Goal: Task Accomplishment & Management: Use online tool/utility

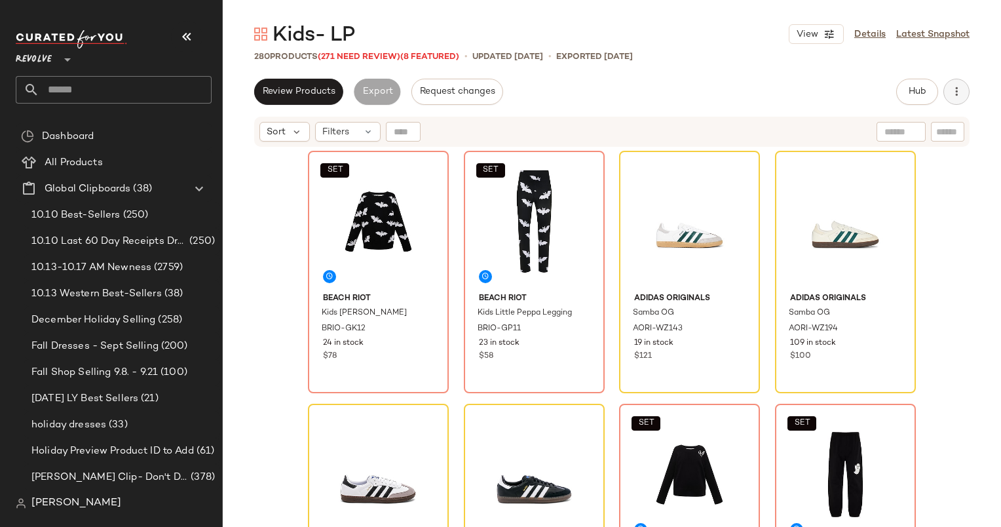
click at [948, 86] on button "button" at bounding box center [956, 92] width 26 height 26
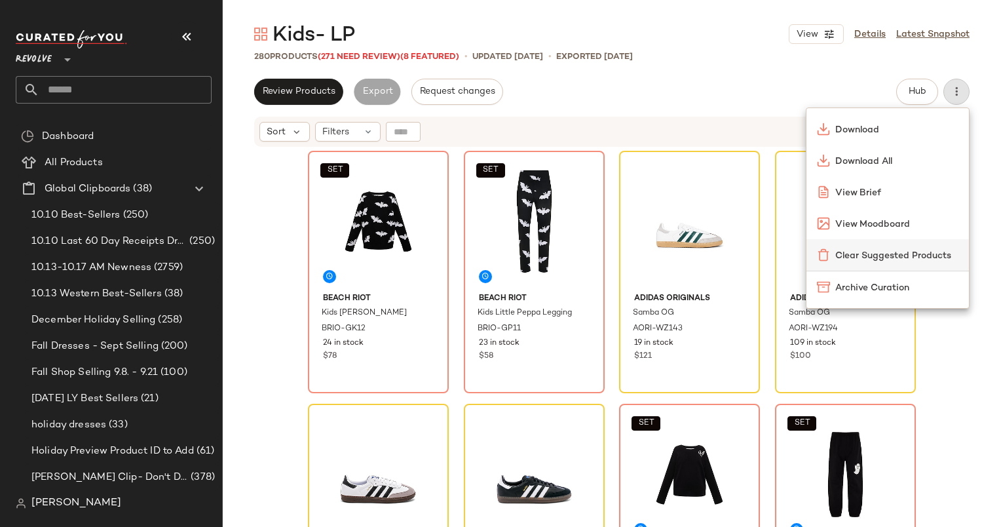
click at [863, 248] on div "Clear Suggested Products" at bounding box center [887, 255] width 141 height 14
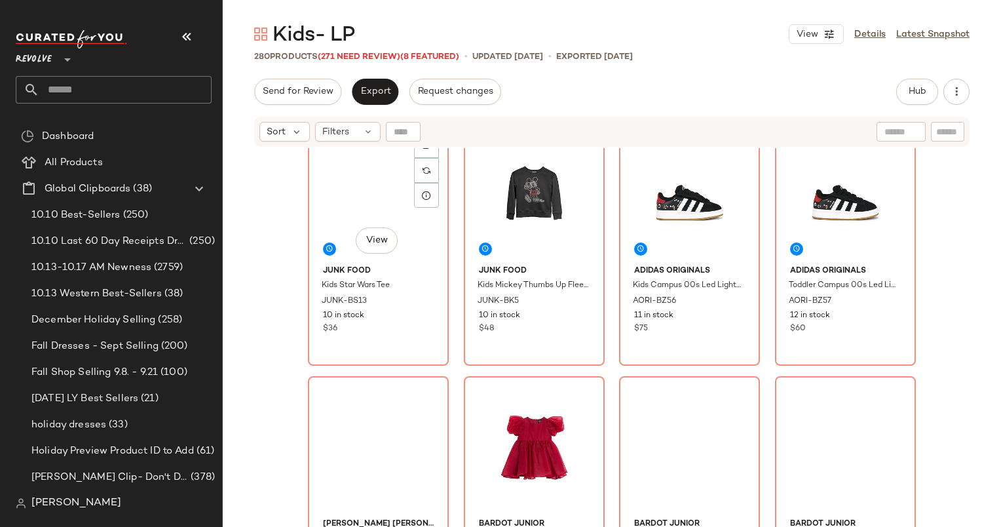
scroll to position [544, 0]
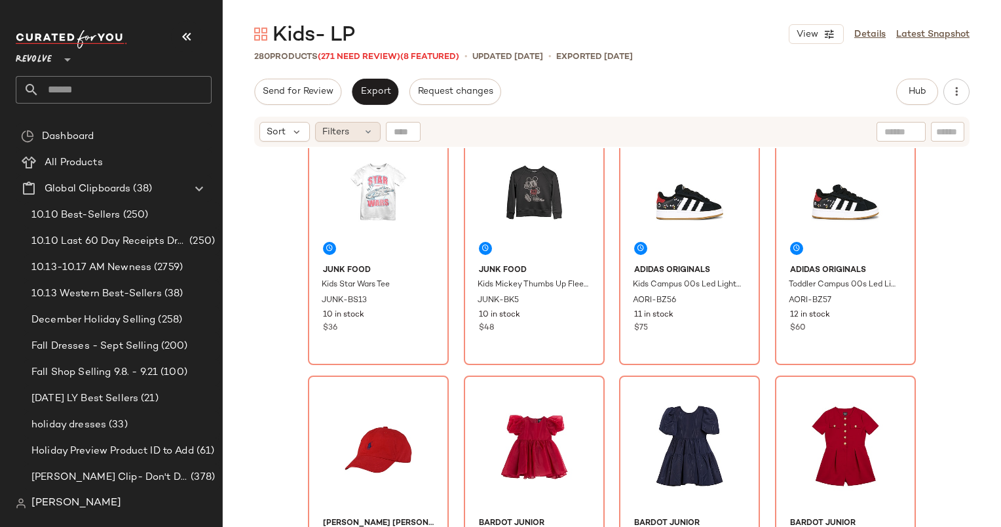
click at [348, 134] on span "Filters" at bounding box center [335, 132] width 27 height 14
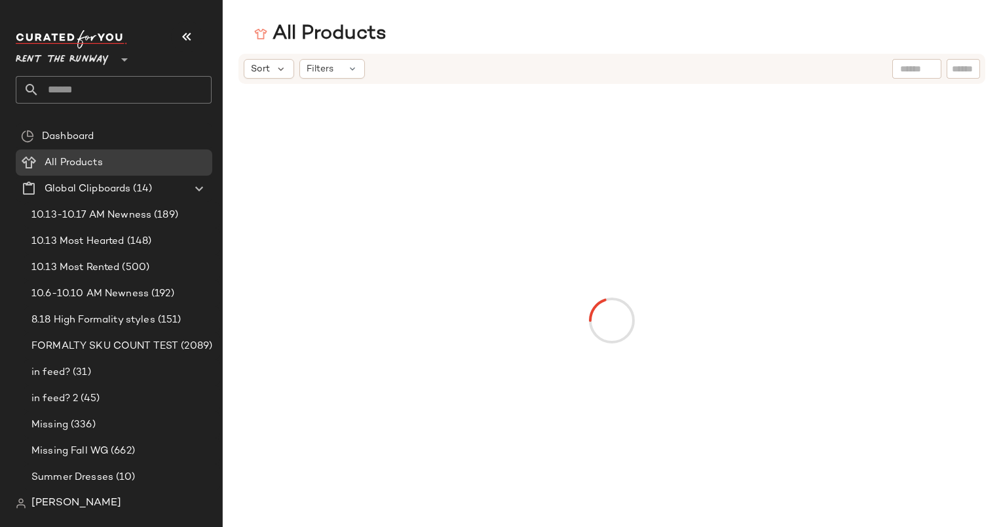
click at [134, 97] on input "text" at bounding box center [125, 90] width 172 height 28
click at [107, 68] on span "Rent the Runway" at bounding box center [62, 57] width 93 height 24
click at [120, 119] on div "Rent the Runway **" at bounding box center [119, 72] width 206 height 102
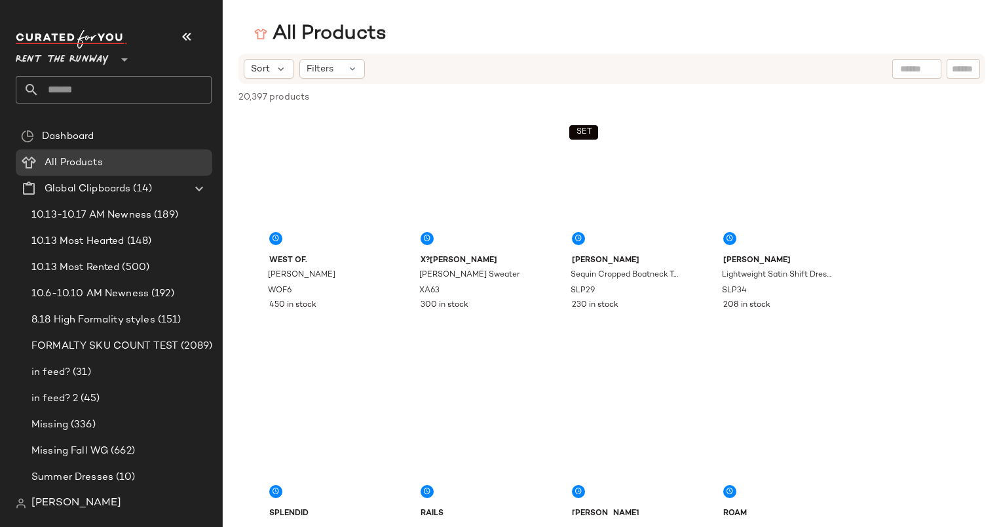
click at [90, 92] on input "text" at bounding box center [125, 90] width 172 height 28
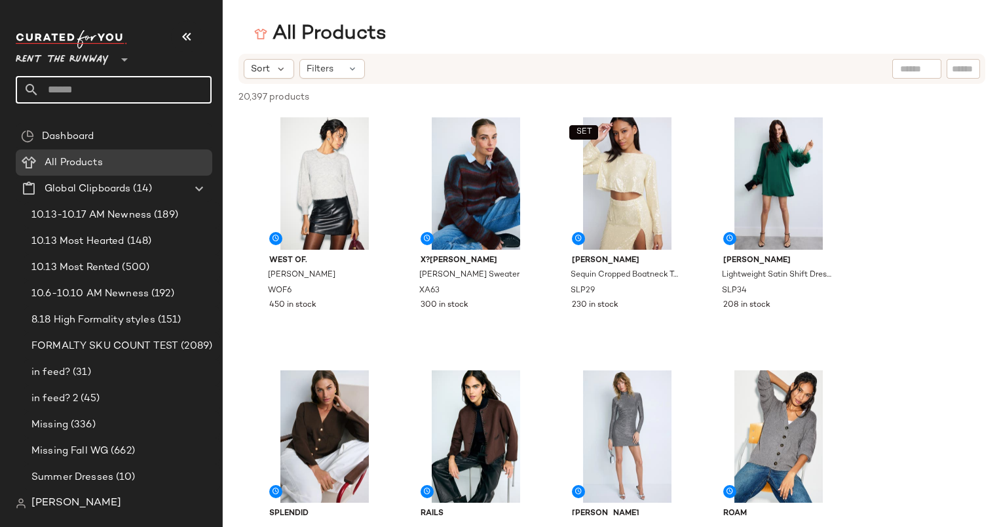
click at [71, 62] on span "Rent the Runway" at bounding box center [62, 57] width 93 height 24
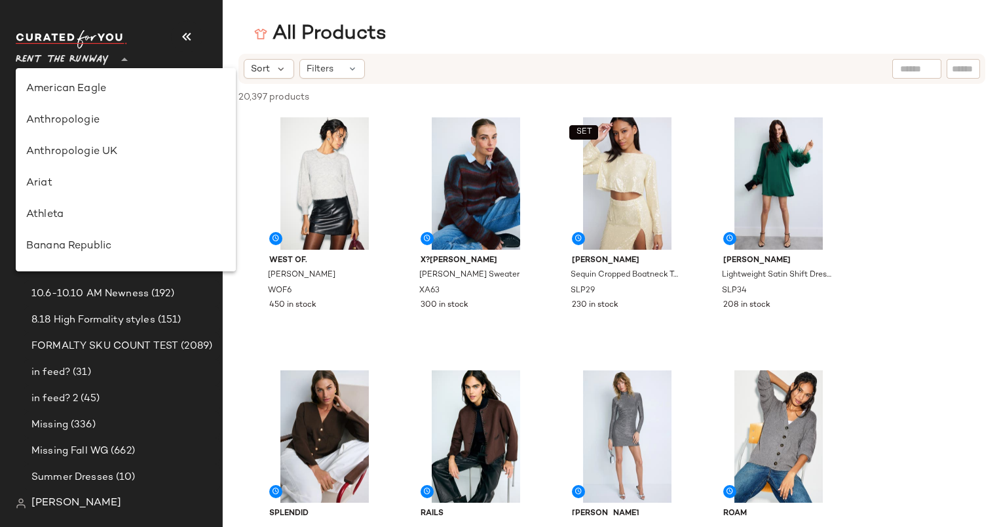
scroll to position [660, 0]
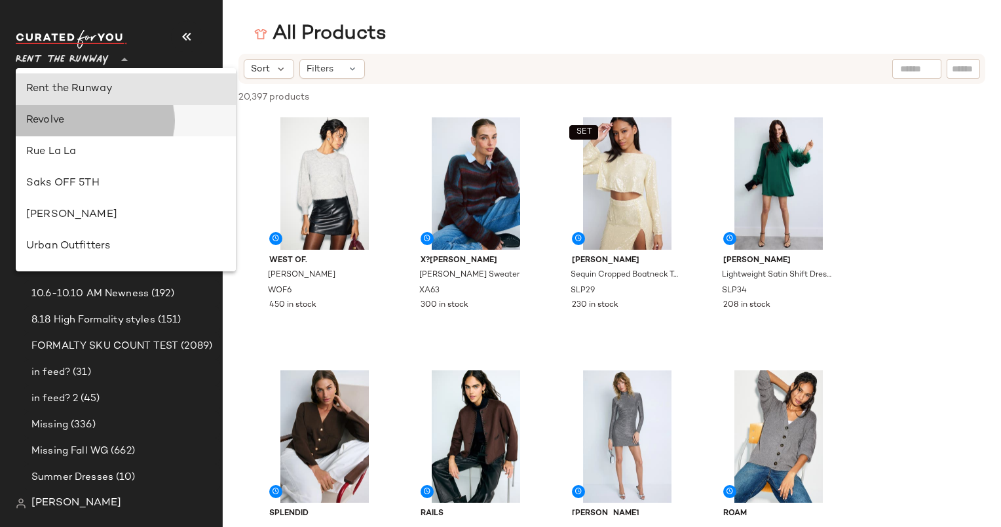
click at [69, 125] on div "Revolve" at bounding box center [125, 121] width 199 height 16
type input "**"
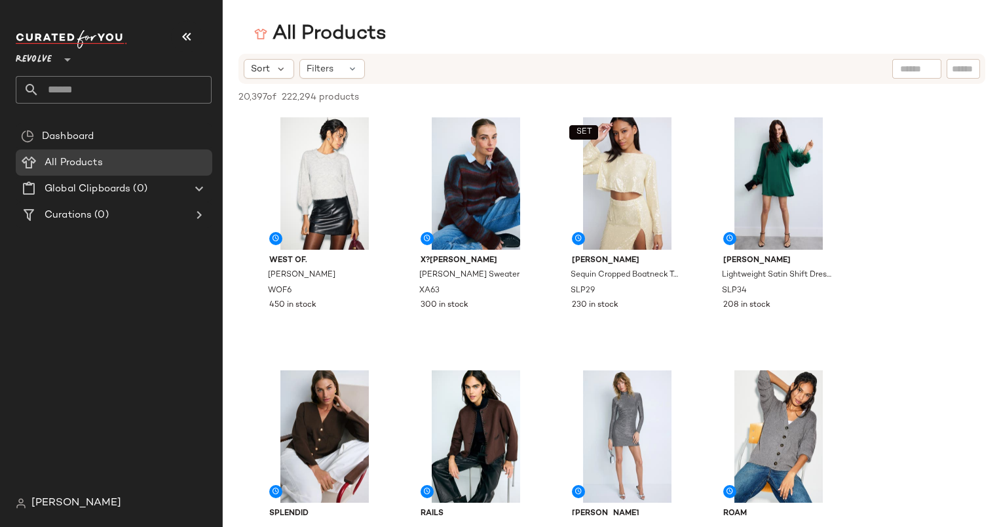
click at [94, 96] on input "text" at bounding box center [125, 90] width 172 height 28
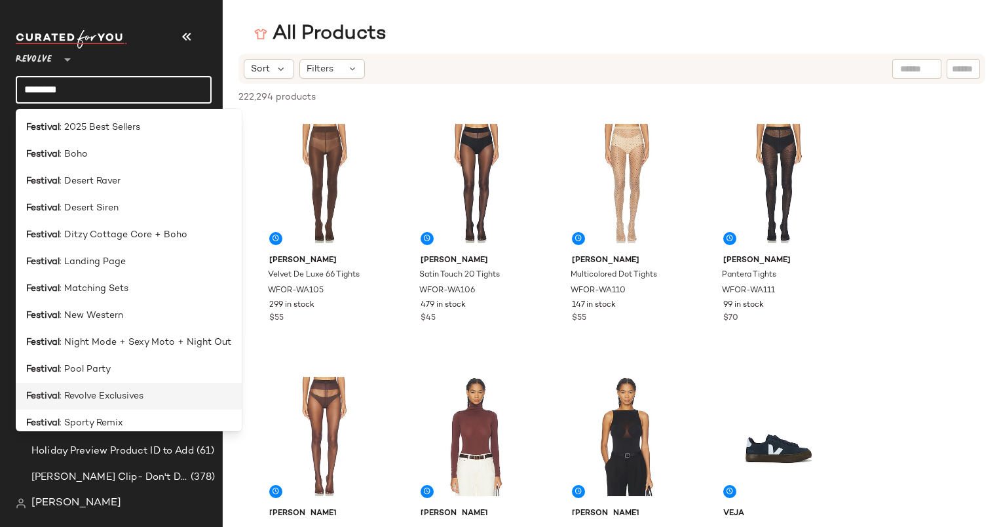
type input "********"
click at [79, 400] on span ": Revolve Exclusives" at bounding box center [102, 396] width 84 height 14
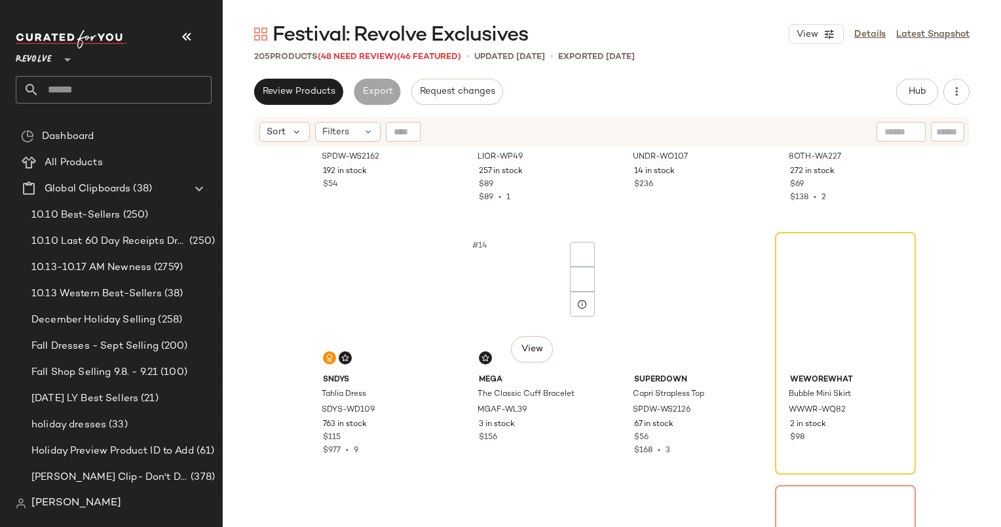
scroll to position [715, 0]
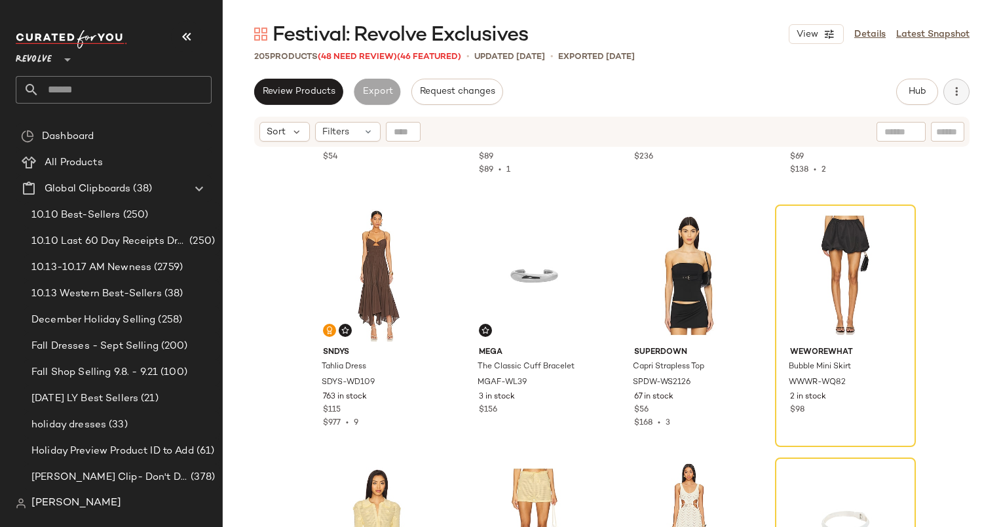
click at [952, 102] on button "button" at bounding box center [956, 92] width 26 height 26
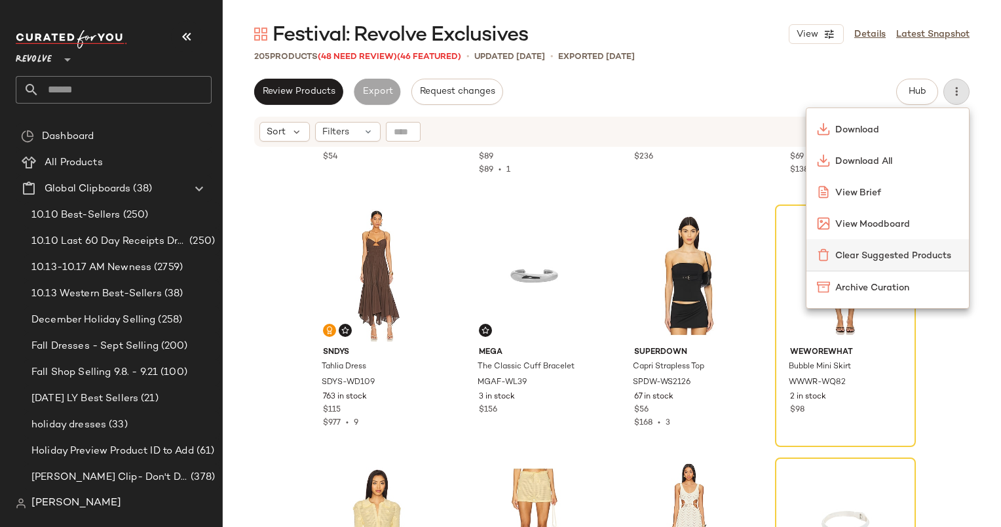
click at [902, 249] on span "Clear Suggested Products" at bounding box center [896, 256] width 123 height 14
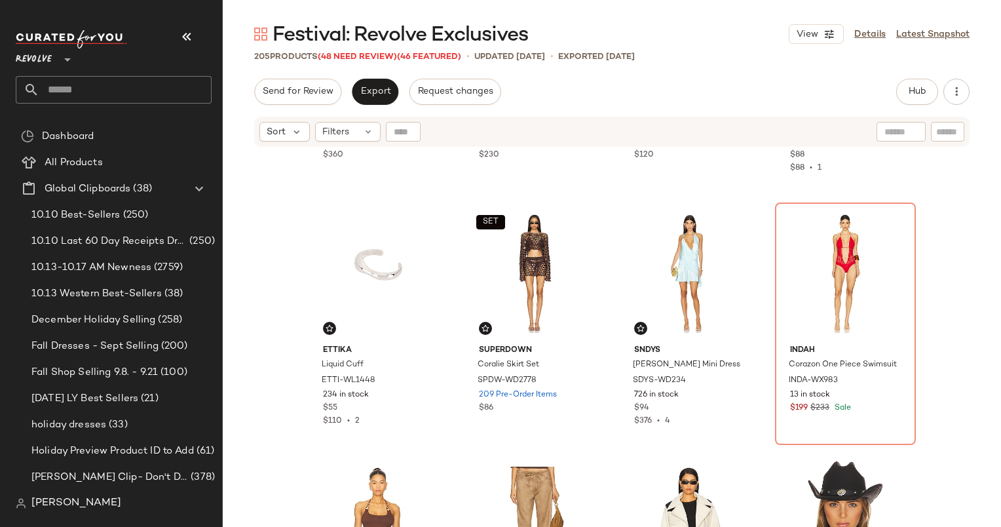
scroll to position [202, 0]
click at [899, 251] on div at bounding box center [893, 248] width 25 height 25
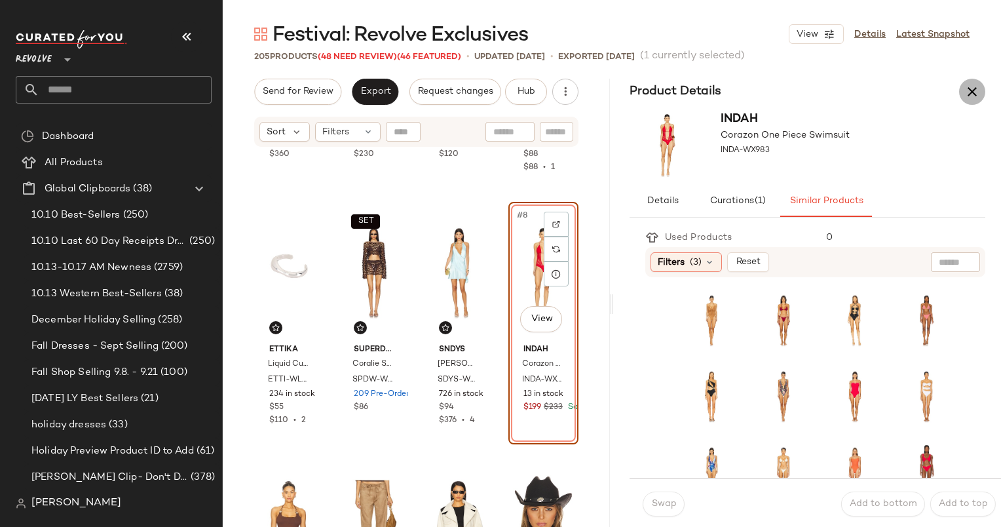
click at [980, 94] on button "button" at bounding box center [972, 92] width 26 height 26
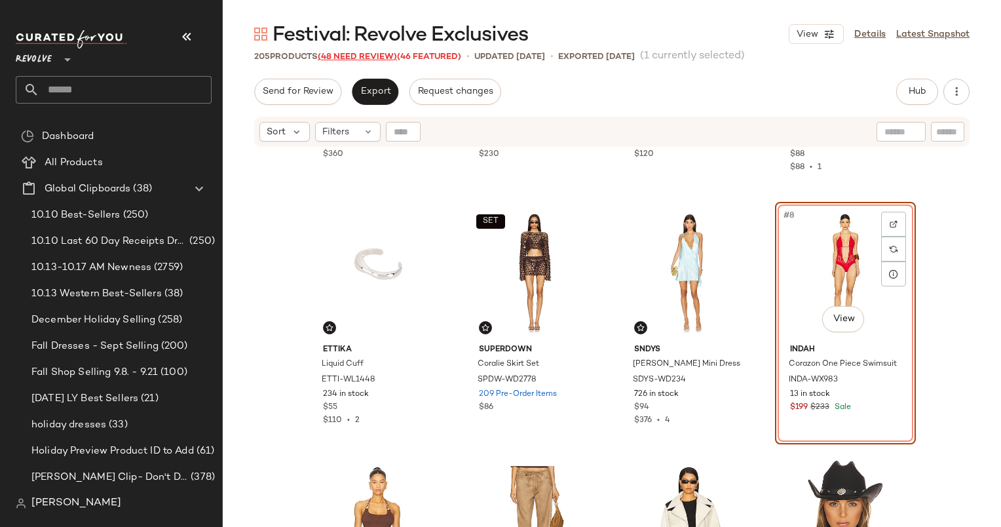
click at [354, 60] on span "(48 Need Review)" at bounding box center [357, 56] width 79 height 9
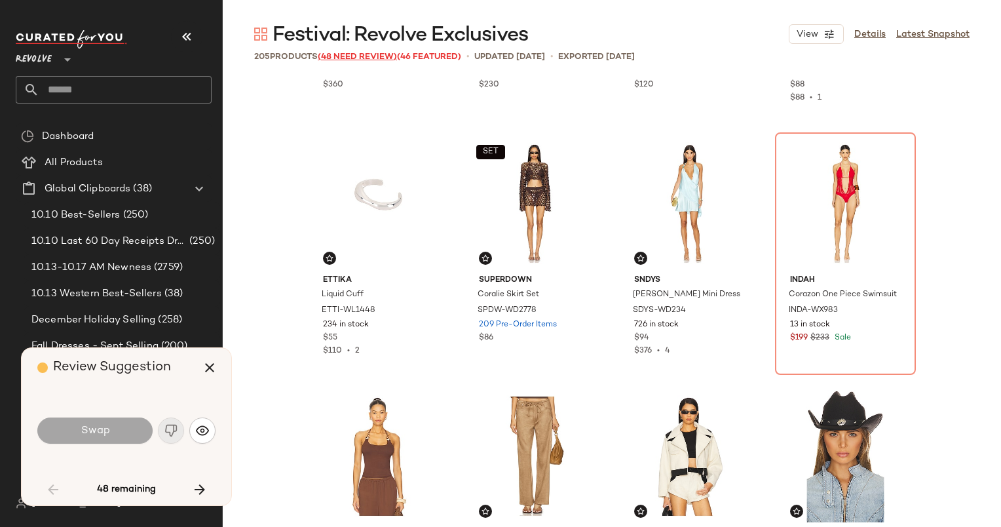
scroll to position [263, 0]
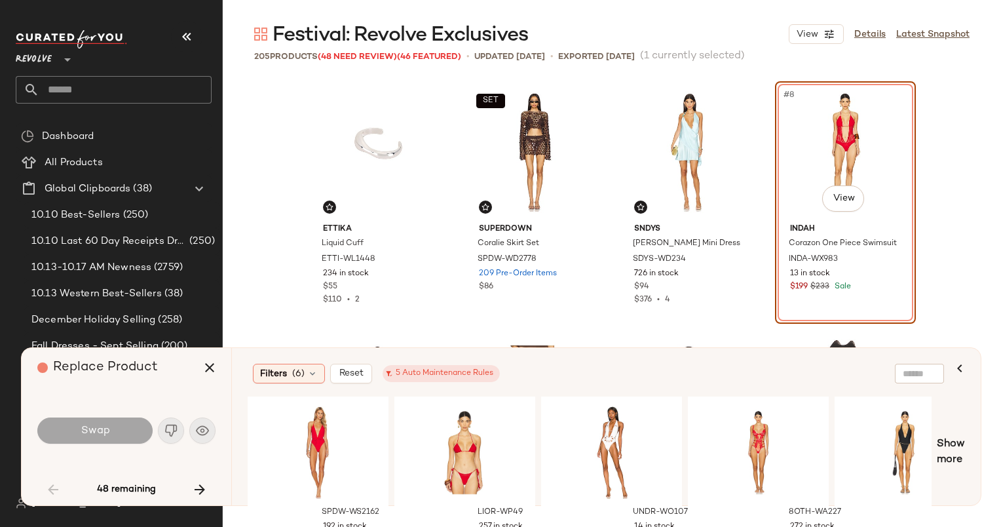
click at [199, 434] on div "Swap" at bounding box center [126, 430] width 178 height 31
click at [971, 372] on button "button" at bounding box center [959, 367] width 31 height 31
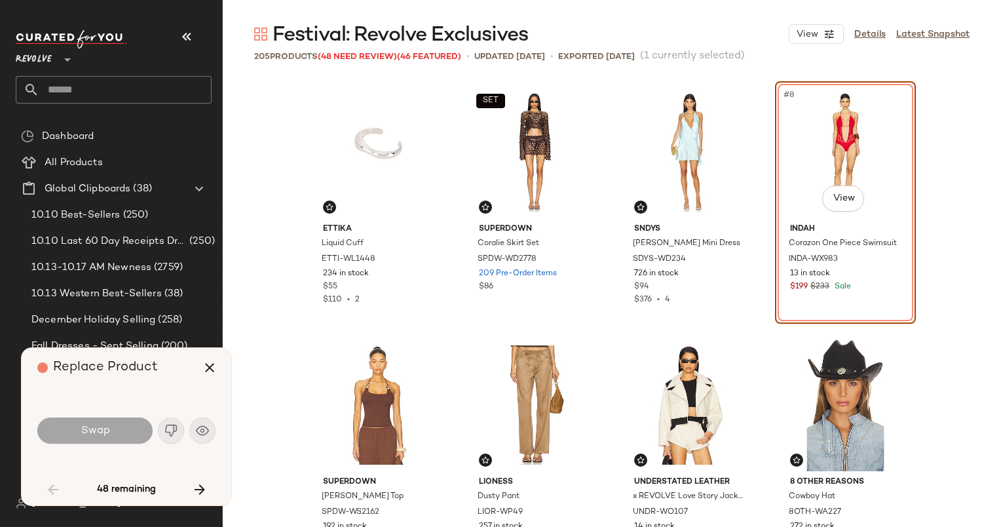
click at [797, 162] on div "#8 View" at bounding box center [845, 152] width 132 height 132
click at [200, 487] on icon "button" at bounding box center [200, 489] width 16 height 16
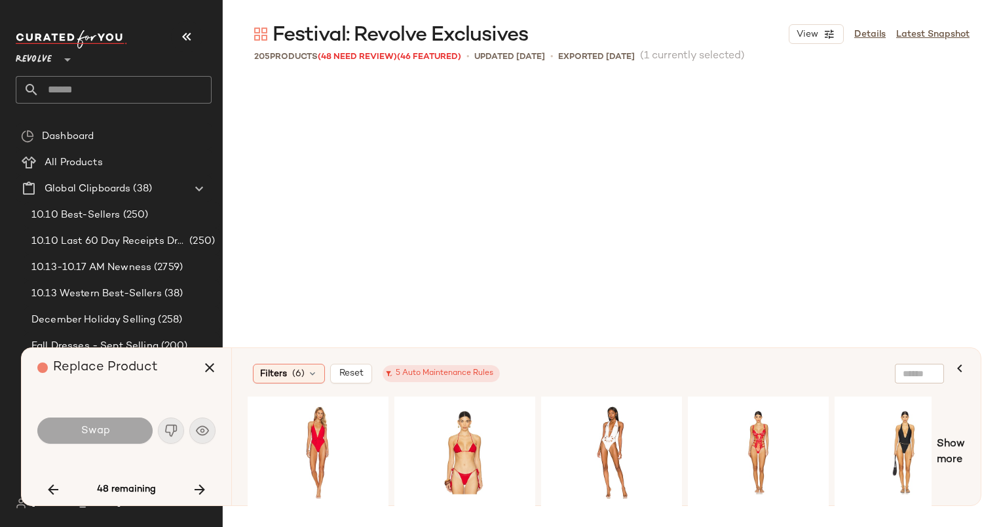
scroll to position [758, 0]
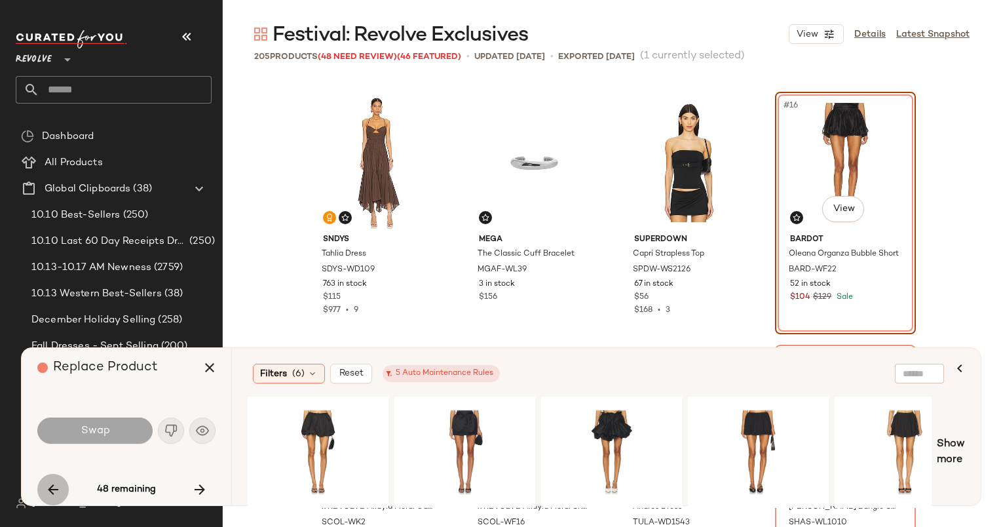
click at [48, 490] on icon "button" at bounding box center [53, 489] width 16 height 16
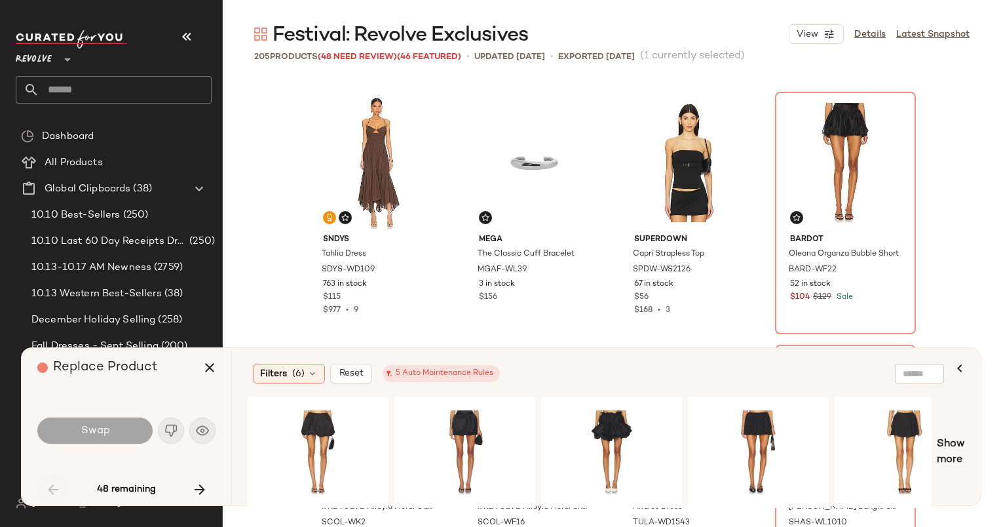
scroll to position [253, 0]
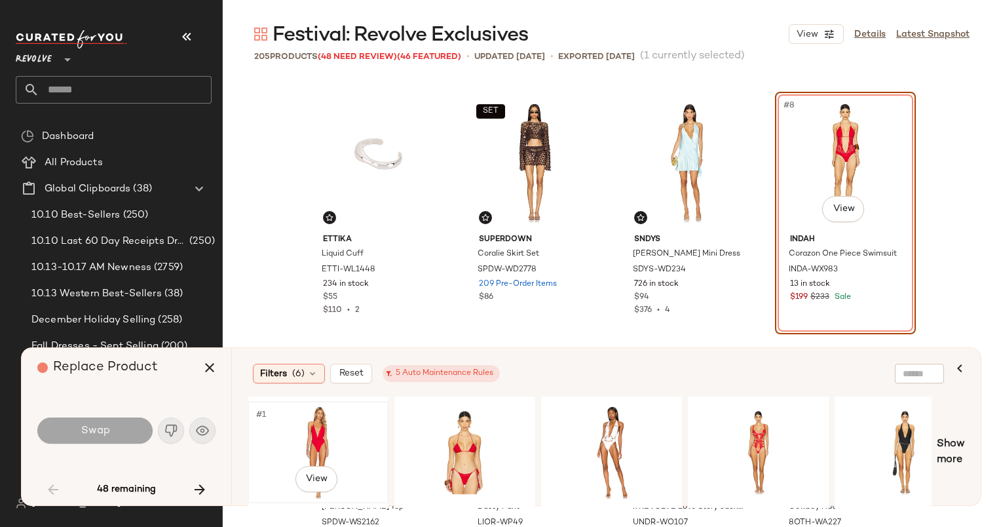
click at [307, 440] on div "#1 View" at bounding box center [318, 451] width 132 height 93
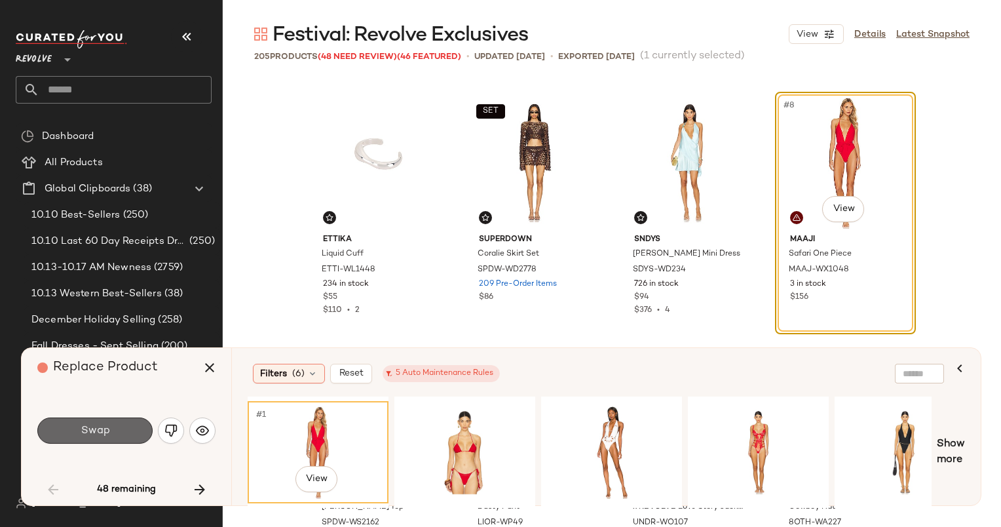
click at [119, 422] on button "Swap" at bounding box center [94, 430] width 115 height 26
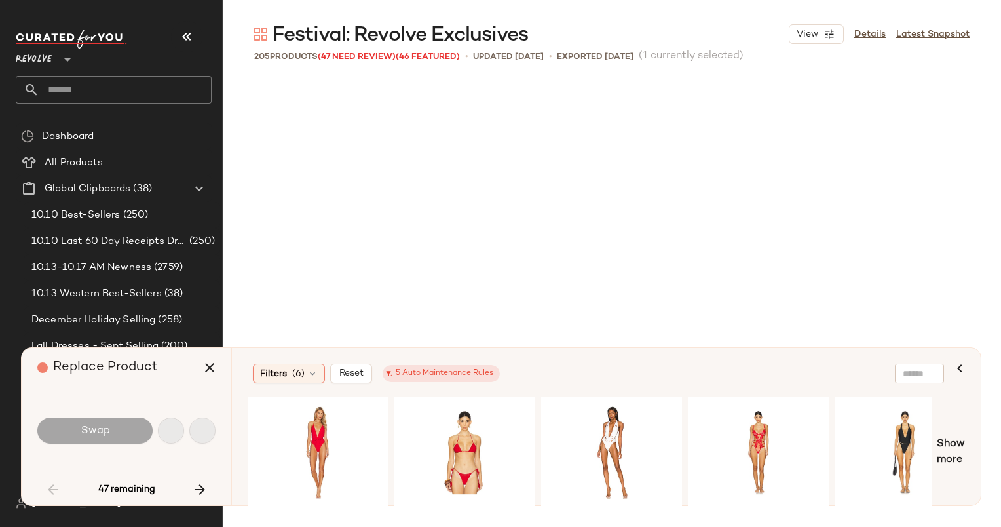
scroll to position [758, 0]
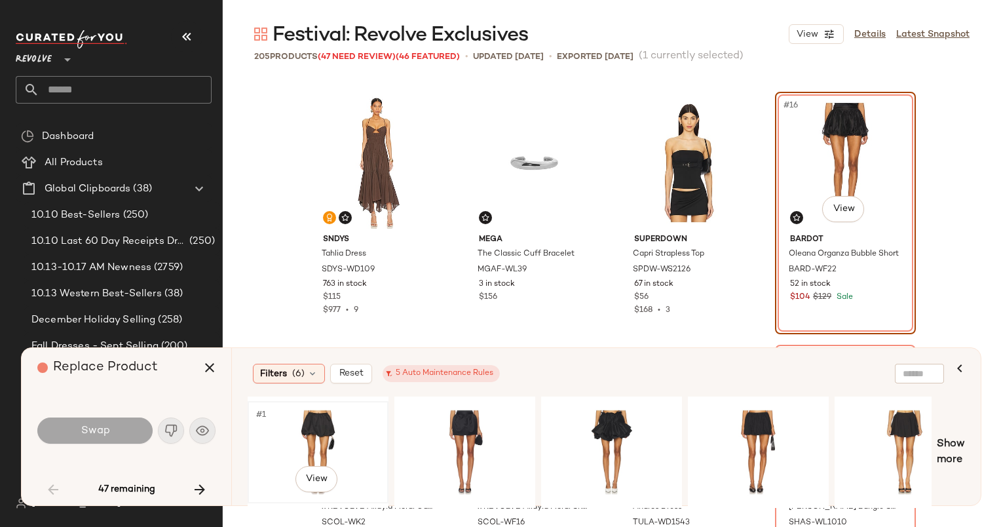
click at [281, 431] on div "#1 View" at bounding box center [318, 451] width 132 height 93
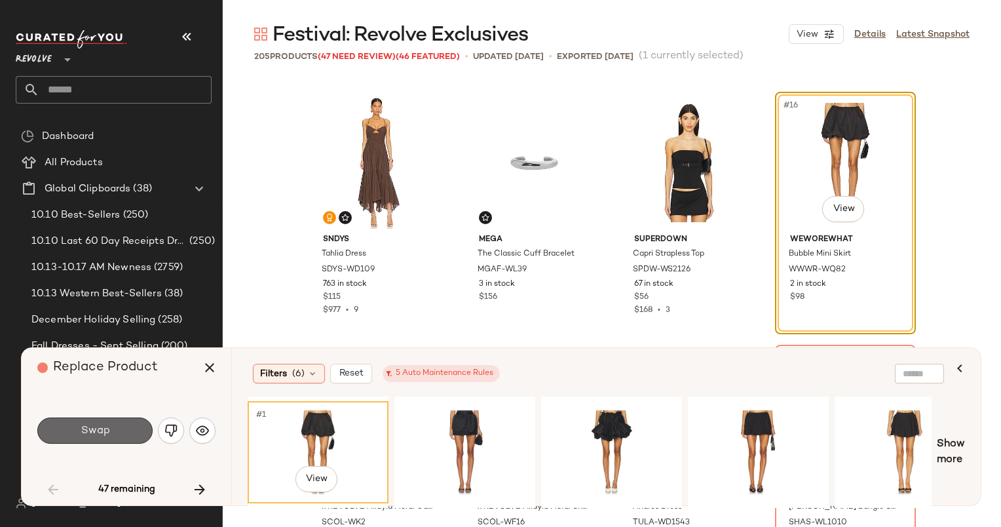
click at [122, 430] on button "Swap" at bounding box center [94, 430] width 115 height 26
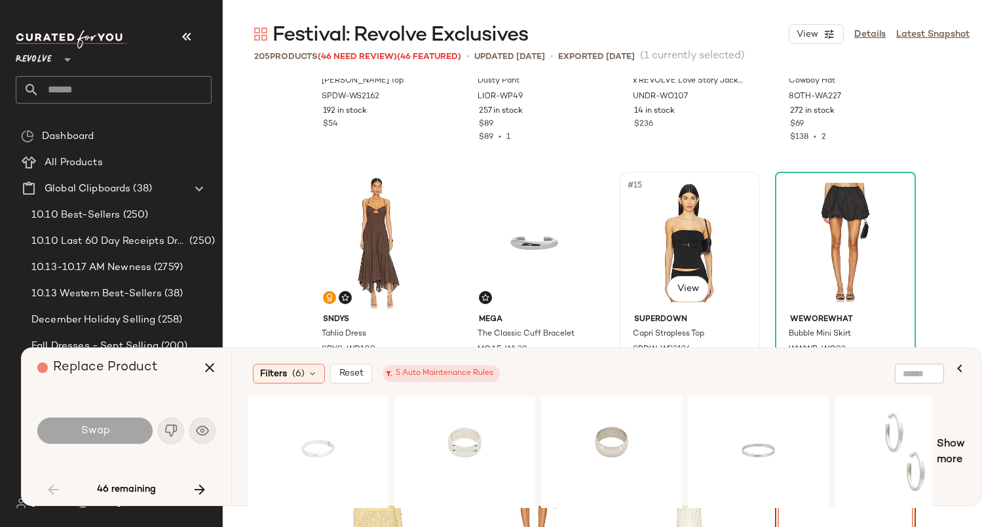
scroll to position [789, 0]
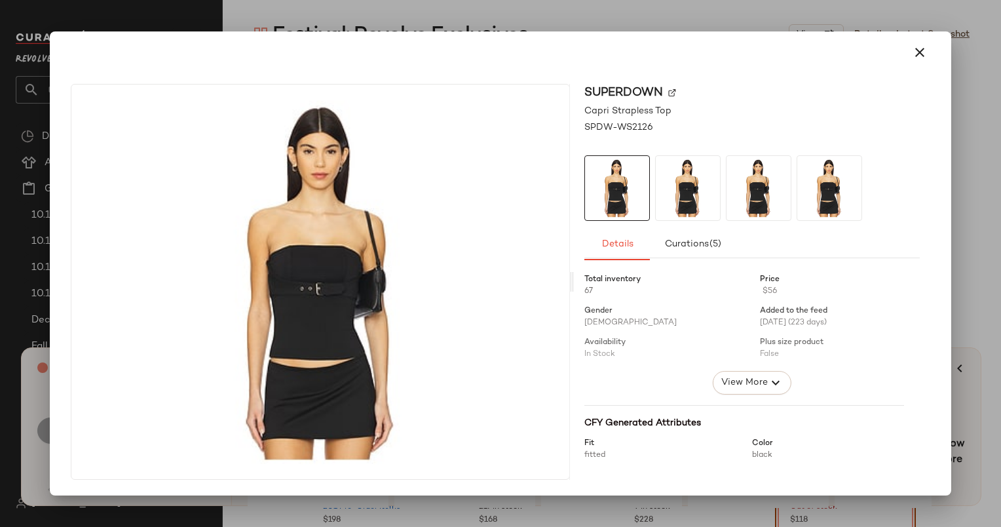
click at [672, 92] on img at bounding box center [672, 93] width 8 height 8
click at [919, 60] on icon "button" at bounding box center [920, 53] width 16 height 16
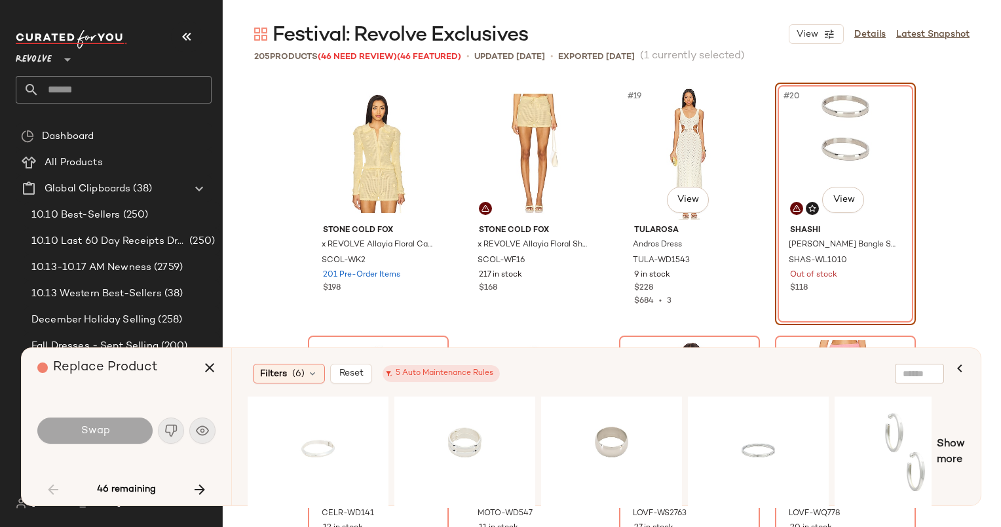
scroll to position [1021, 0]
click at [197, 487] on icon "button" at bounding box center [200, 489] width 16 height 16
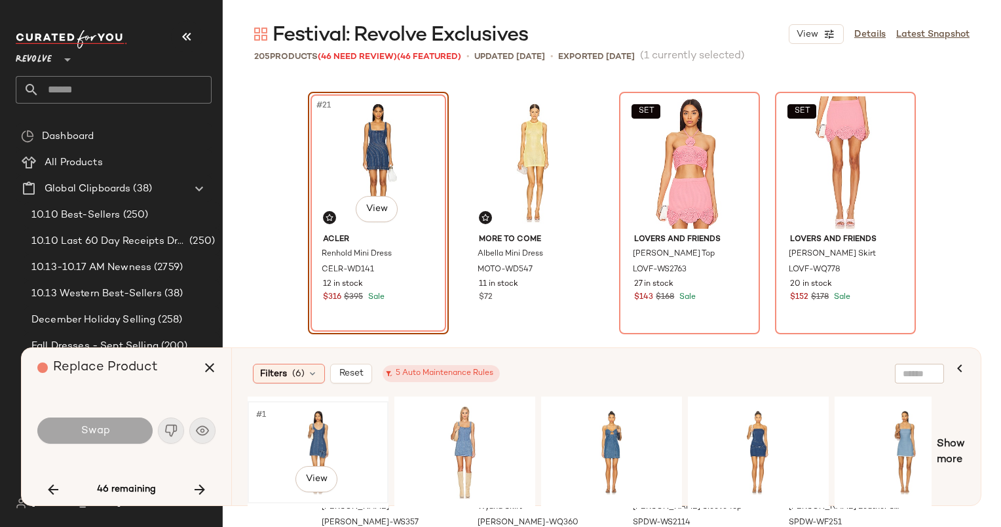
click at [288, 455] on div "#1 View" at bounding box center [318, 451] width 132 height 93
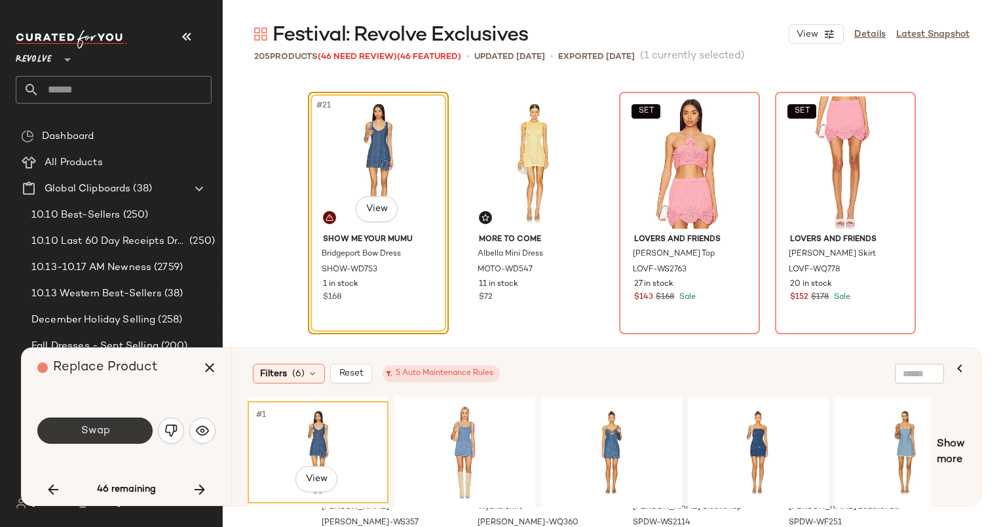
click at [116, 428] on button "Swap" at bounding box center [94, 430] width 115 height 26
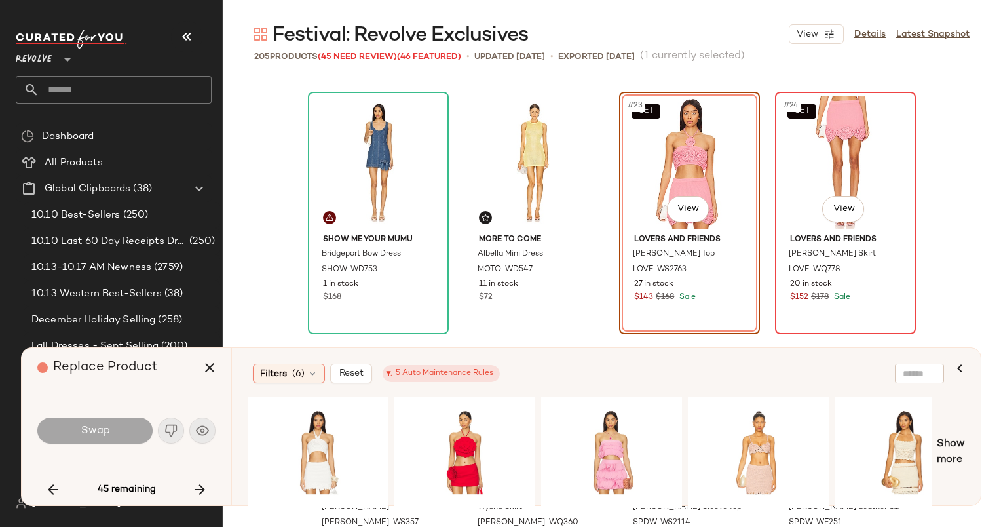
click at [807, 176] on div "SET #24 View" at bounding box center [845, 162] width 132 height 132
click at [200, 485] on icon "button" at bounding box center [200, 489] width 16 height 16
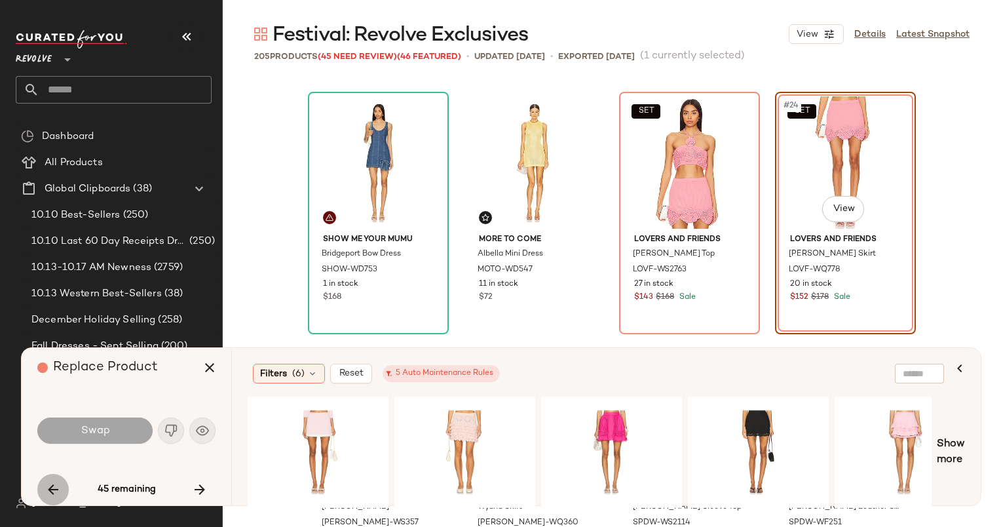
click at [50, 494] on icon "button" at bounding box center [53, 489] width 16 height 16
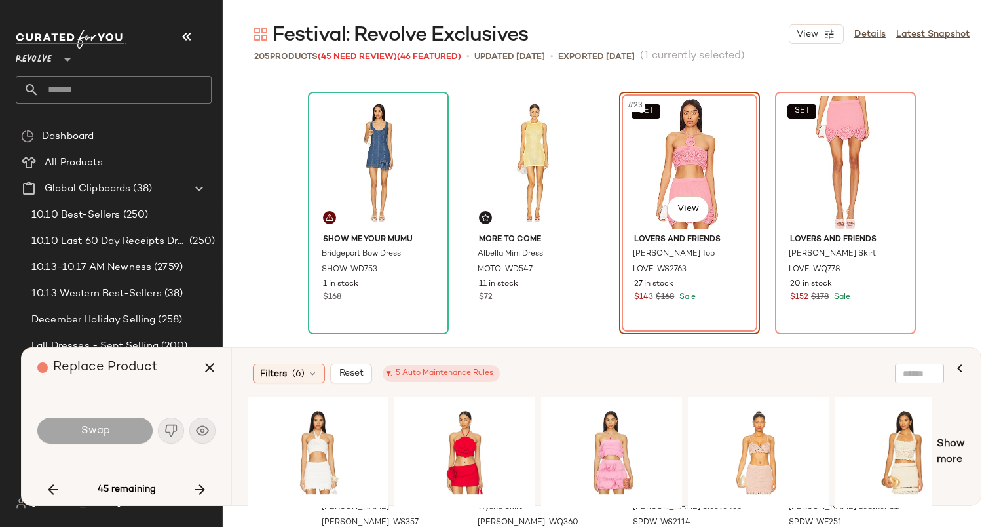
click at [601, 396] on div at bounding box center [611, 451] width 141 height 111
click at [593, 433] on div "#1 View" at bounding box center [612, 451] width 132 height 93
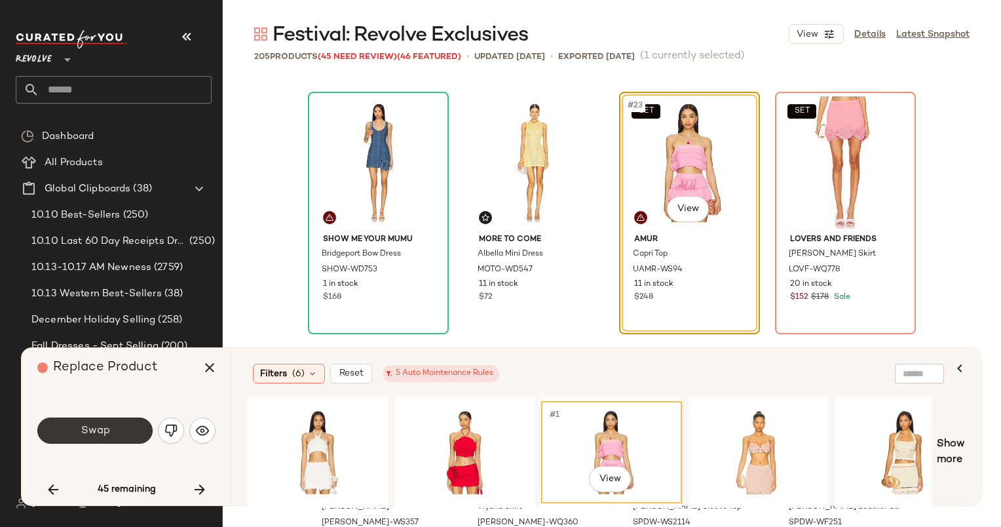
click at [109, 438] on button "Swap" at bounding box center [94, 430] width 115 height 26
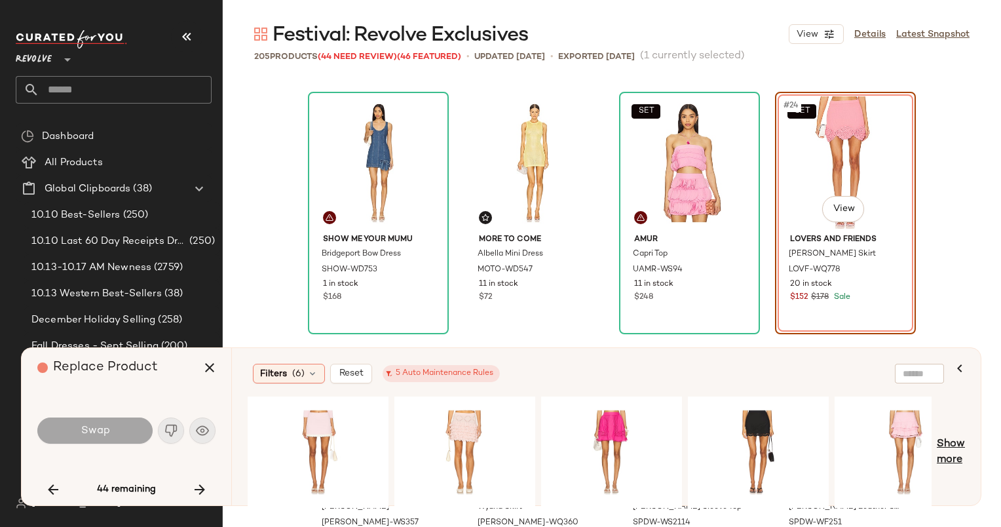
click at [960, 439] on span "Show more" at bounding box center [951, 451] width 28 height 31
click at [946, 455] on span "Show more" at bounding box center [951, 451] width 28 height 31
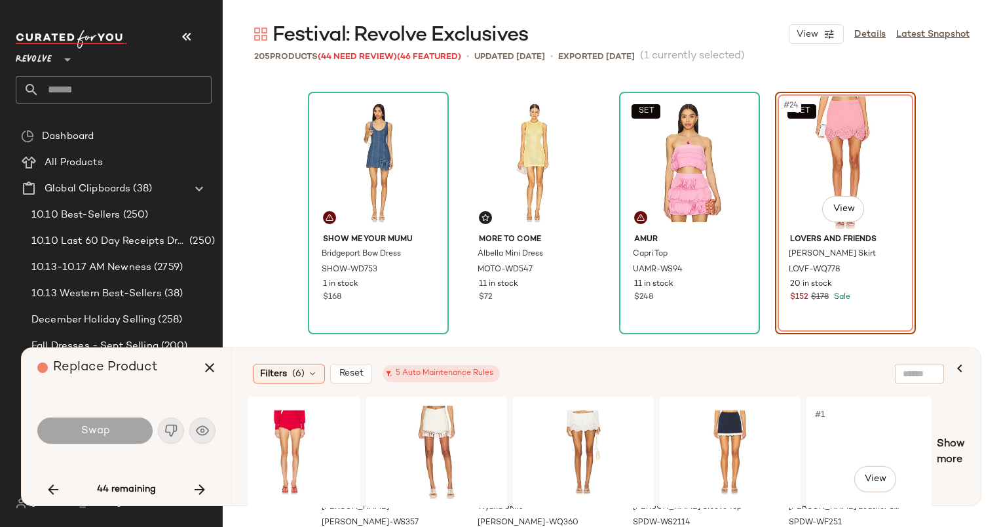
scroll to position [0, 3563]
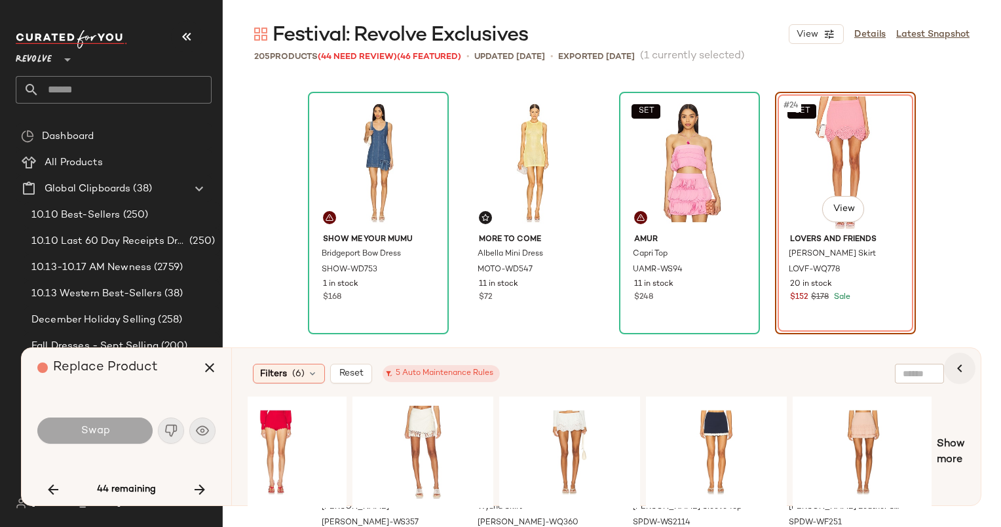
click at [958, 373] on icon "button" at bounding box center [960, 368] width 16 height 16
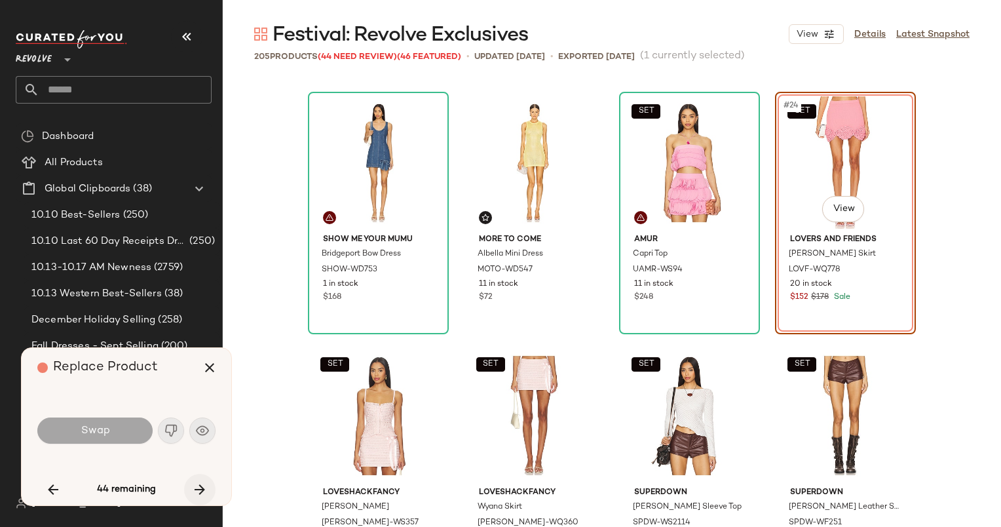
click at [202, 496] on icon "button" at bounding box center [200, 489] width 16 height 16
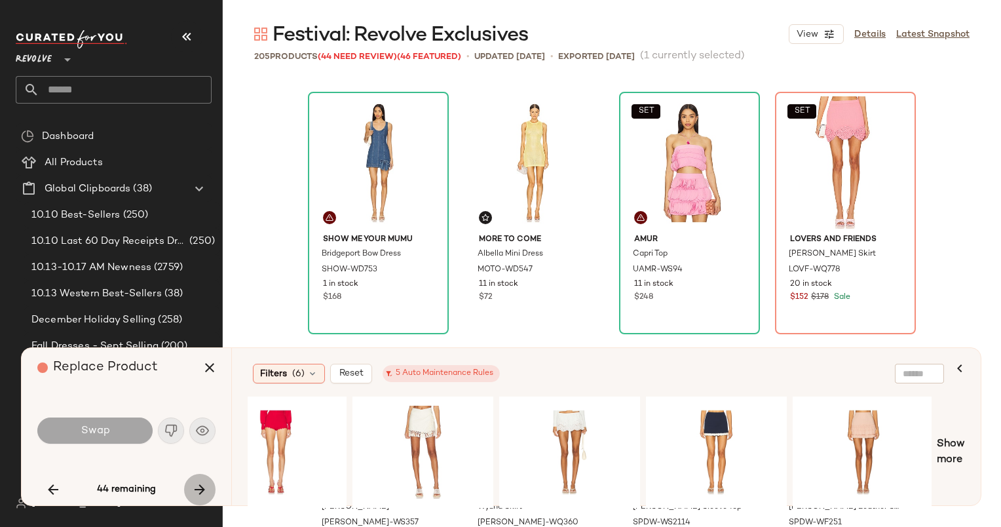
scroll to position [1770, 0]
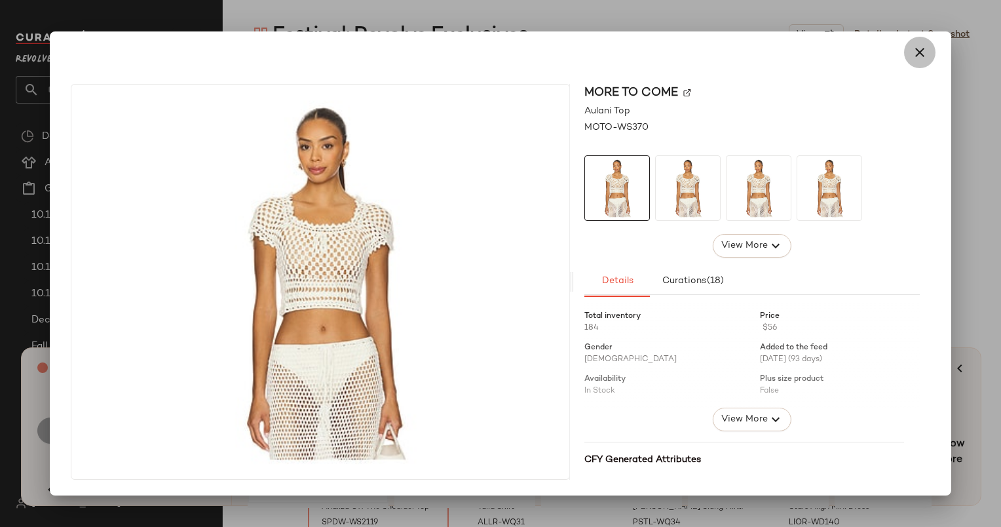
click at [921, 52] on icon "button" at bounding box center [920, 53] width 16 height 16
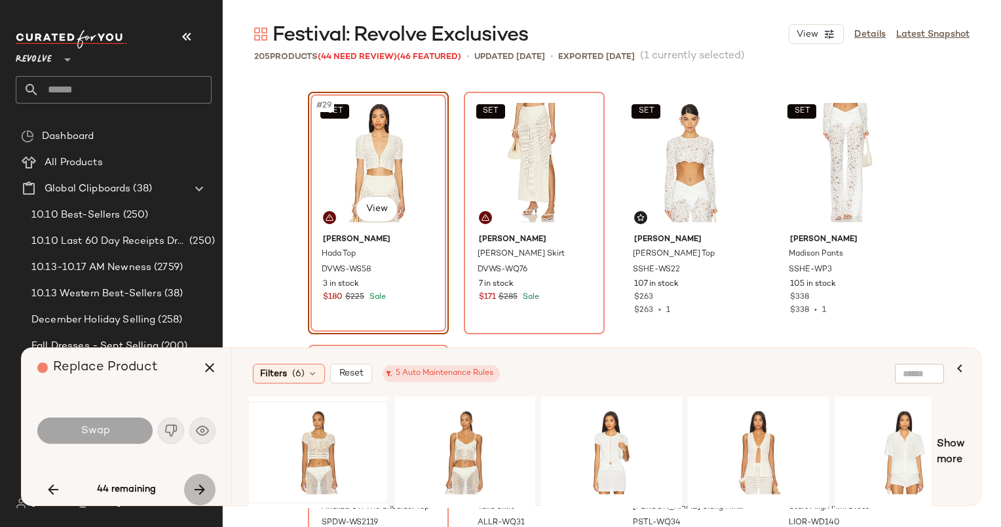
click at [194, 490] on icon "button" at bounding box center [200, 489] width 16 height 16
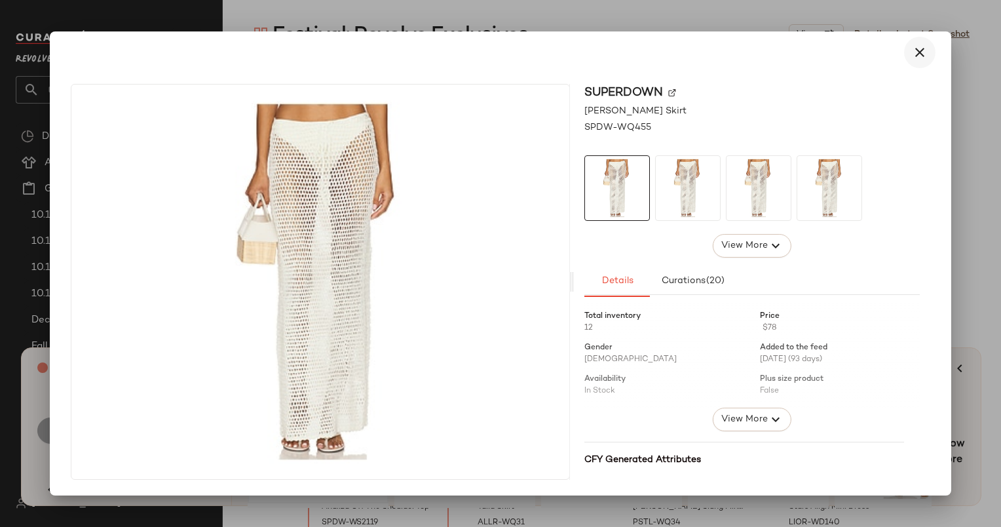
click at [927, 48] on icon "button" at bounding box center [920, 53] width 16 height 16
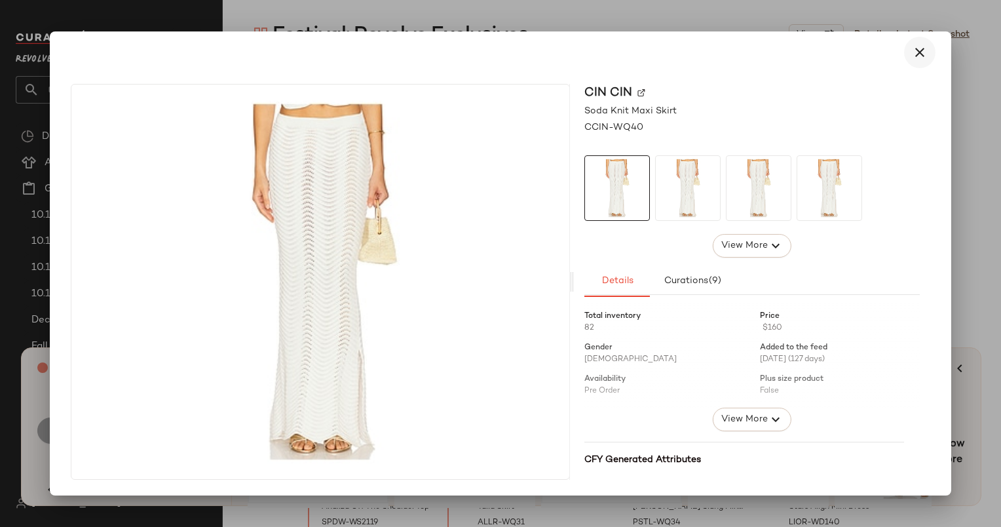
click at [925, 48] on icon "button" at bounding box center [920, 53] width 16 height 16
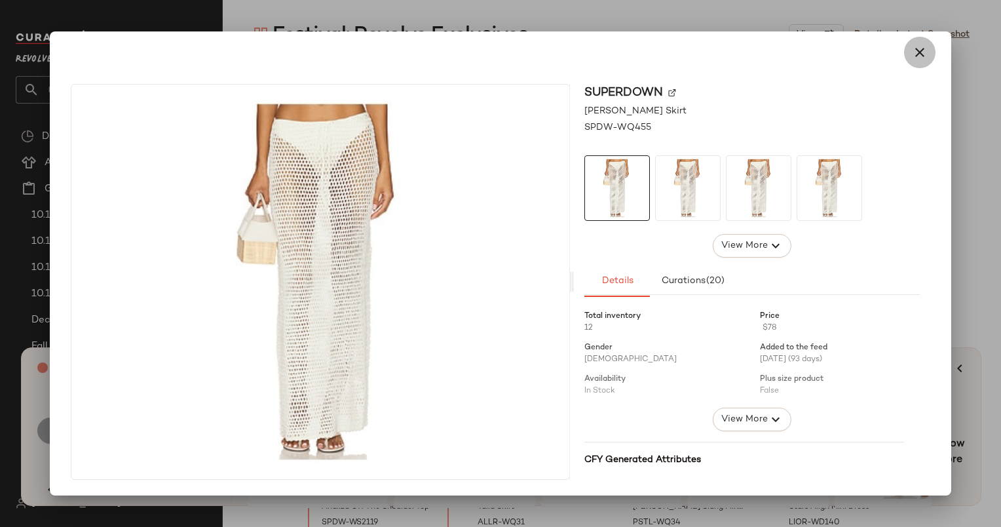
click at [922, 58] on icon "button" at bounding box center [920, 53] width 16 height 16
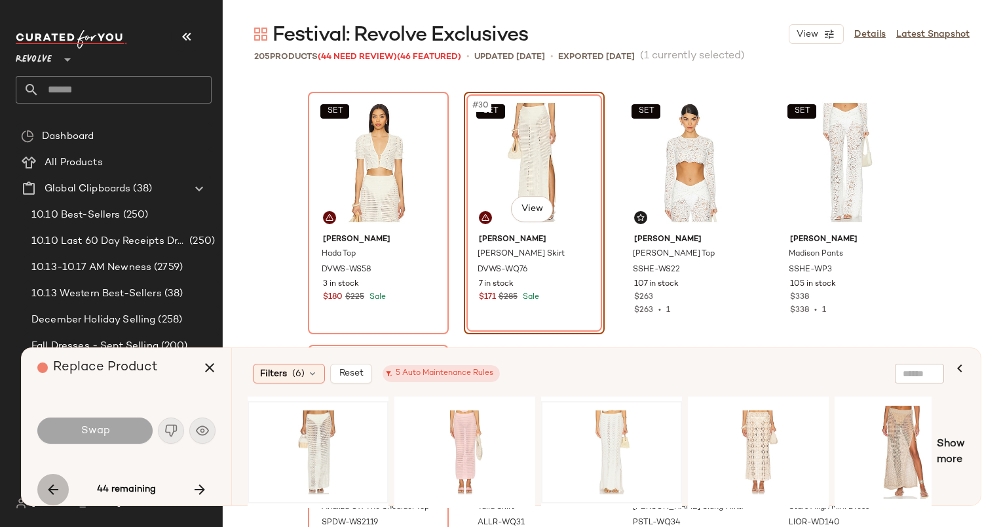
click at [43, 496] on button "button" at bounding box center [52, 489] width 31 height 31
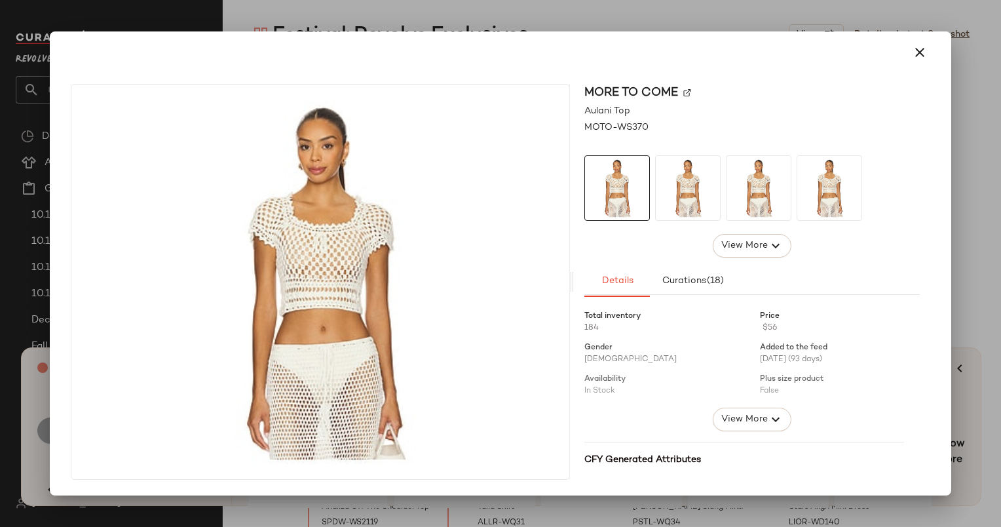
click at [688, 98] on div "MORE TO COME" at bounding box center [751, 93] width 335 height 18
click at [688, 97] on div "MORE TO COME" at bounding box center [751, 93] width 335 height 18
click at [682, 88] on div "MORE TO COME" at bounding box center [751, 93] width 335 height 18
click at [685, 91] on img at bounding box center [687, 93] width 8 height 8
click at [910, 54] on button "button" at bounding box center [919, 52] width 31 height 31
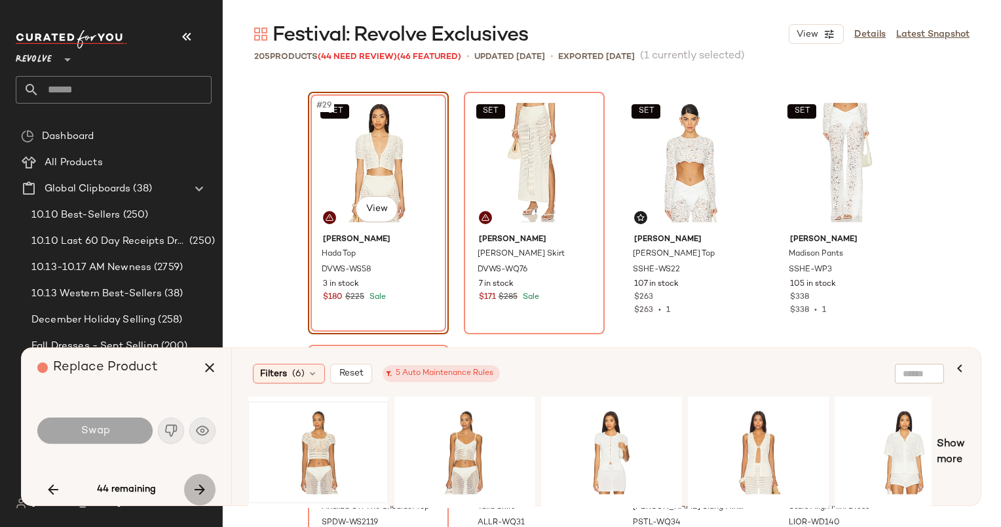
click at [193, 491] on icon "button" at bounding box center [200, 489] width 16 height 16
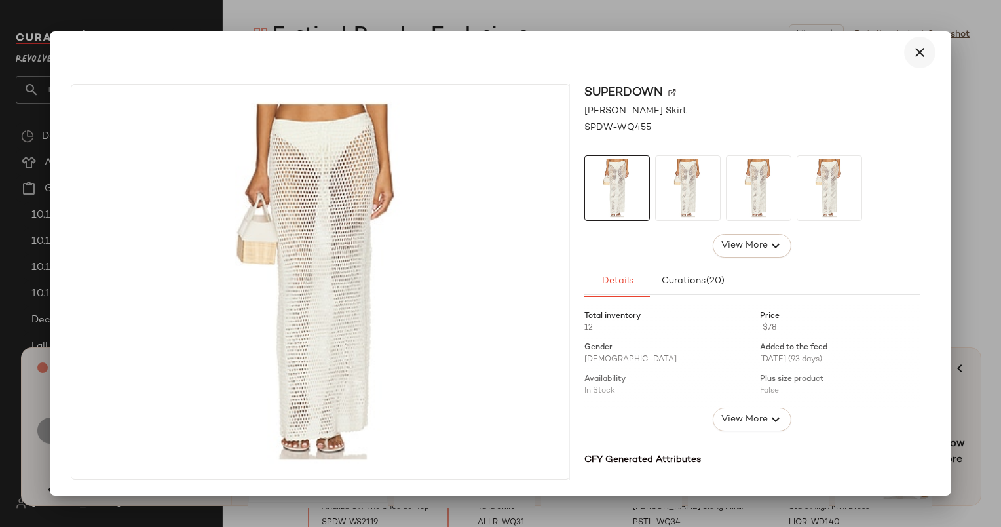
click at [920, 56] on icon "button" at bounding box center [920, 53] width 16 height 16
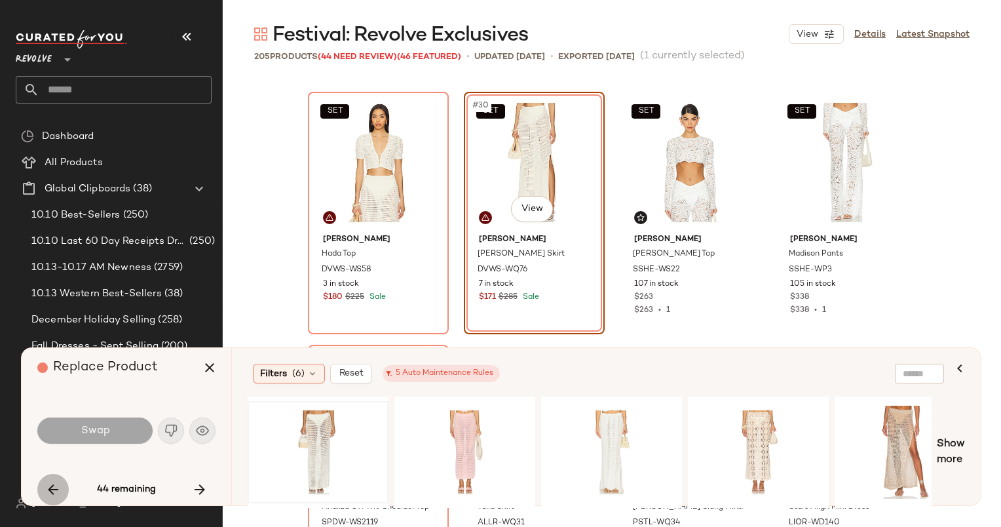
click at [43, 487] on button "button" at bounding box center [52, 489] width 31 height 31
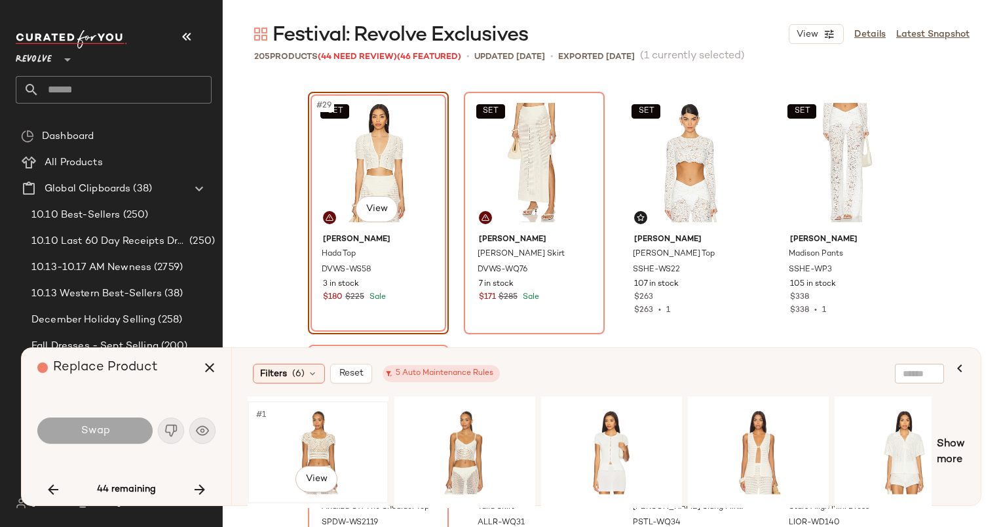
click at [311, 437] on div "#1 View" at bounding box center [318, 451] width 132 height 93
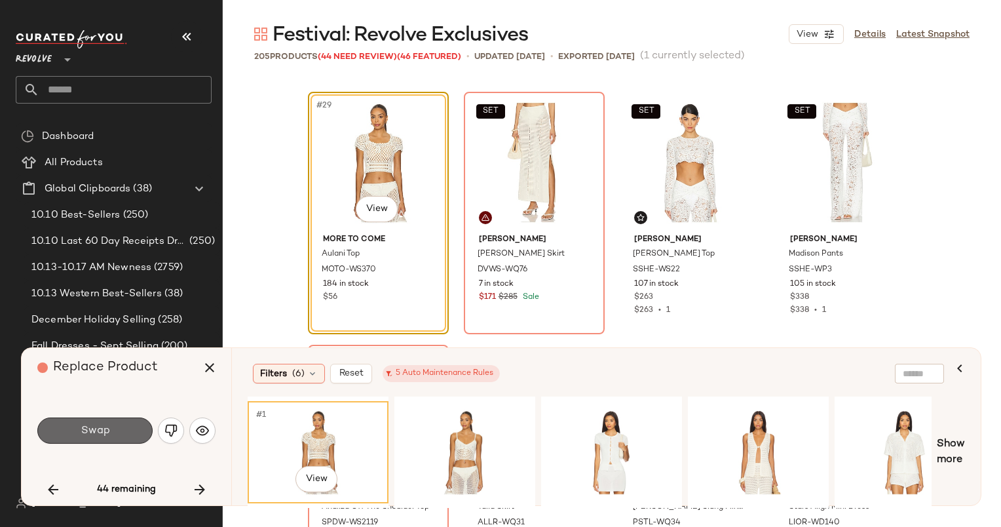
click at [99, 443] on button "Swap" at bounding box center [94, 430] width 115 height 26
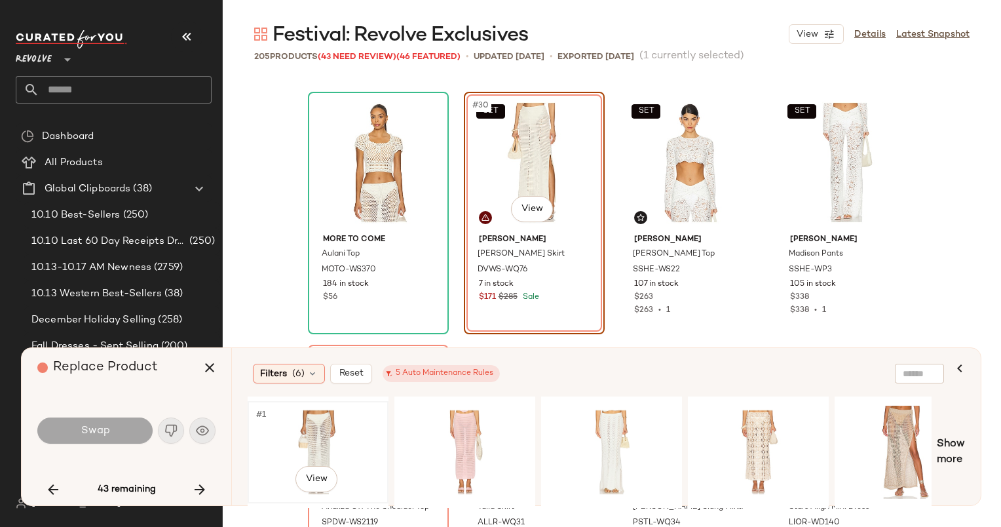
click at [299, 428] on div "#1 View" at bounding box center [318, 451] width 132 height 93
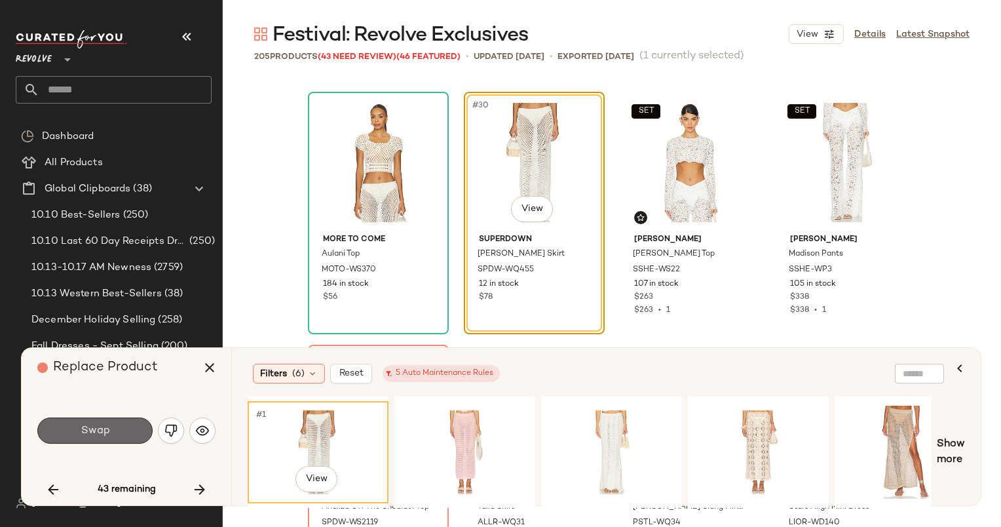
click at [94, 439] on button "Swap" at bounding box center [94, 430] width 115 height 26
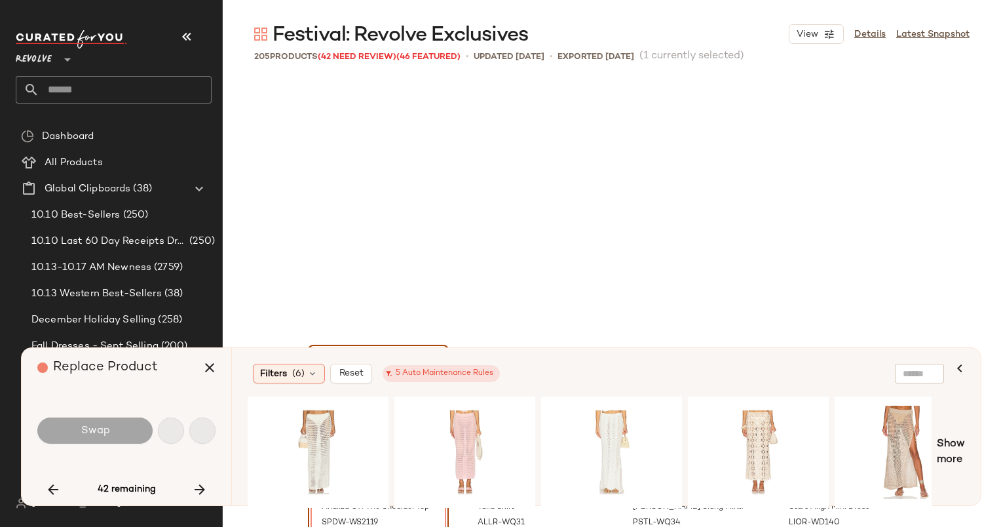
scroll to position [2022, 0]
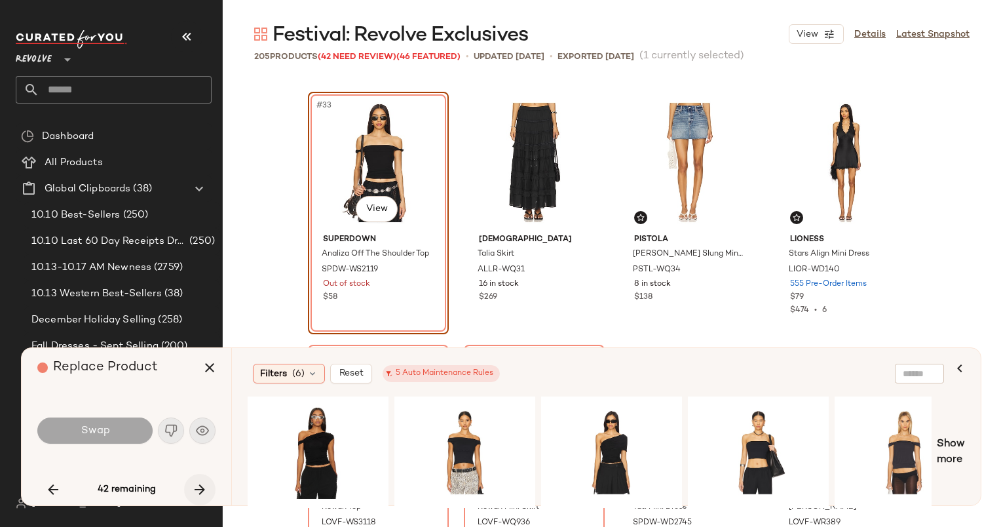
click at [200, 483] on icon "button" at bounding box center [200, 489] width 16 height 16
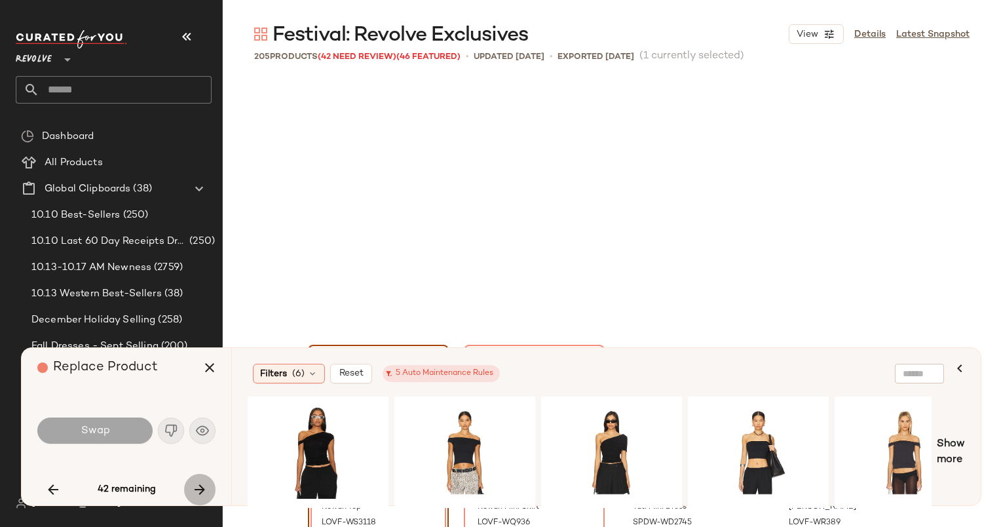
scroll to position [2275, 0]
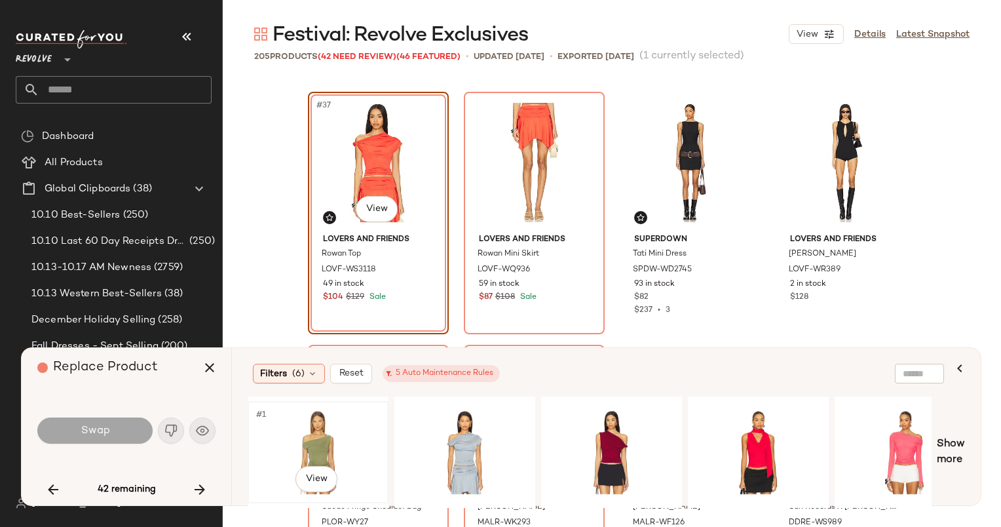
click at [314, 441] on div "#1 View" at bounding box center [318, 451] width 132 height 93
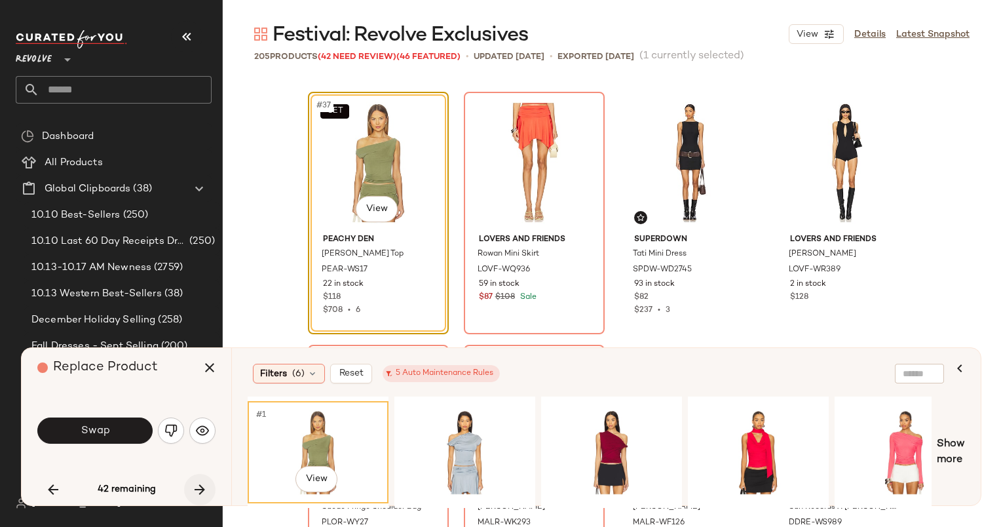
click at [189, 493] on button "button" at bounding box center [199, 489] width 31 height 31
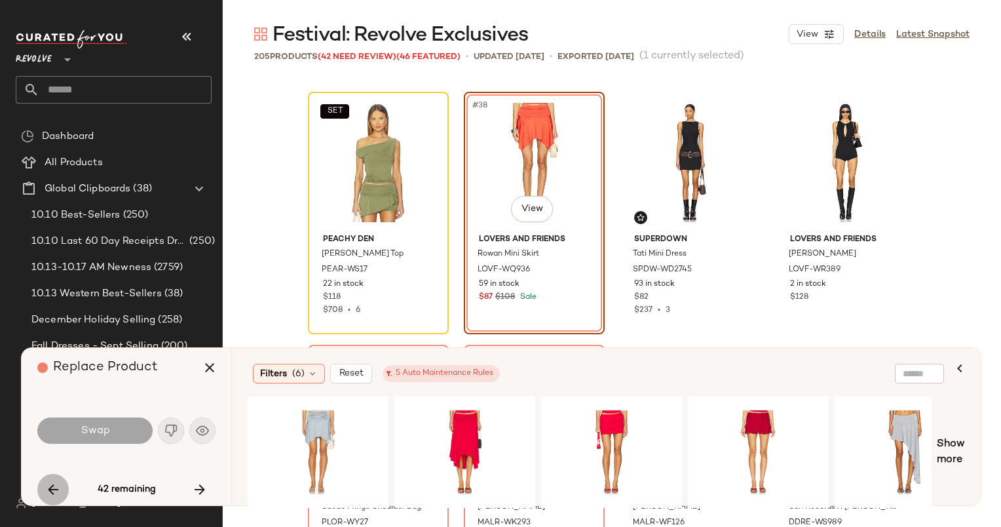
click at [47, 491] on icon "button" at bounding box center [53, 489] width 16 height 16
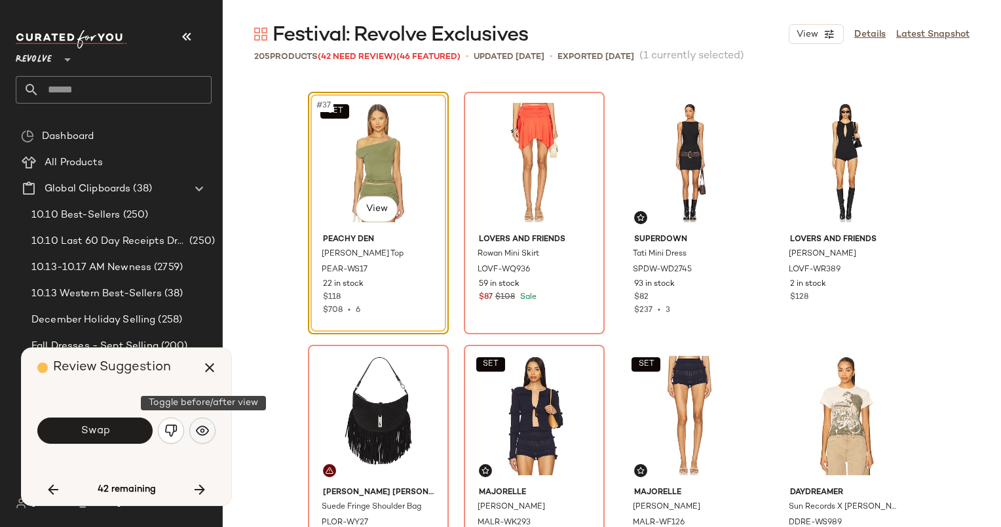
click at [206, 431] on img "button" at bounding box center [202, 430] width 13 height 13
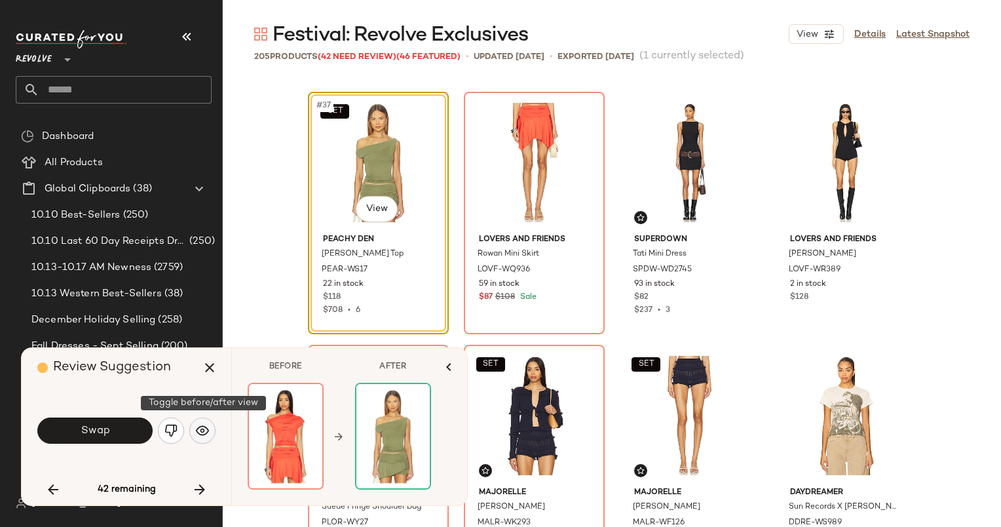
click at [196, 434] on img "button" at bounding box center [202, 430] width 13 height 13
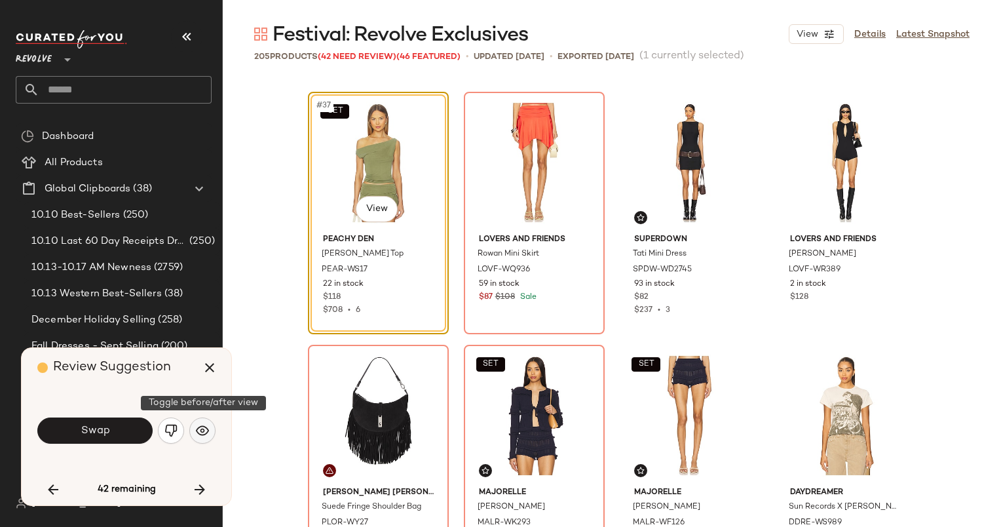
click at [196, 434] on img "button" at bounding box center [202, 430] width 13 height 13
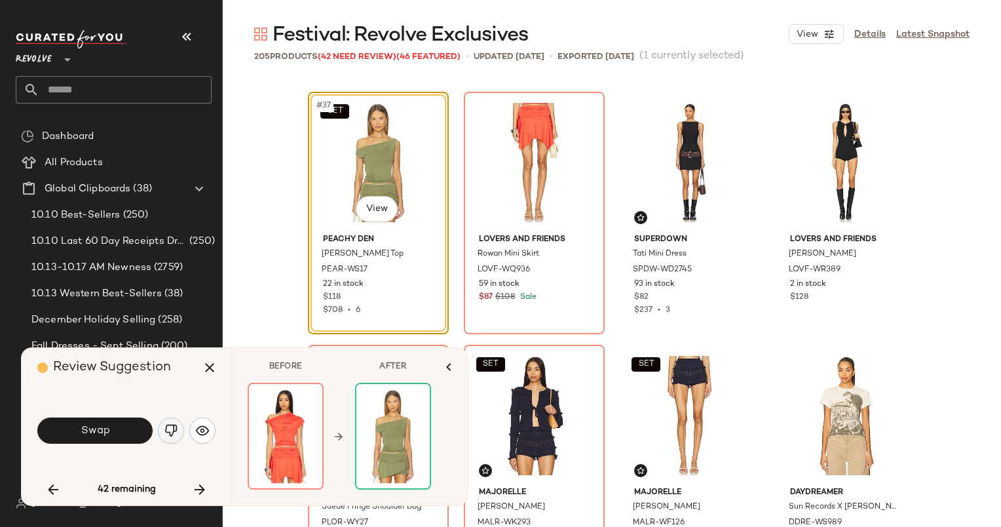
click at [173, 434] on img "button" at bounding box center [170, 430] width 13 height 13
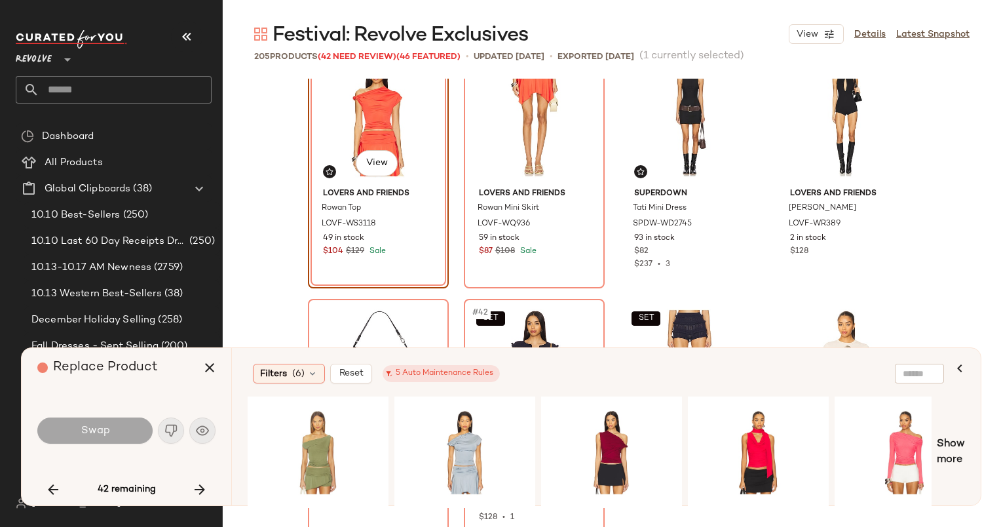
scroll to position [2320, 0]
click at [204, 487] on icon "button" at bounding box center [200, 489] width 16 height 16
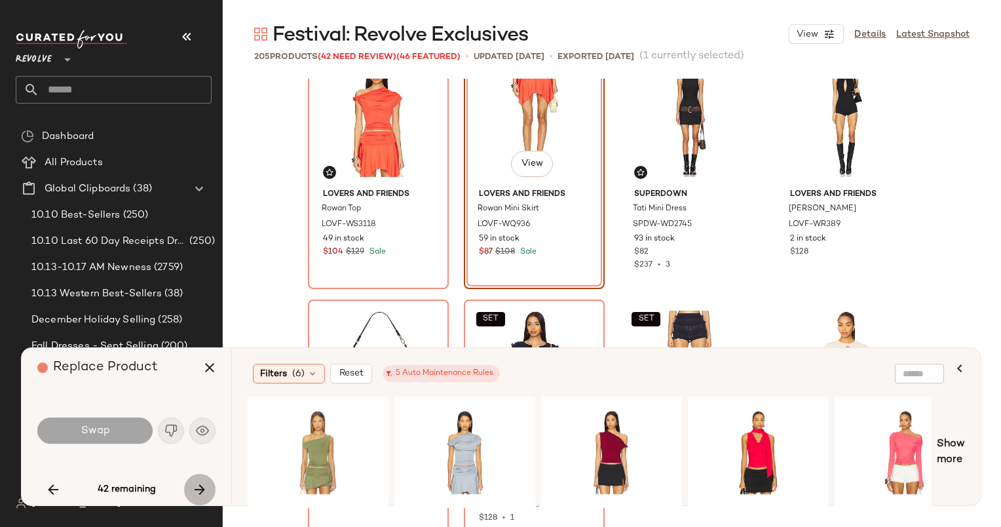
scroll to position [2275, 0]
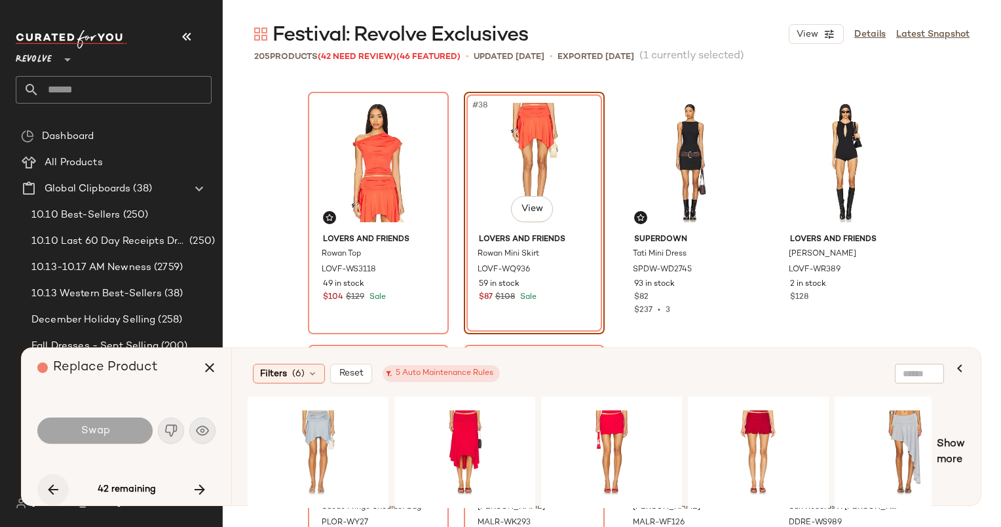
click at [62, 495] on button "button" at bounding box center [52, 489] width 31 height 31
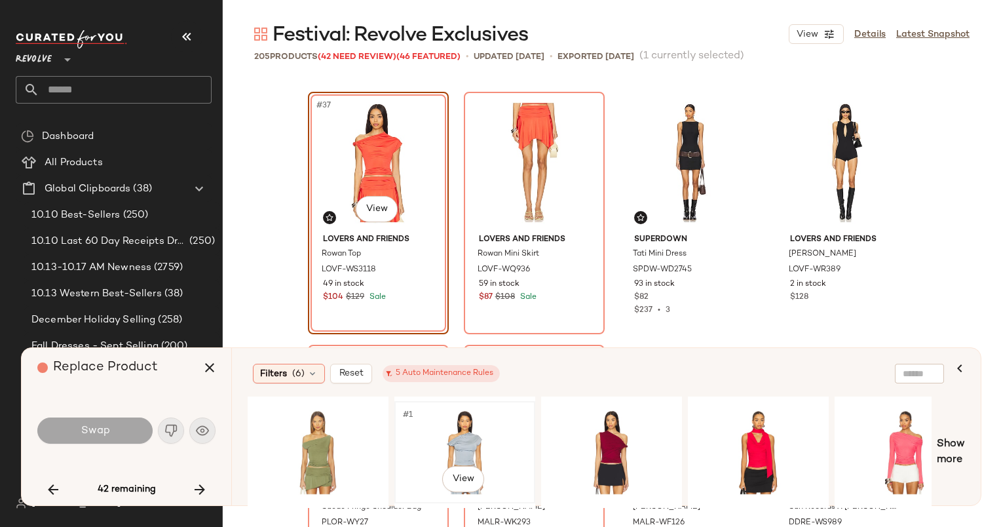
click at [427, 441] on div "#1 View" at bounding box center [465, 451] width 132 height 93
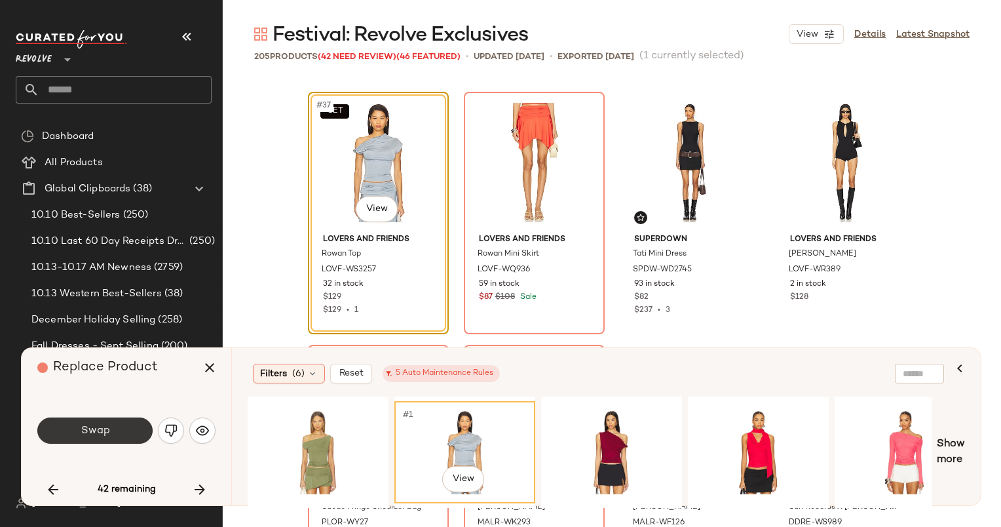
click at [128, 426] on button "Swap" at bounding box center [94, 430] width 115 height 26
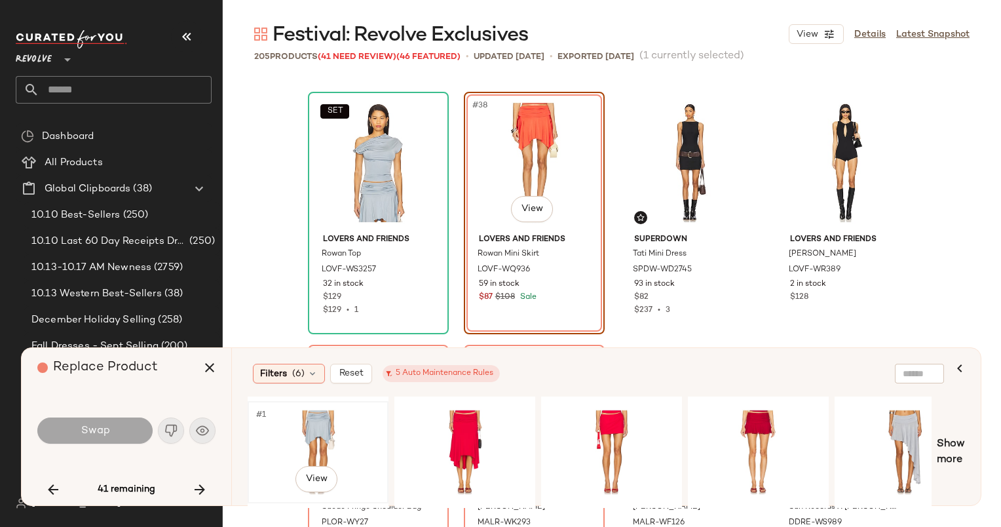
click at [326, 436] on div "#1 View" at bounding box center [318, 451] width 132 height 93
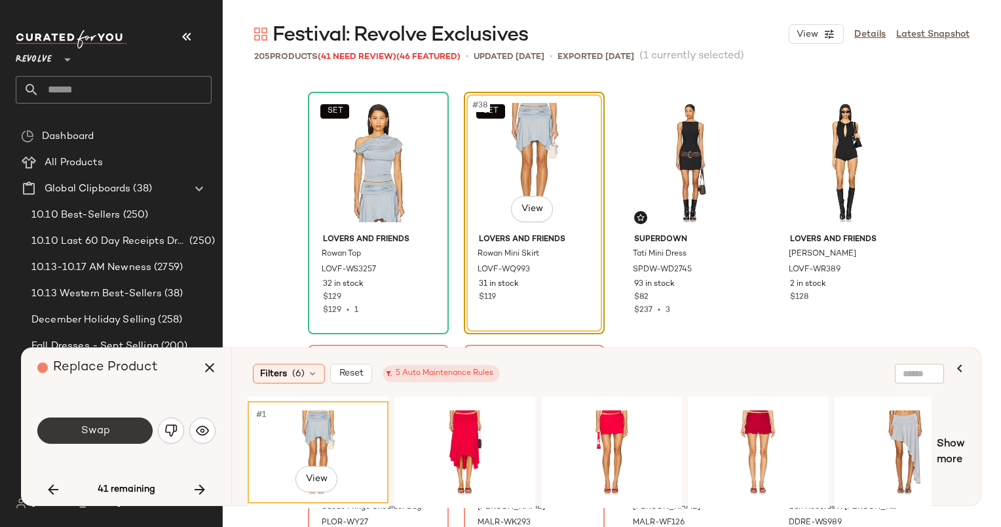
click at [121, 435] on button "Swap" at bounding box center [94, 430] width 115 height 26
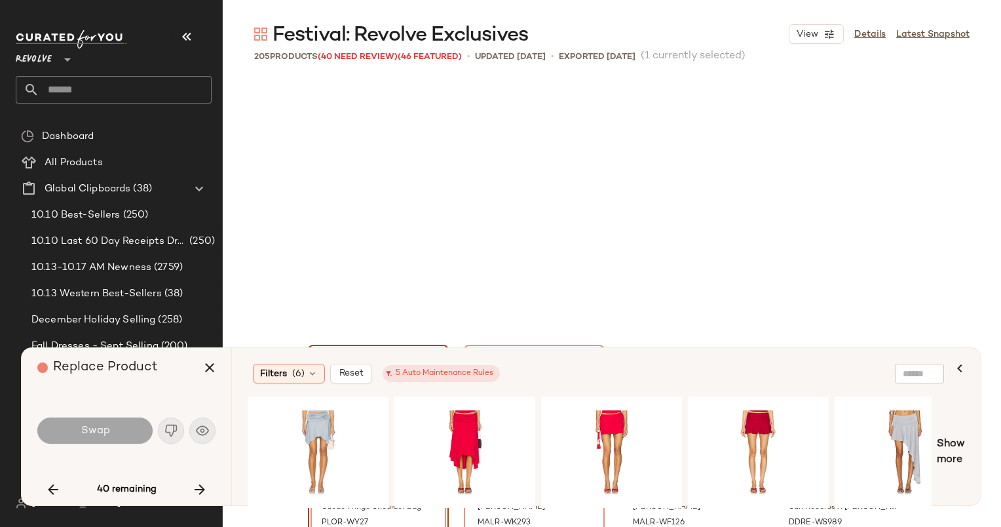
scroll to position [2528, 0]
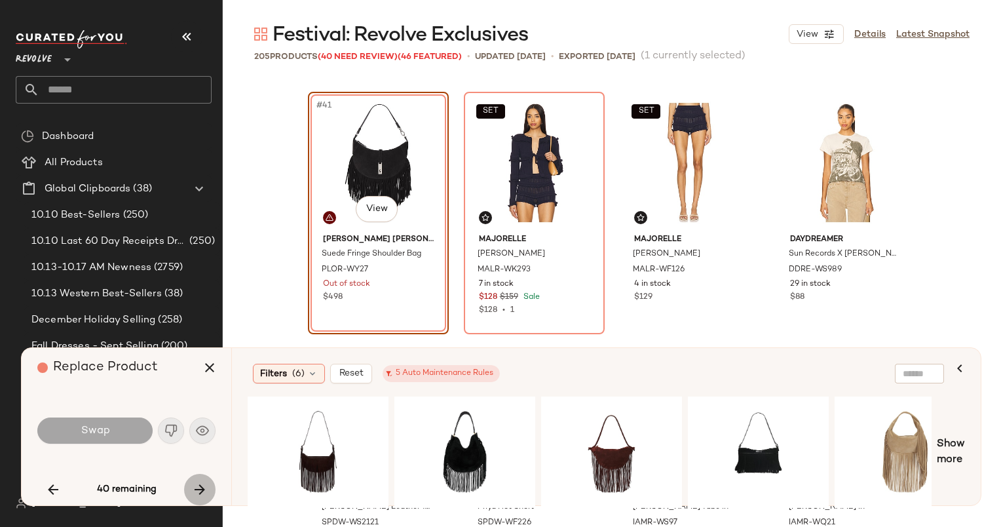
click at [197, 498] on button "button" at bounding box center [199, 489] width 31 height 31
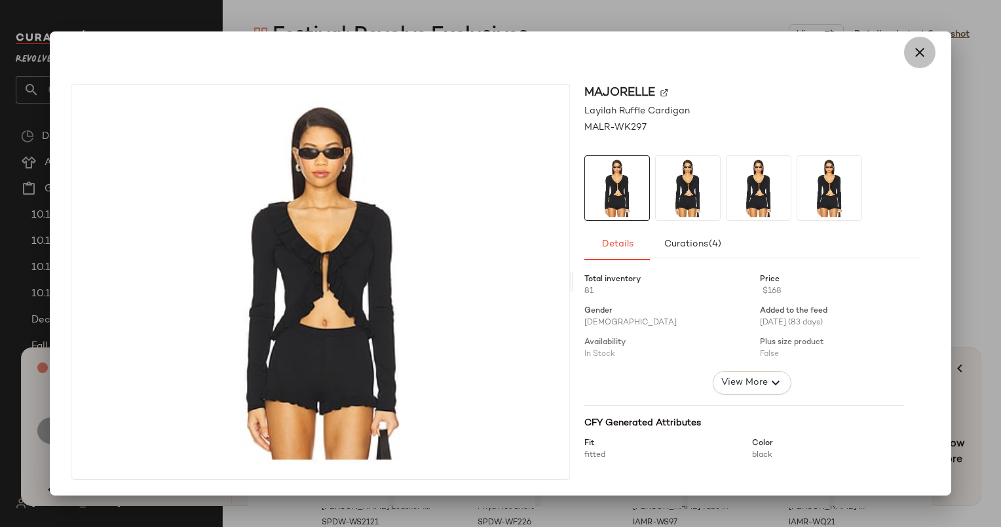
click at [922, 48] on icon "button" at bounding box center [920, 53] width 16 height 16
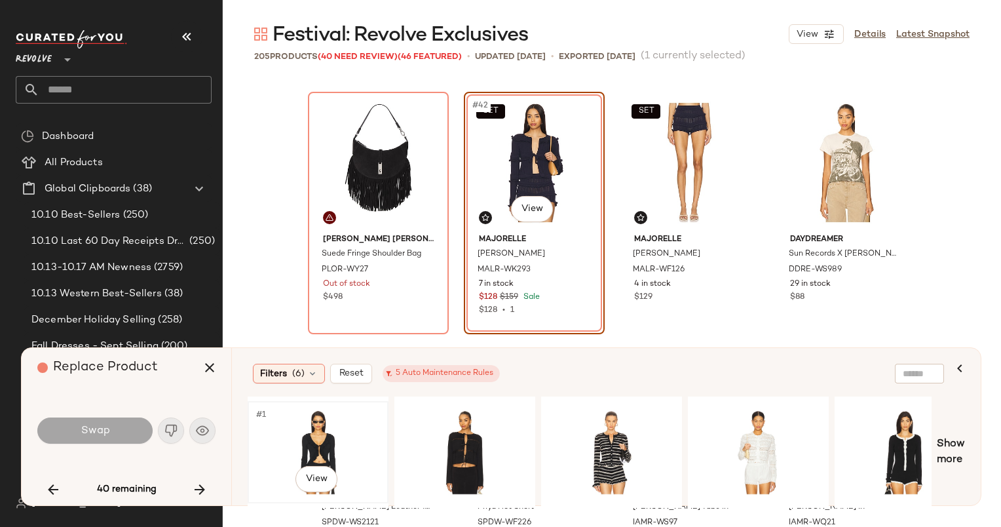
click at [295, 429] on div "#1 View" at bounding box center [318, 451] width 132 height 93
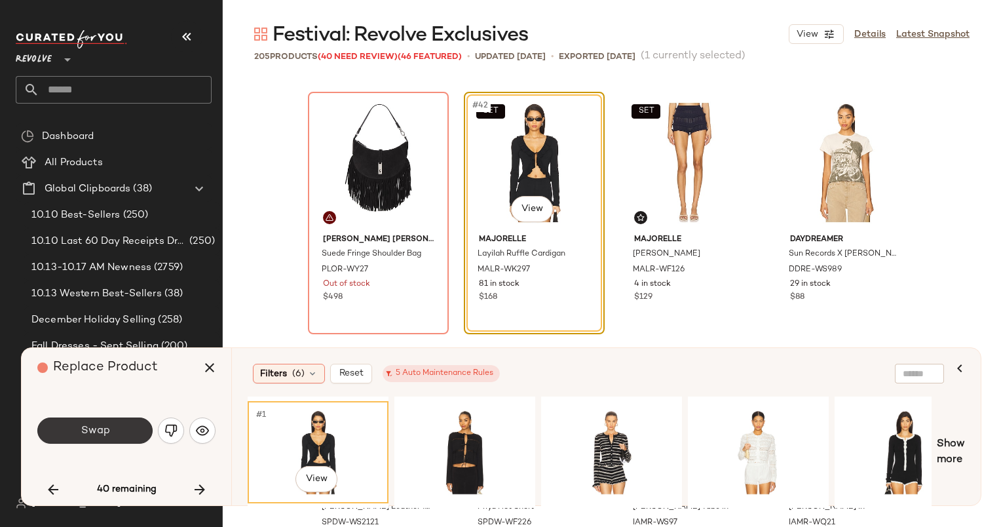
click at [122, 428] on button "Swap" at bounding box center [94, 430] width 115 height 26
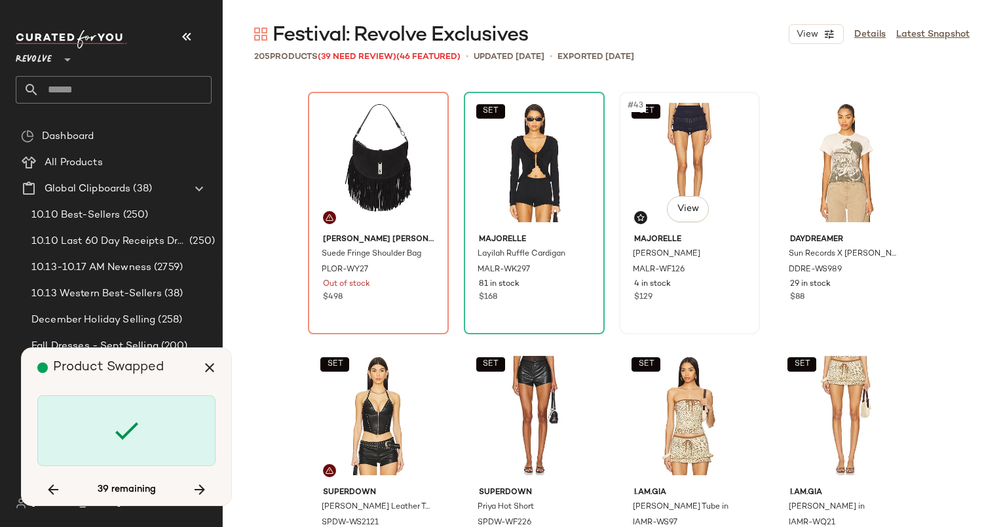
click at [662, 183] on div "SET #43 View" at bounding box center [690, 162] width 132 height 132
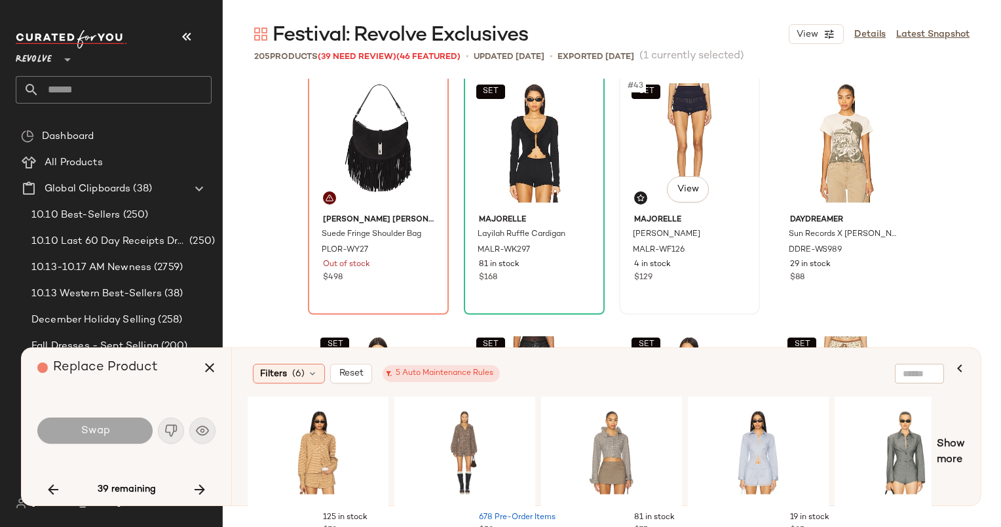
scroll to position [2524, 0]
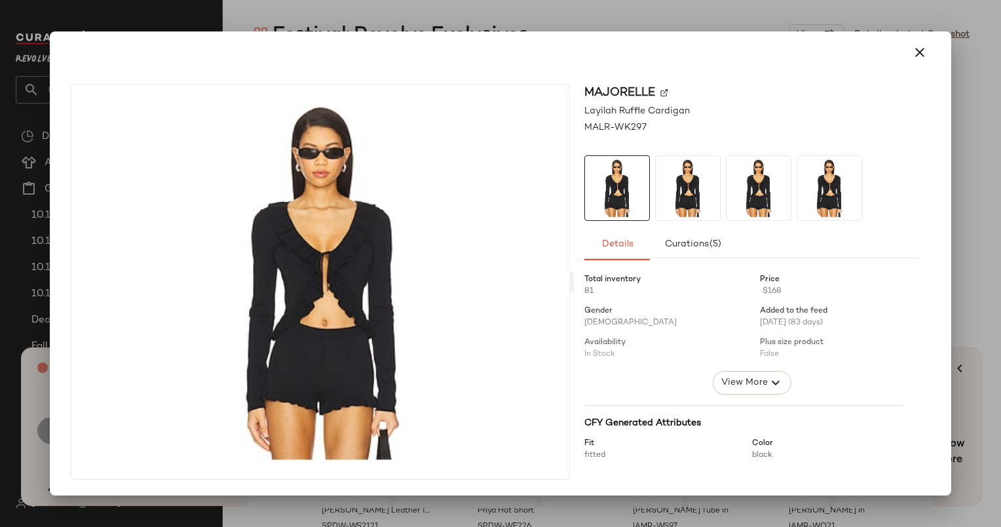
click at [654, 92] on span "MAJORELLE" at bounding box center [619, 93] width 71 height 18
click at [661, 101] on div "MAJORELLE" at bounding box center [751, 93] width 335 height 18
click at [661, 100] on div "MAJORELLE" at bounding box center [751, 93] width 335 height 18
click at [667, 96] on img at bounding box center [664, 93] width 8 height 8
click at [906, 46] on button "button" at bounding box center [919, 52] width 31 height 31
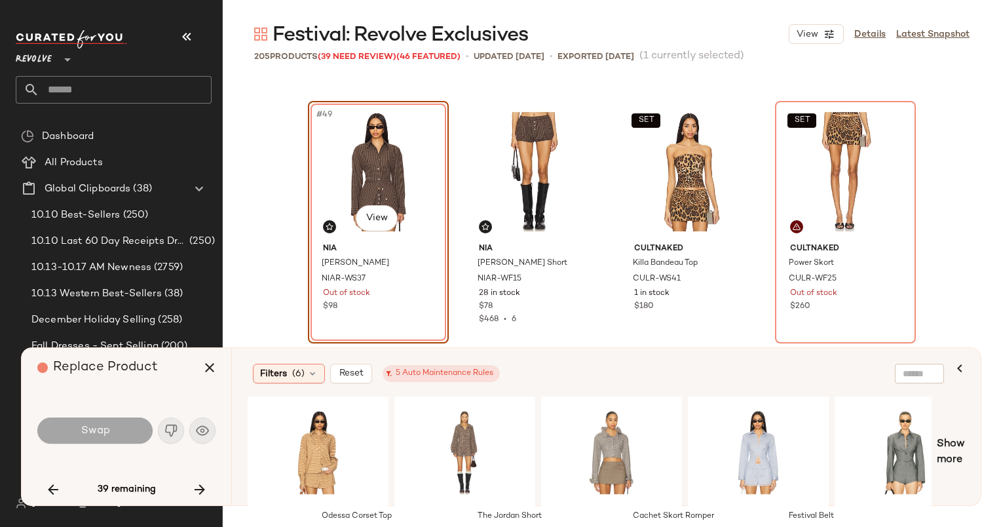
scroll to position [3025, 0]
click at [192, 495] on icon "button" at bounding box center [200, 489] width 16 height 16
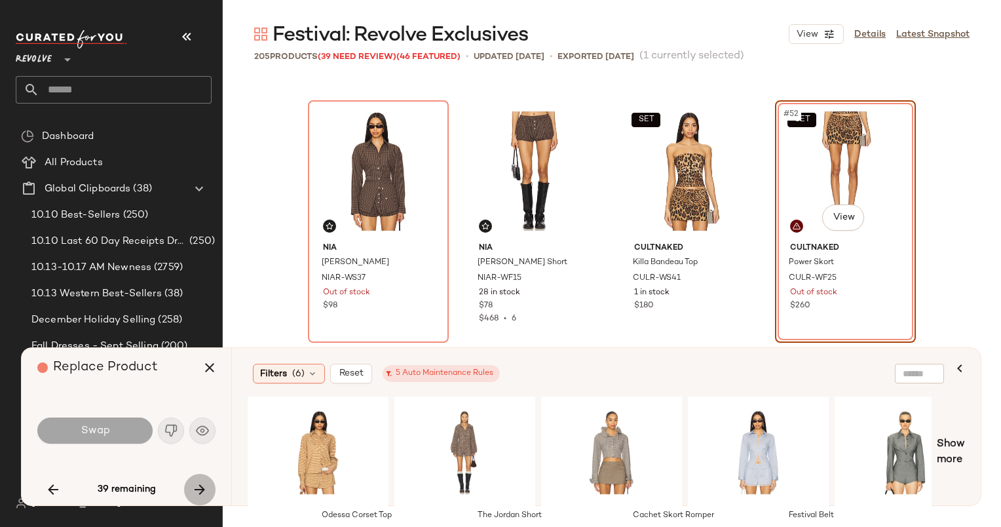
scroll to position [3034, 0]
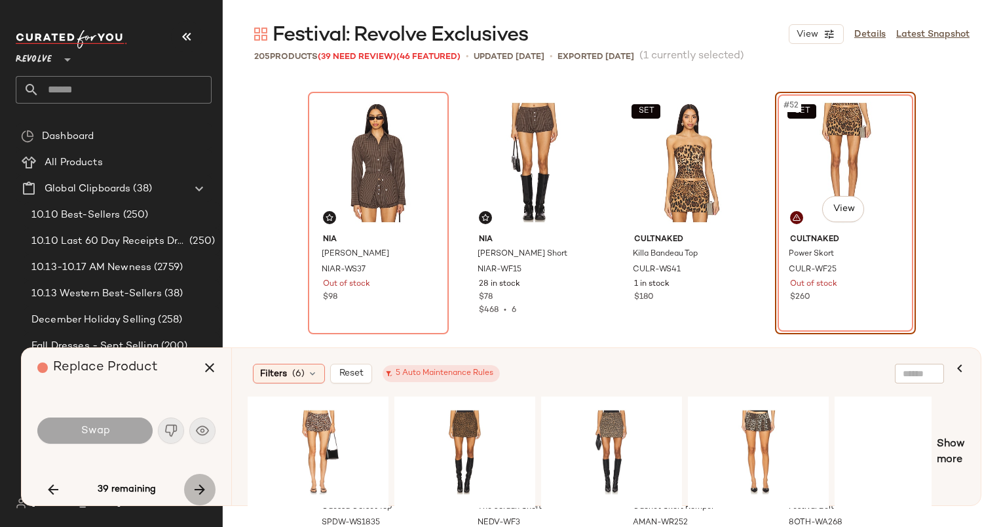
click at [192, 495] on icon "button" at bounding box center [200, 489] width 16 height 16
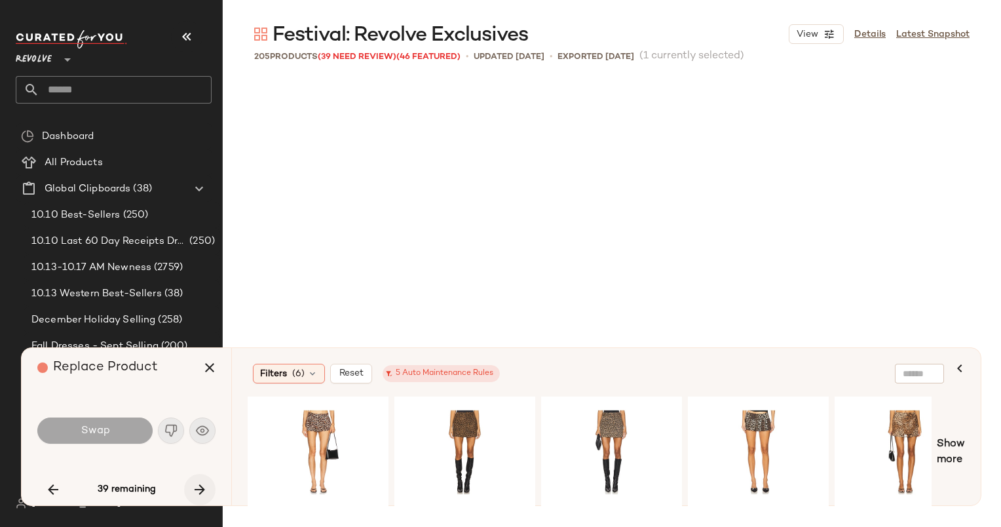
scroll to position [3792, 0]
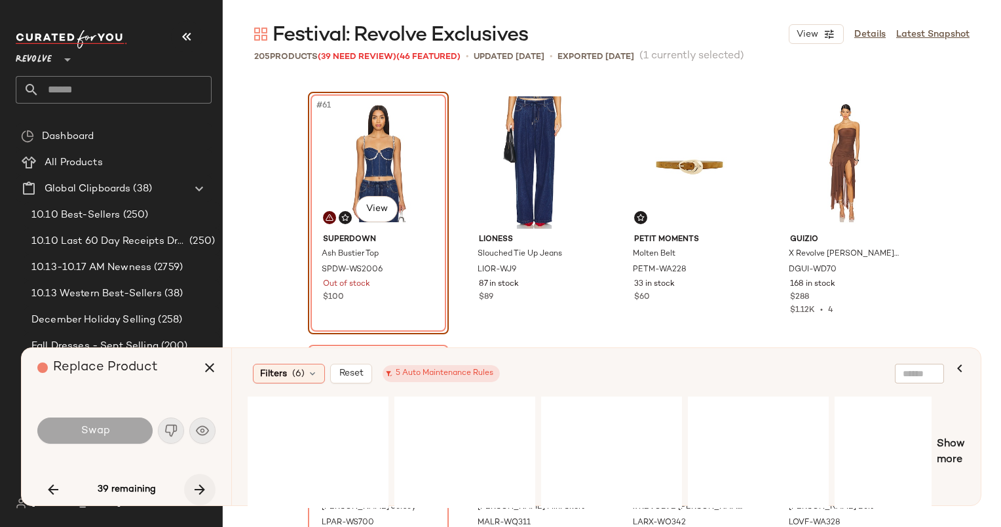
click at [192, 495] on icon "button" at bounding box center [200, 489] width 16 height 16
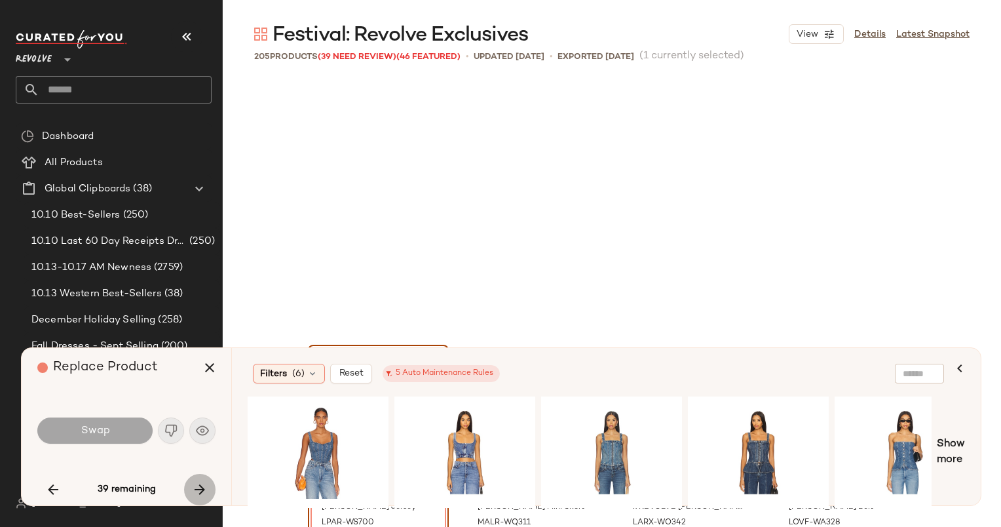
scroll to position [4045, 0]
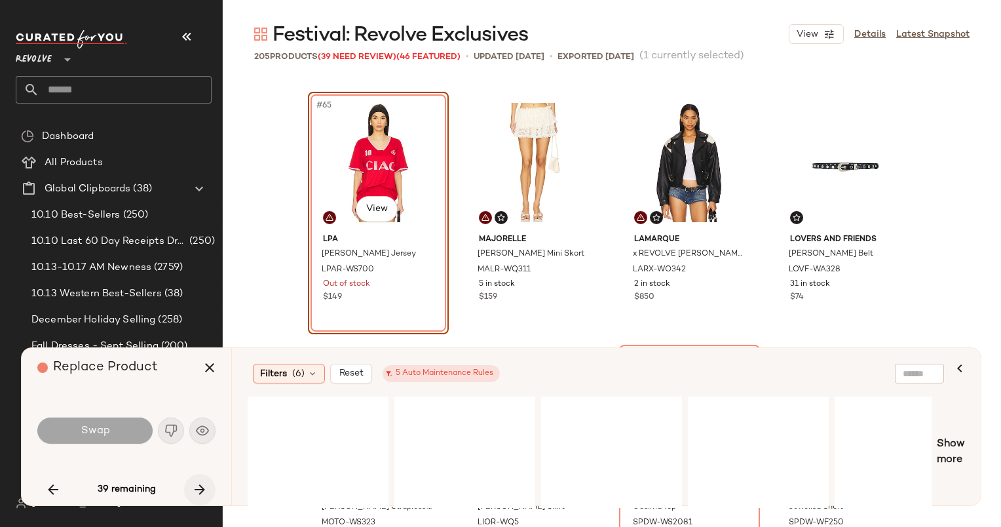
click at [192, 495] on icon "button" at bounding box center [200, 489] width 16 height 16
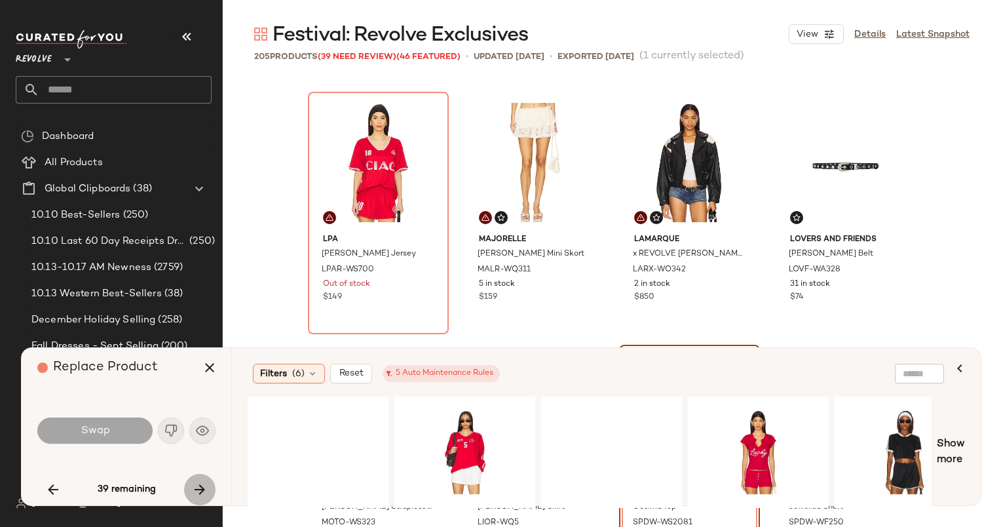
scroll to position [4298, 0]
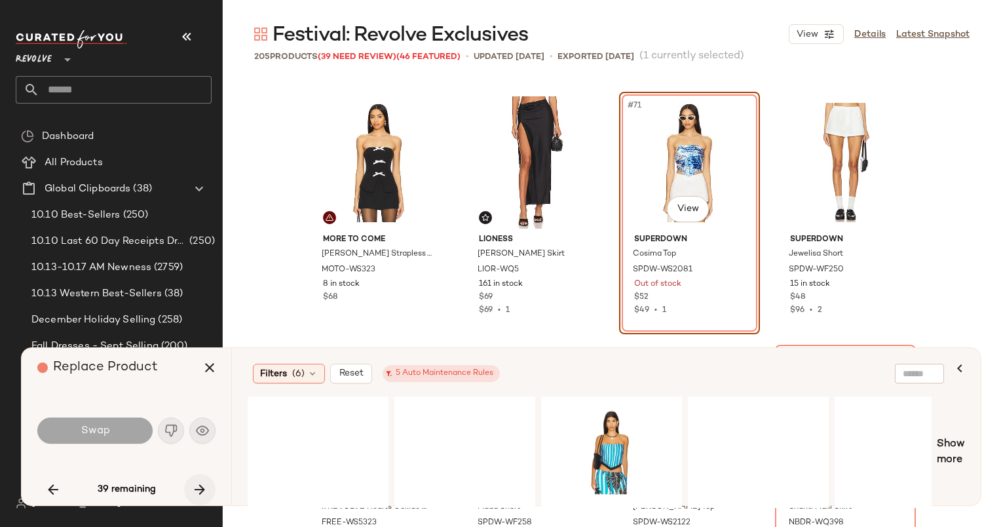
click at [192, 495] on icon "button" at bounding box center [200, 489] width 16 height 16
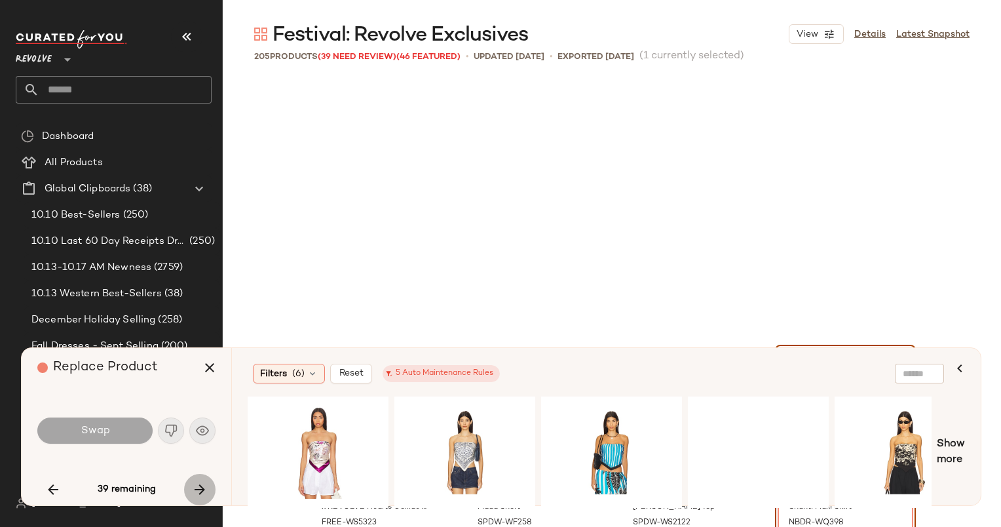
scroll to position [4551, 0]
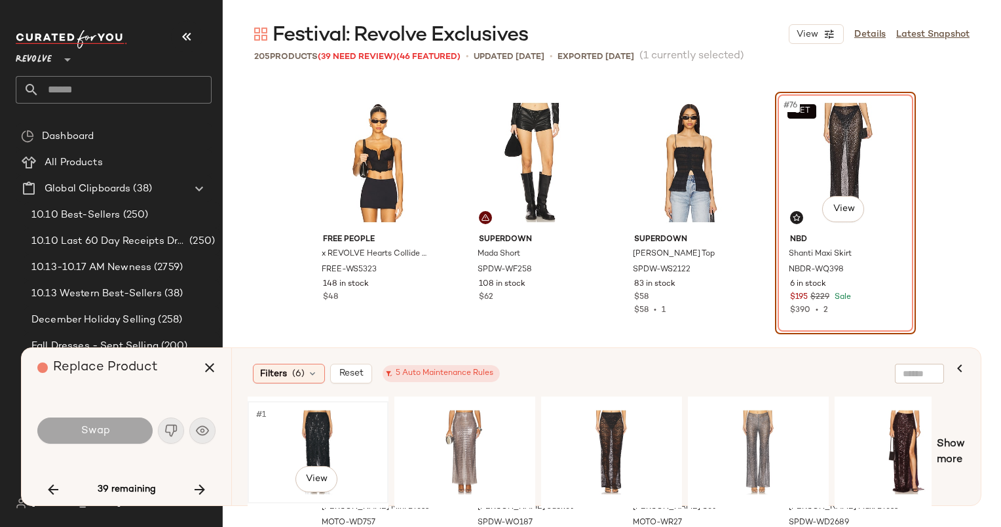
click at [288, 449] on div "#1 View" at bounding box center [318, 451] width 132 height 93
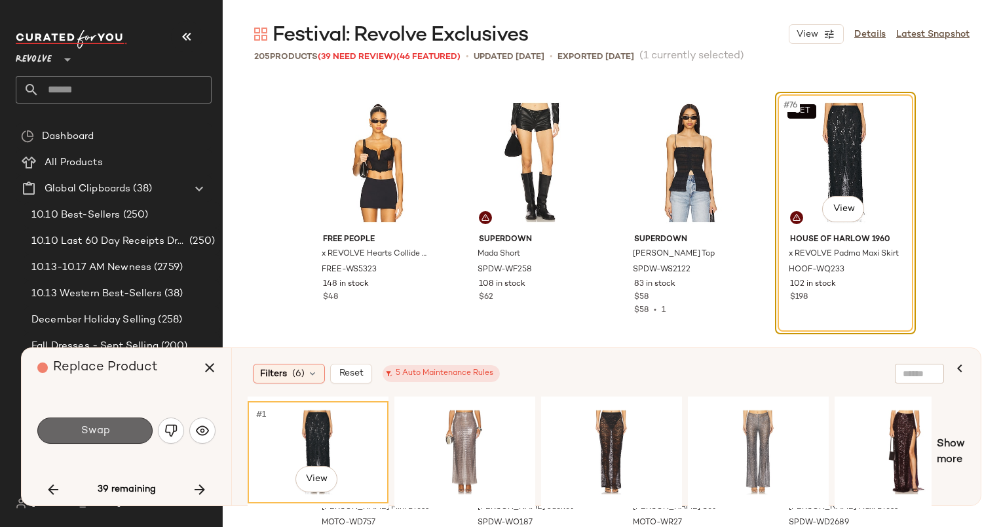
click at [102, 438] on button "Swap" at bounding box center [94, 430] width 115 height 26
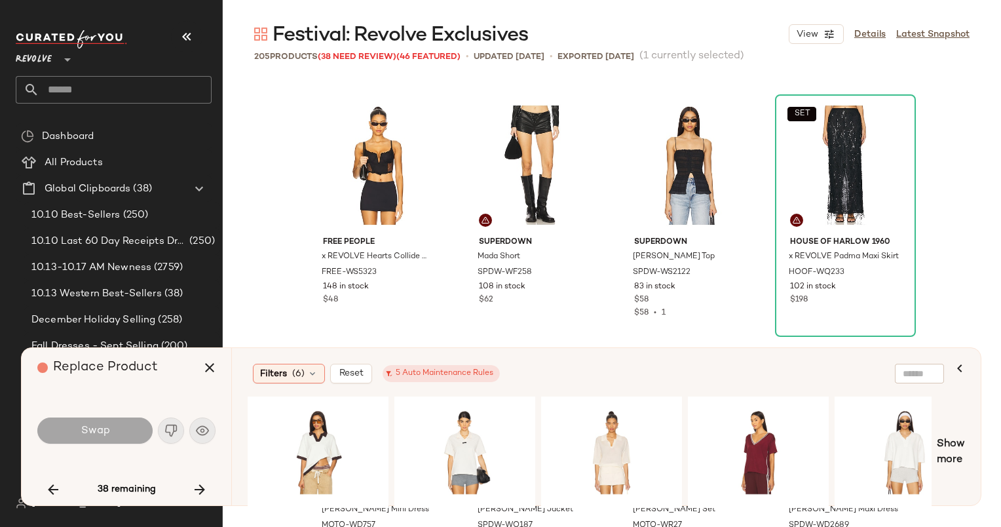
scroll to position [4547, 0]
click at [850, 119] on div "SET #76 View" at bounding box center [845, 166] width 132 height 132
click at [824, 172] on div "SET #76 View" at bounding box center [845, 166] width 132 height 132
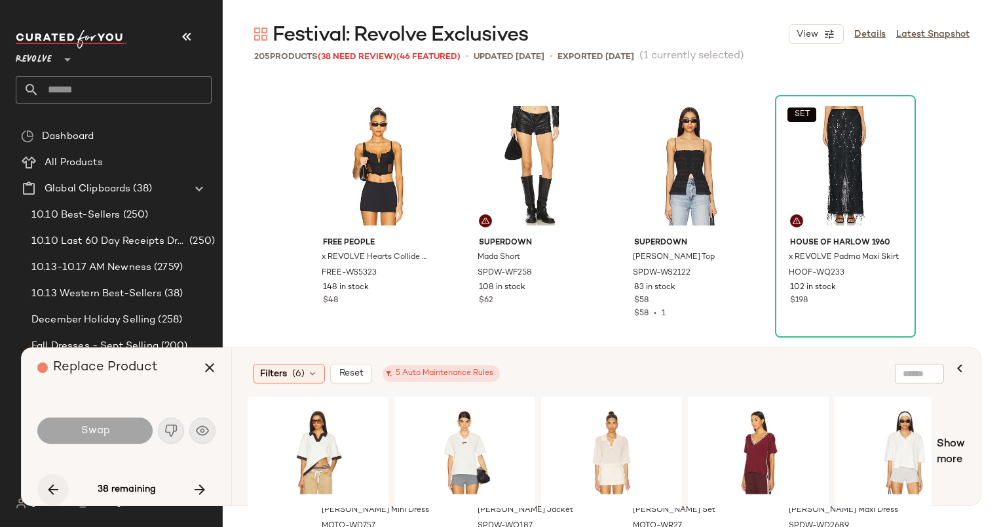
click at [47, 490] on icon "button" at bounding box center [53, 489] width 16 height 16
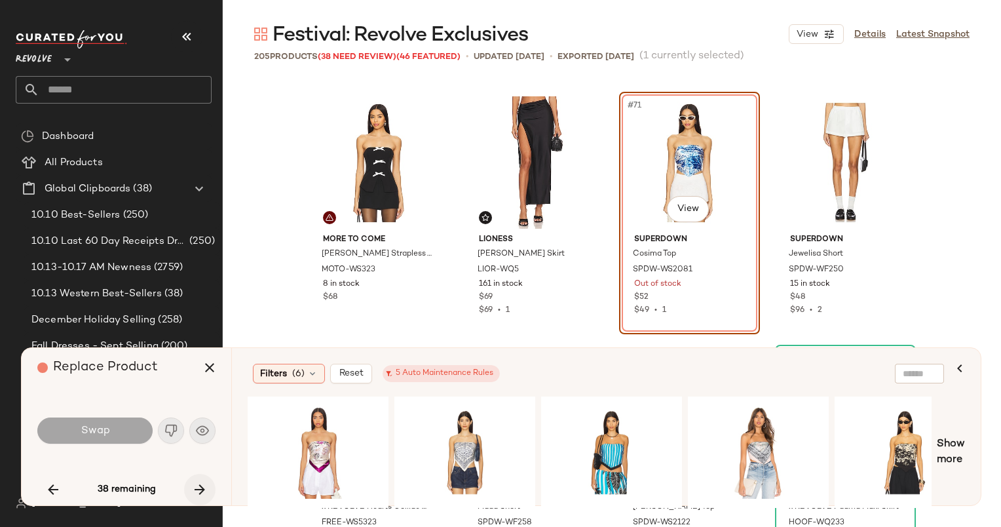
click at [206, 485] on icon "button" at bounding box center [200, 489] width 16 height 16
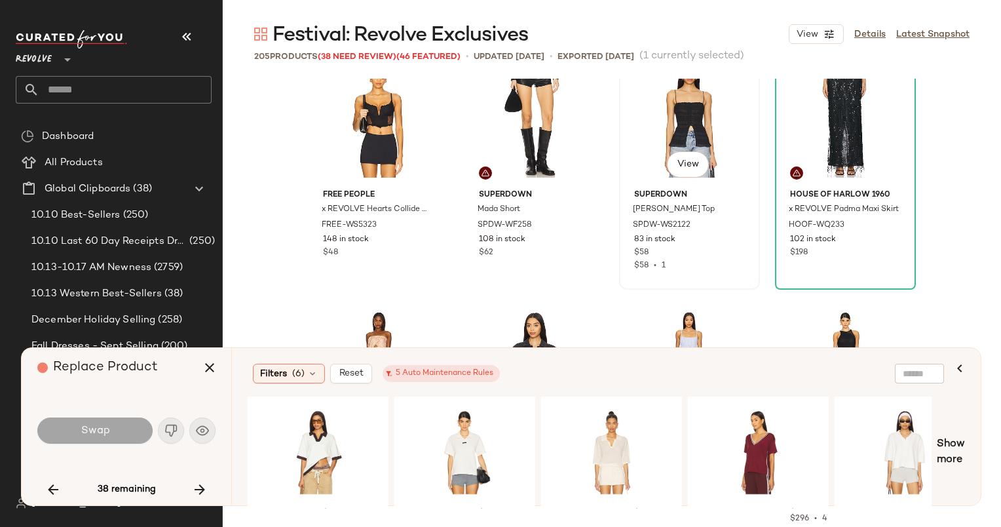
scroll to position [4483, 0]
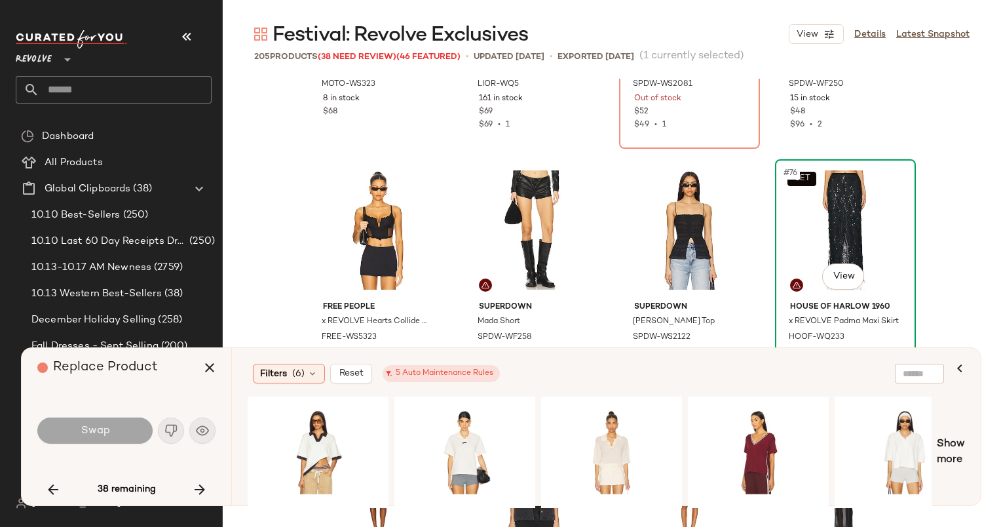
click at [791, 194] on div "SET #76 View" at bounding box center [845, 230] width 132 height 132
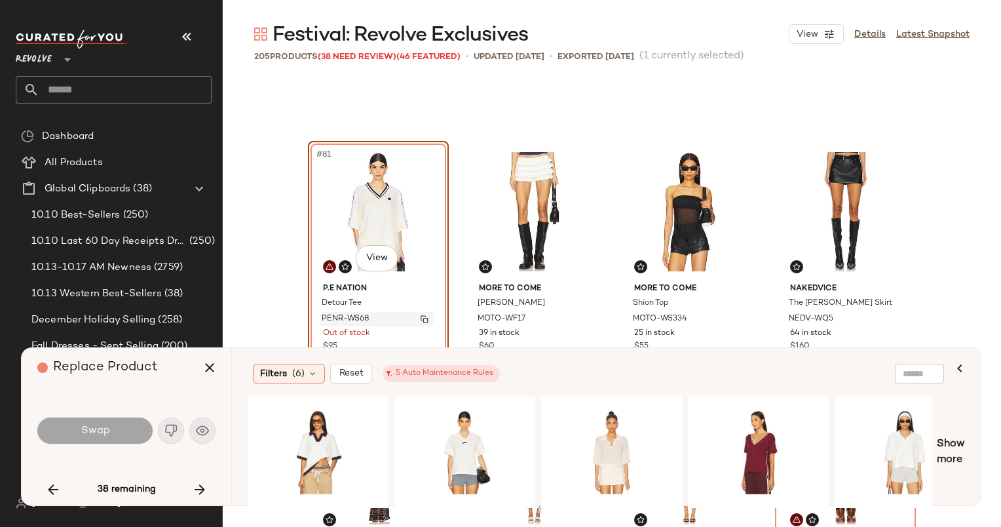
scroll to position [5009, 0]
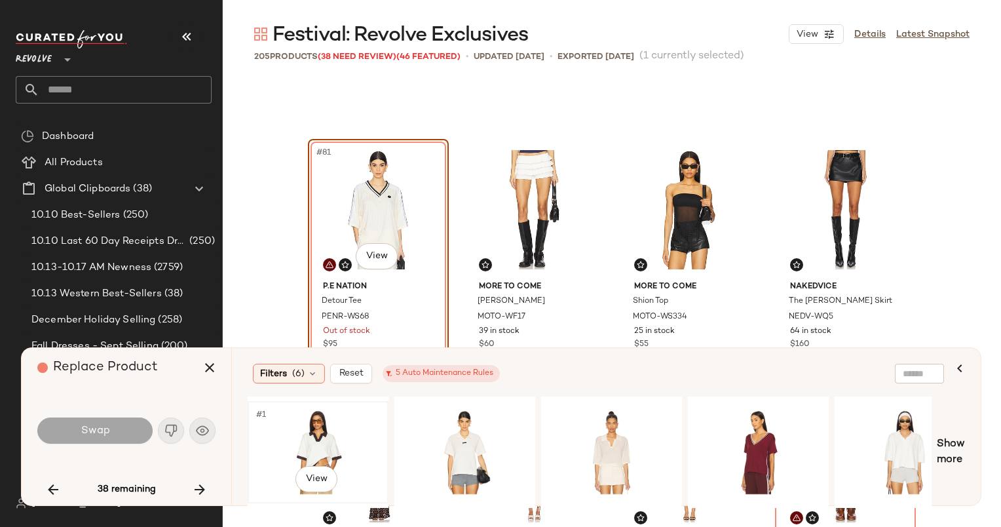
click at [308, 431] on div "#1 View" at bounding box center [318, 451] width 132 height 93
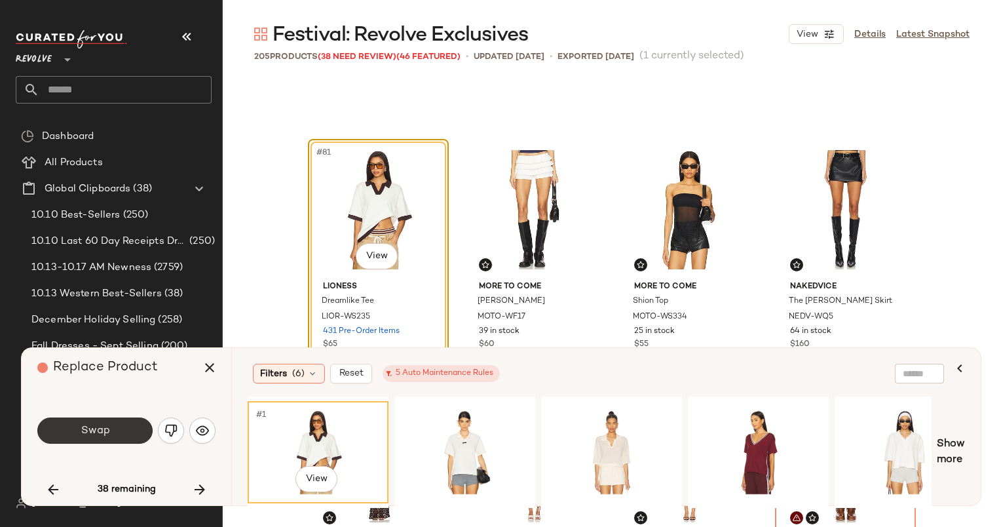
click at [115, 426] on button "Swap" at bounding box center [94, 430] width 115 height 26
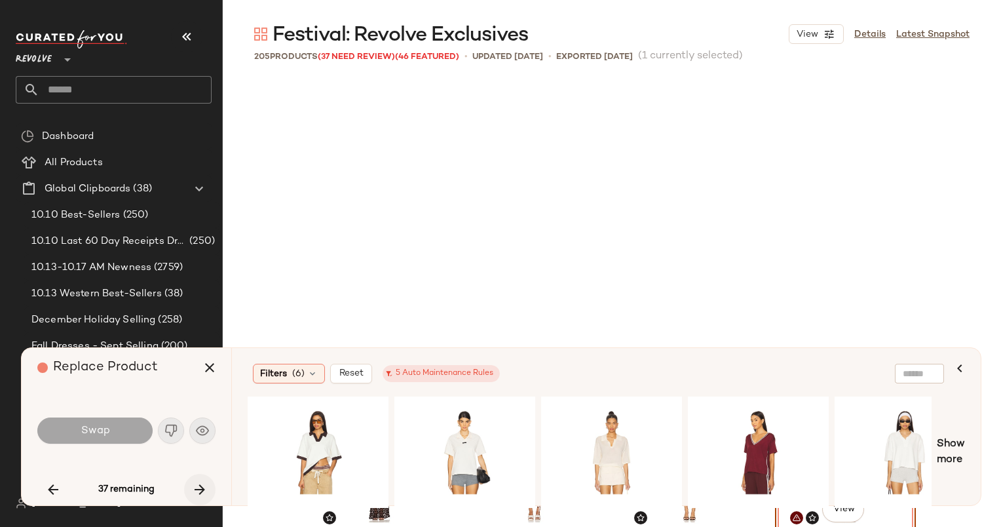
scroll to position [5309, 0]
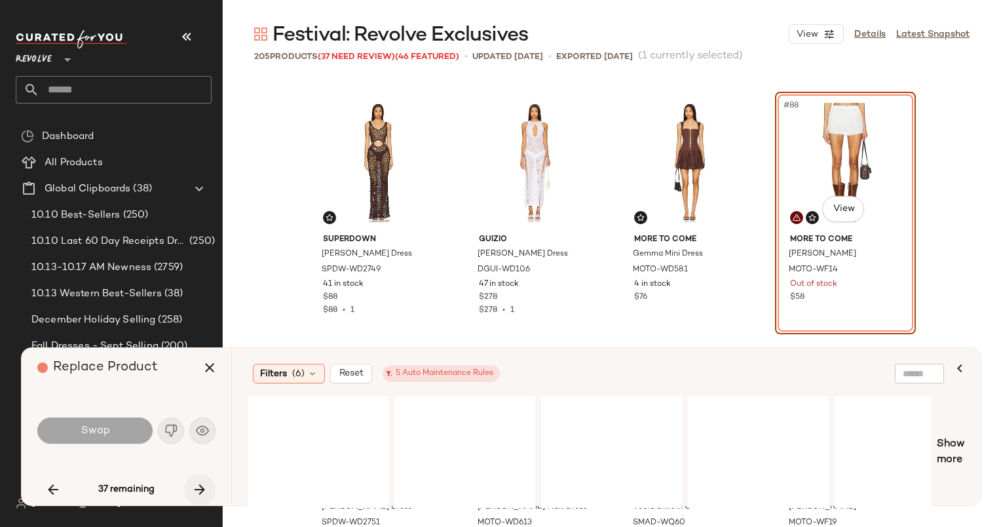
click at [195, 493] on icon "button" at bounding box center [200, 489] width 16 height 16
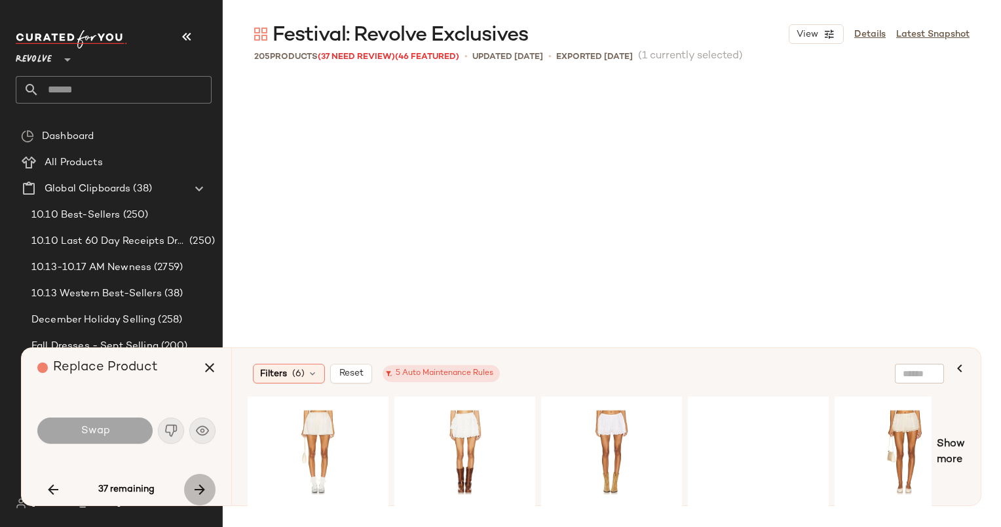
scroll to position [5815, 0]
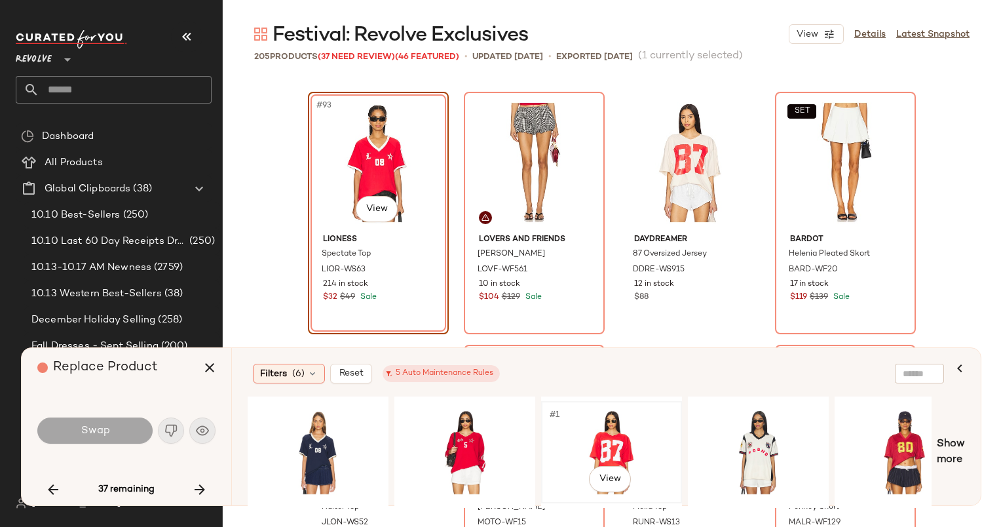
click at [605, 432] on div "#1 View" at bounding box center [612, 451] width 132 height 93
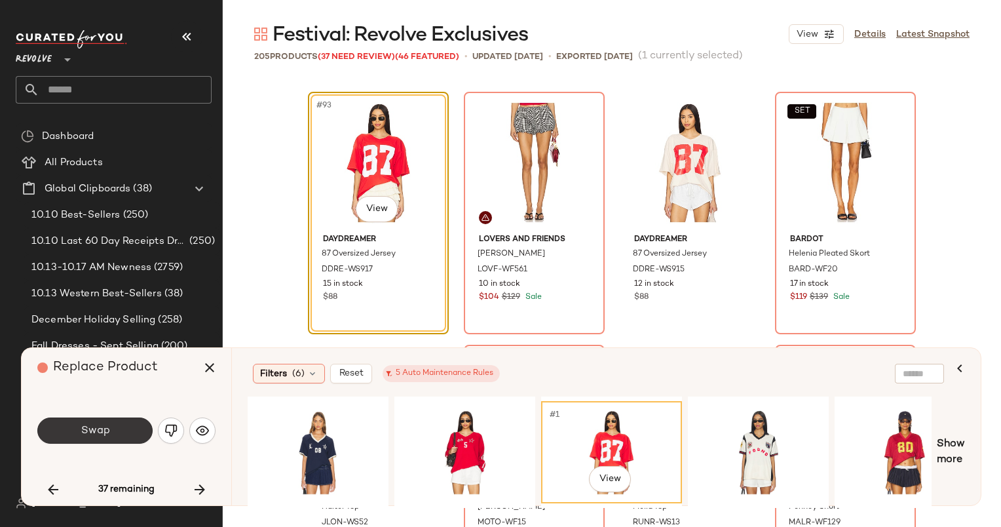
click at [86, 431] on span "Swap" at bounding box center [94, 430] width 29 height 12
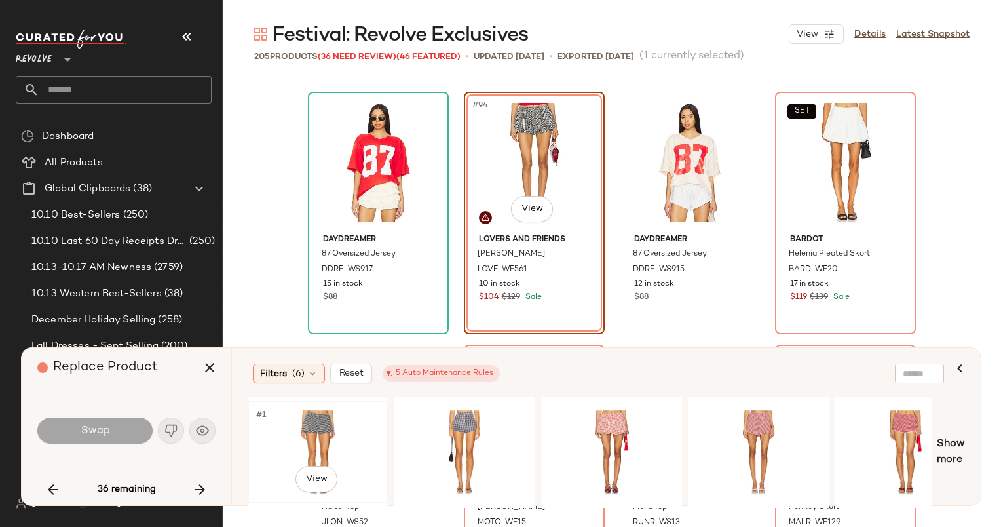
click at [347, 447] on div "#1 View" at bounding box center [318, 451] width 132 height 93
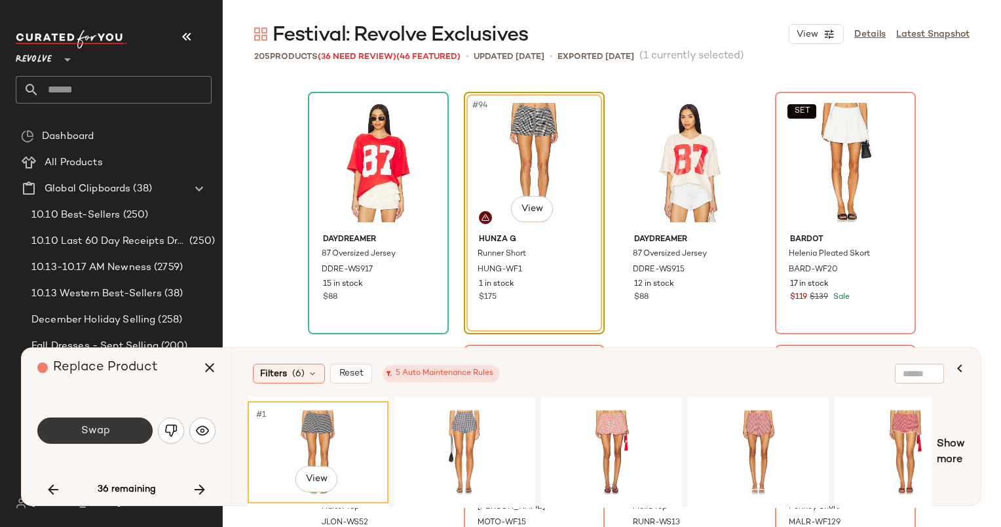
click at [121, 430] on button "Swap" at bounding box center [94, 430] width 115 height 26
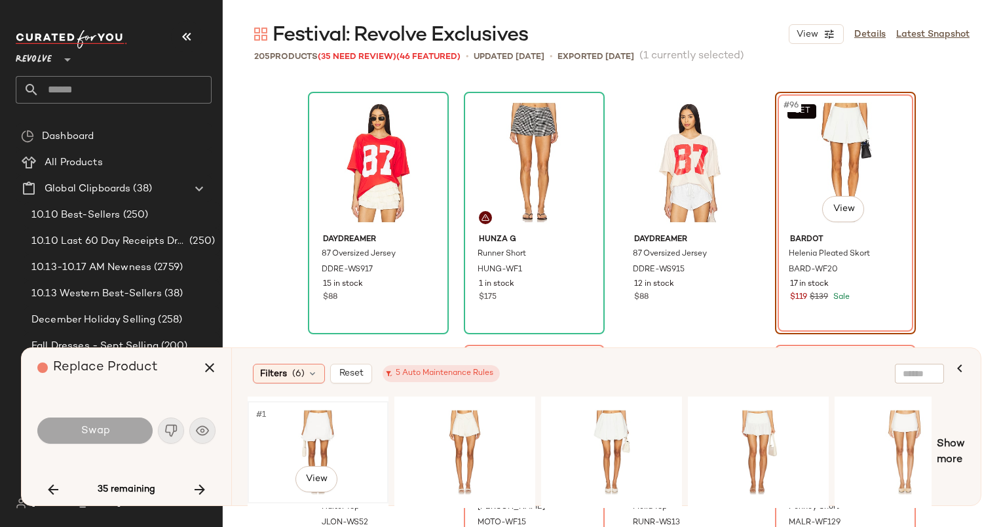
click at [323, 455] on div "#1 View" at bounding box center [318, 451] width 132 height 93
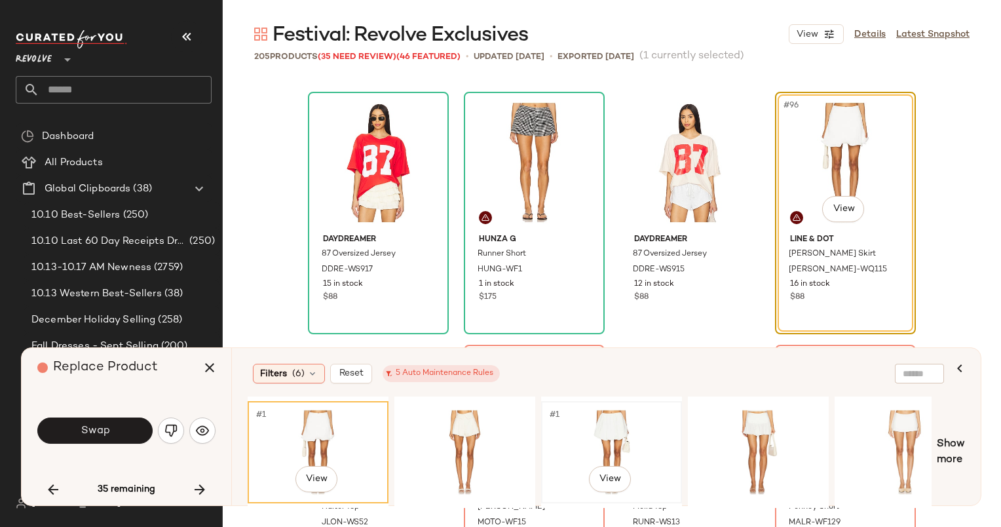
click at [582, 429] on div "#1 View" at bounding box center [612, 451] width 132 height 93
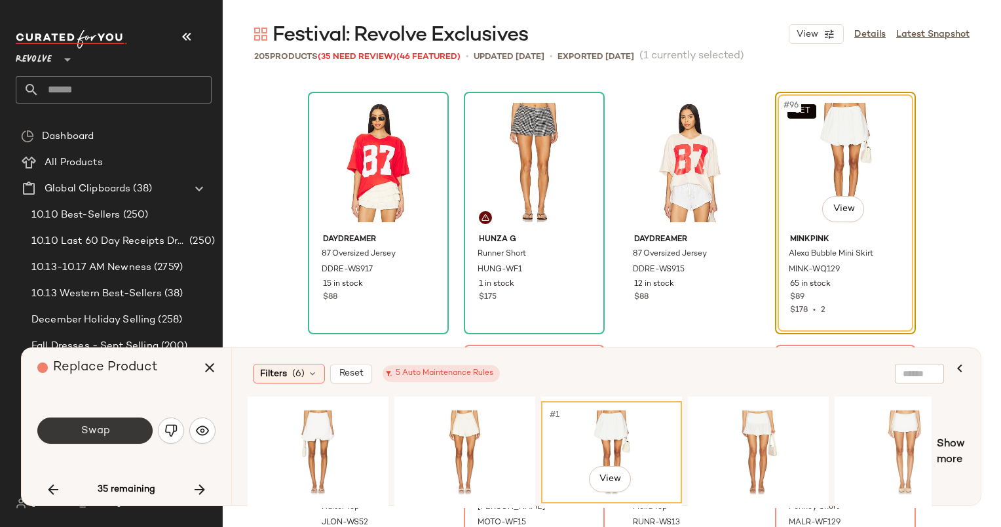
click at [118, 430] on button "Swap" at bounding box center [94, 430] width 115 height 26
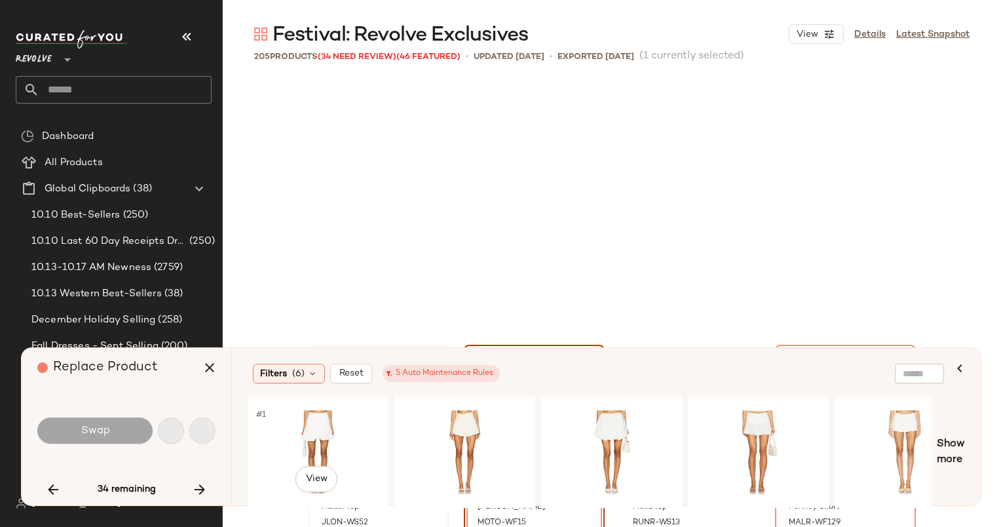
scroll to position [6067, 0]
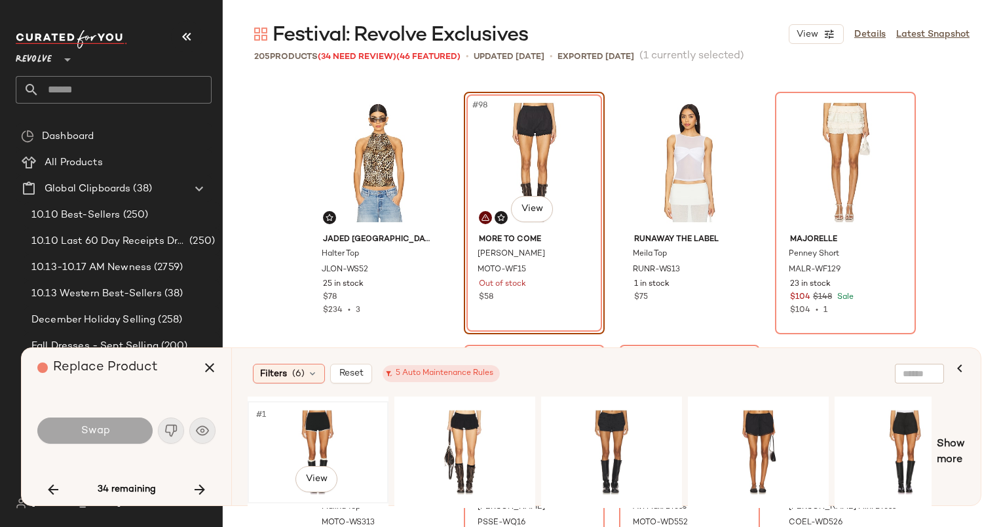
click at [336, 422] on div "#1 View" at bounding box center [318, 451] width 132 height 93
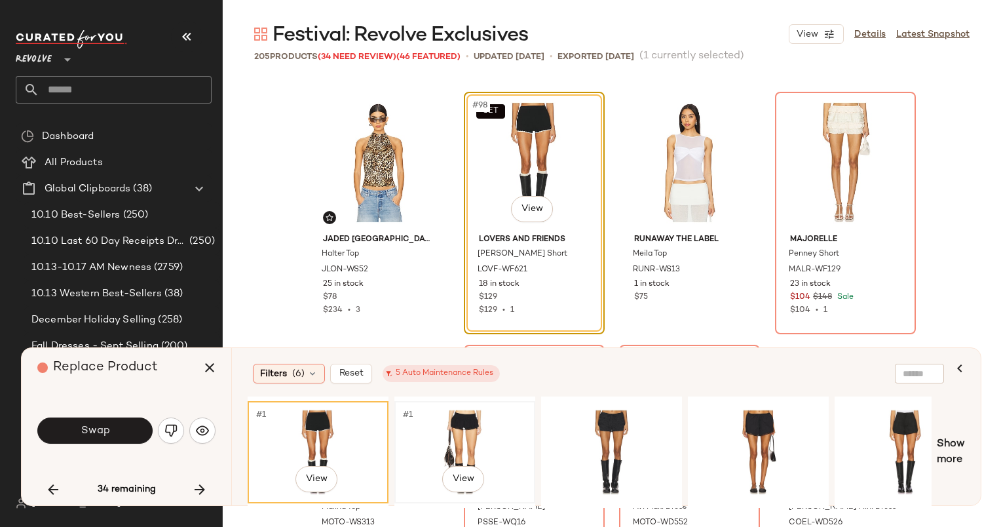
click at [419, 451] on div "#1 View" at bounding box center [465, 451] width 132 height 93
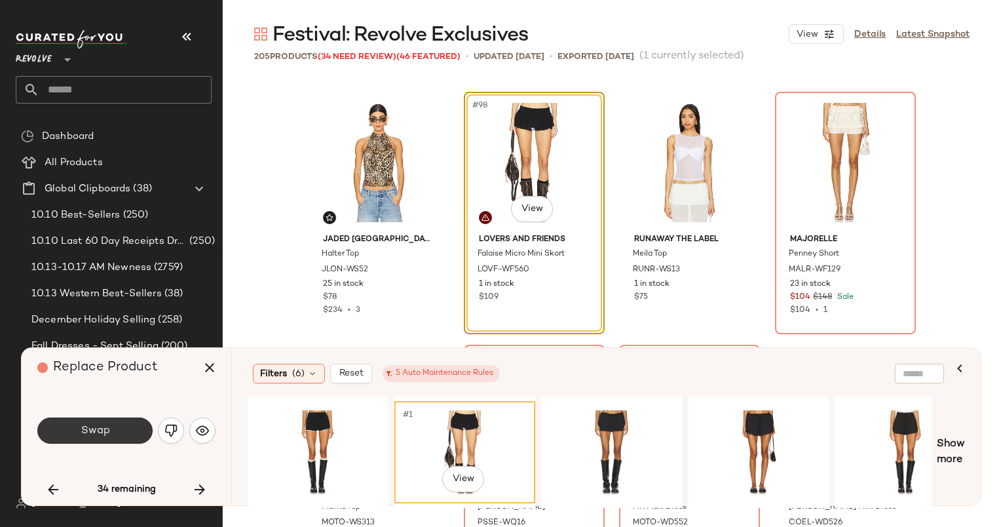
click at [102, 435] on span "Swap" at bounding box center [94, 430] width 29 height 12
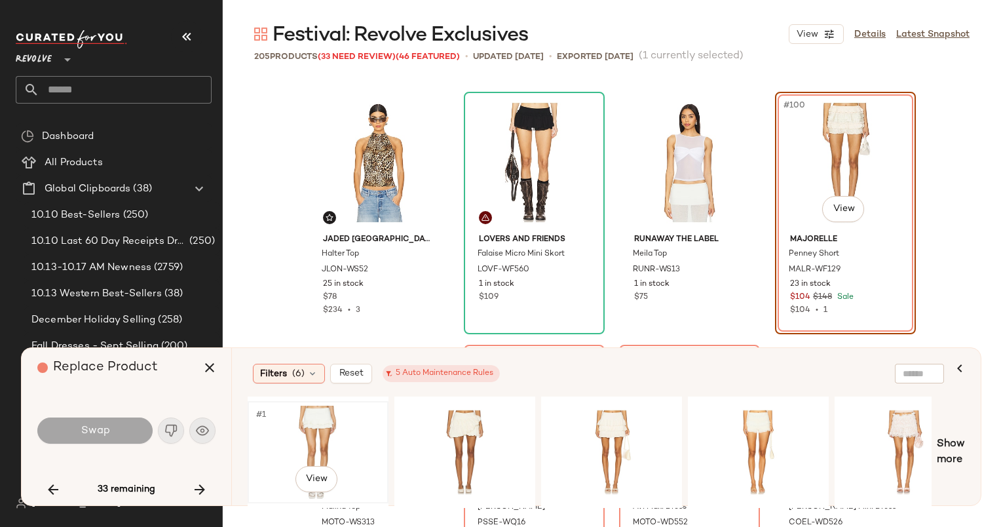
click at [325, 448] on div "#1 View" at bounding box center [318, 451] width 132 height 93
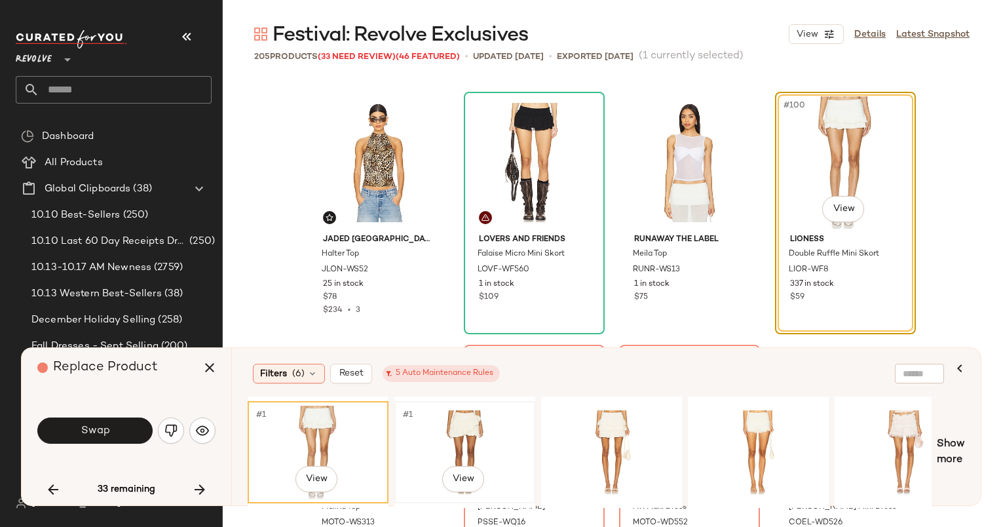
click at [482, 415] on div "#1 View" at bounding box center [465, 451] width 132 height 93
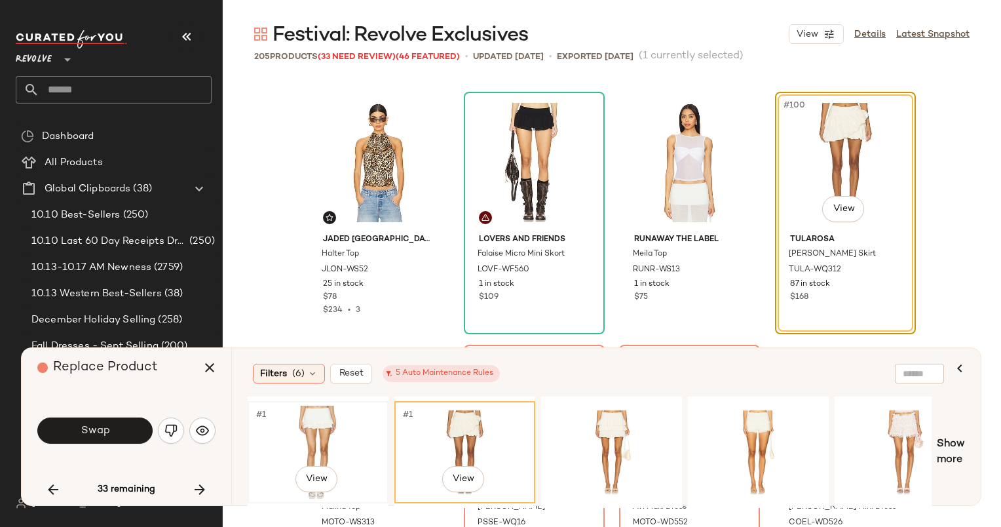
click at [271, 428] on div "#1 View" at bounding box center [318, 451] width 132 height 93
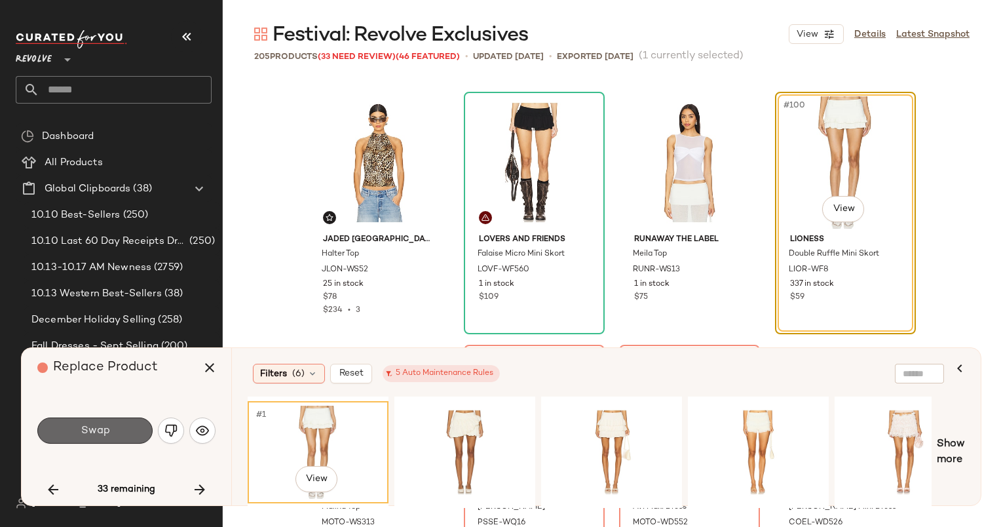
click at [117, 436] on button "Swap" at bounding box center [94, 430] width 115 height 26
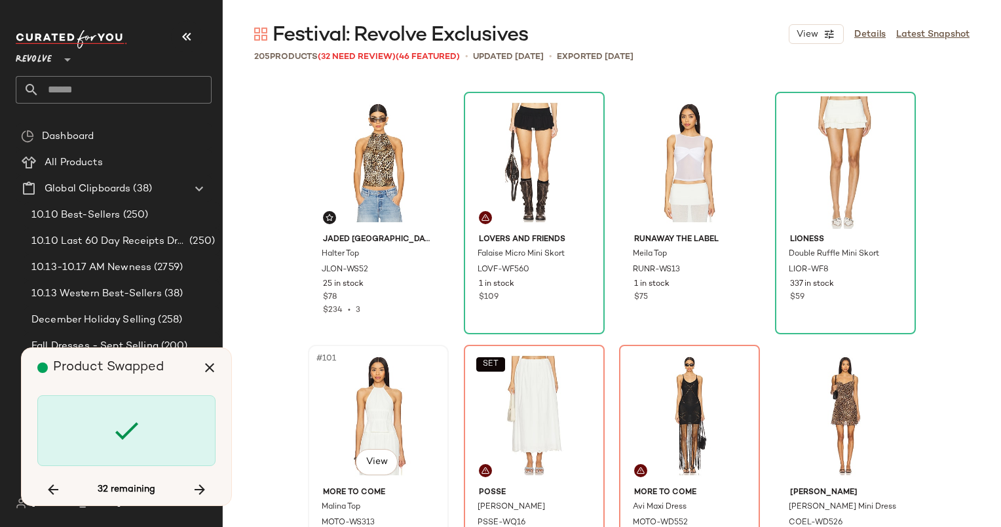
scroll to position [6320, 0]
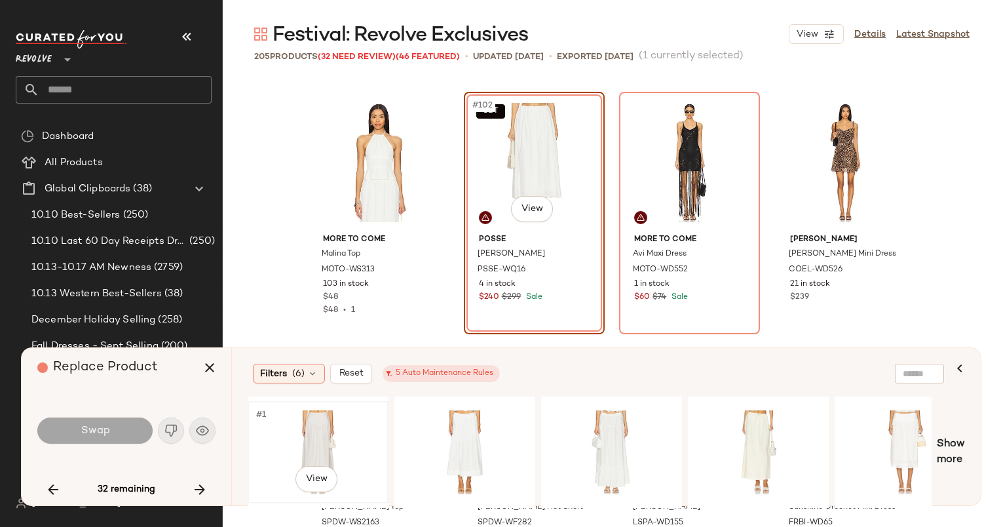
click at [301, 440] on div "#1 View" at bounding box center [318, 451] width 132 height 93
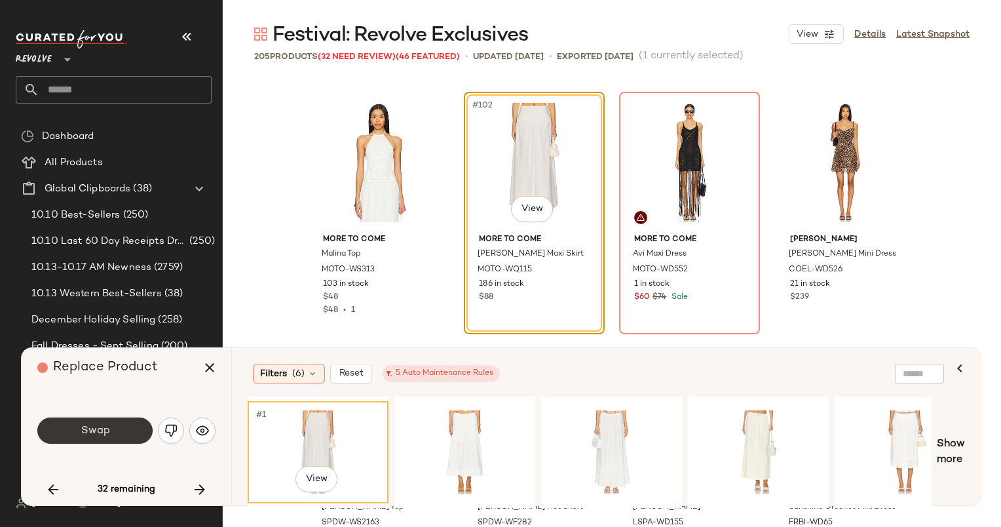
click at [119, 438] on button "Swap" at bounding box center [94, 430] width 115 height 26
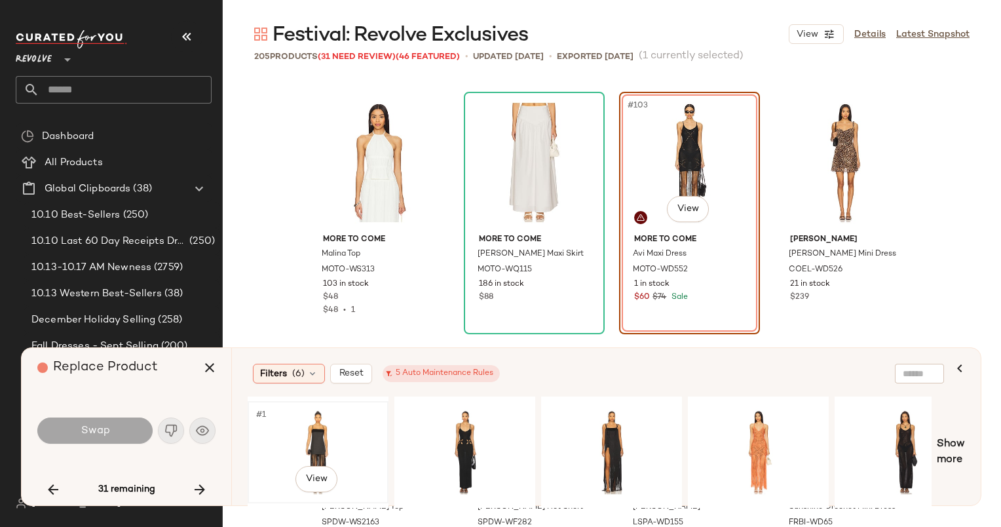
click at [324, 424] on div "#1 View" at bounding box center [318, 451] width 132 height 93
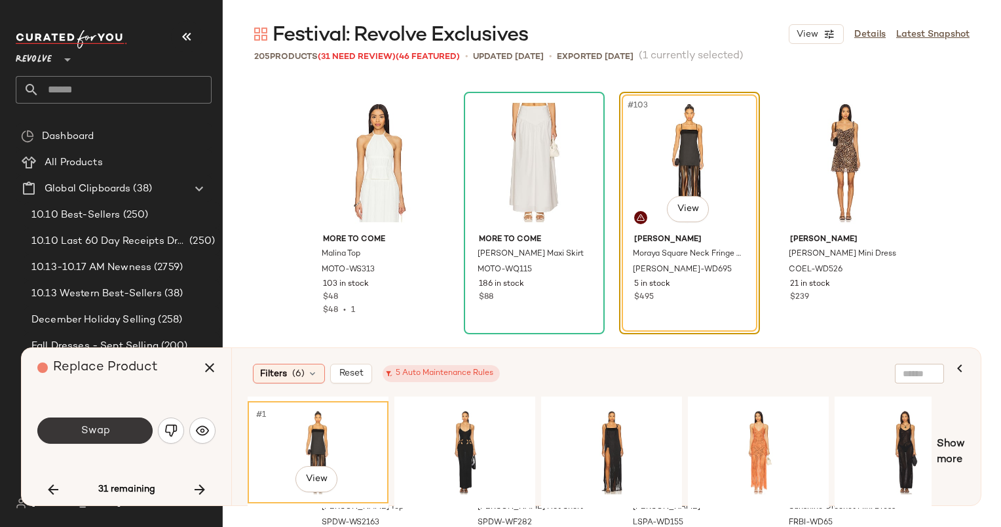
click at [131, 431] on button "Swap" at bounding box center [94, 430] width 115 height 26
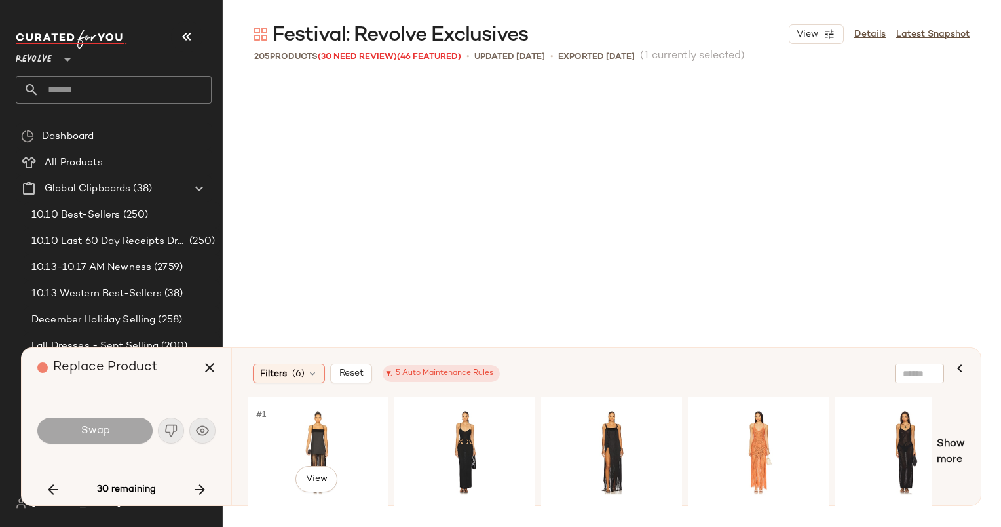
scroll to position [7331, 0]
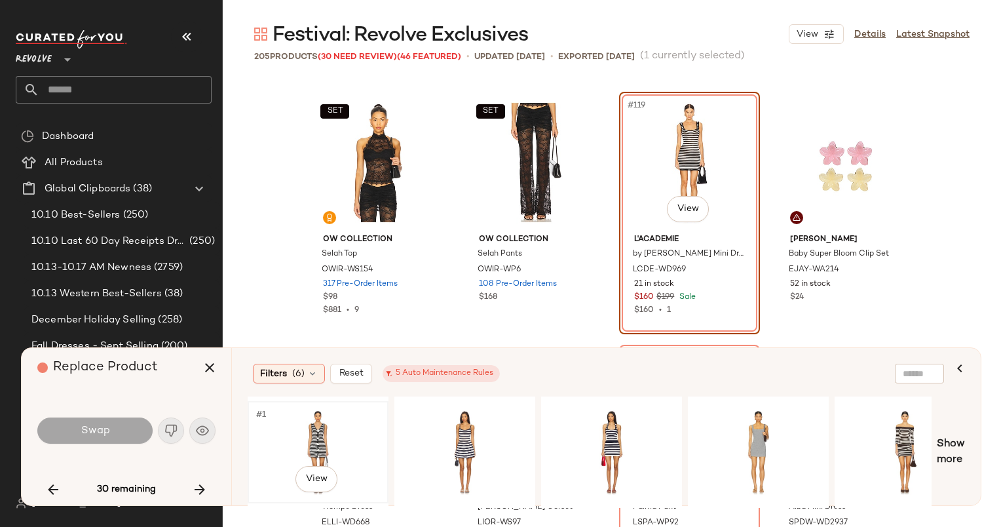
click at [291, 438] on div "#1 View" at bounding box center [318, 451] width 132 height 93
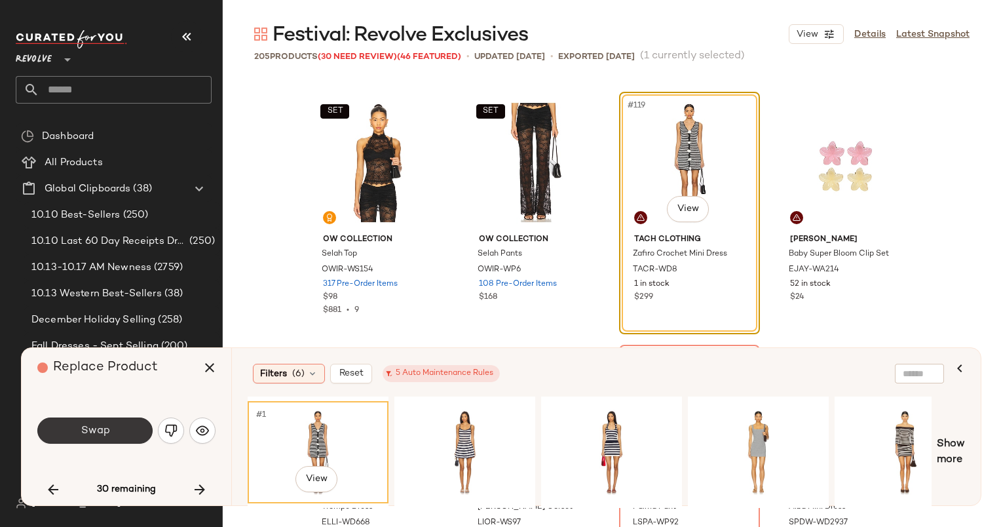
click at [119, 436] on button "Swap" at bounding box center [94, 430] width 115 height 26
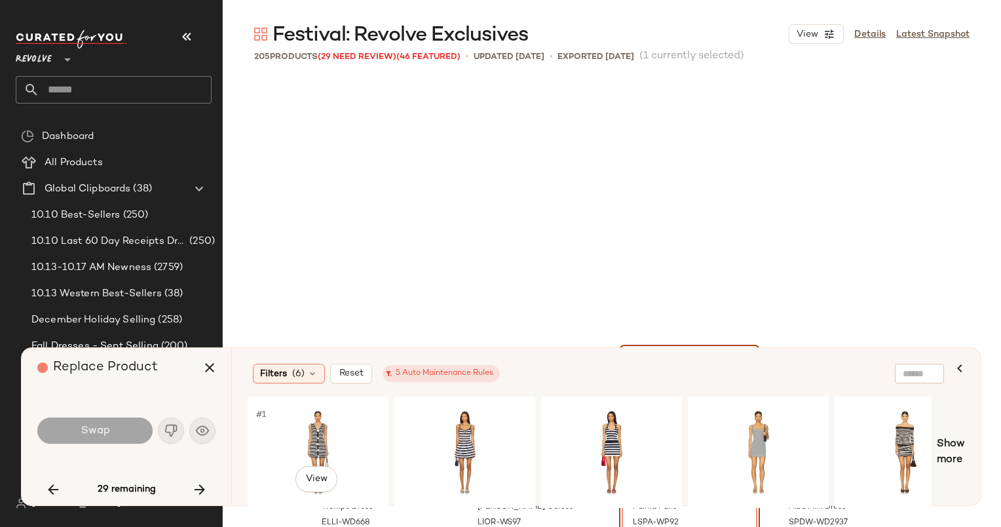
scroll to position [7584, 0]
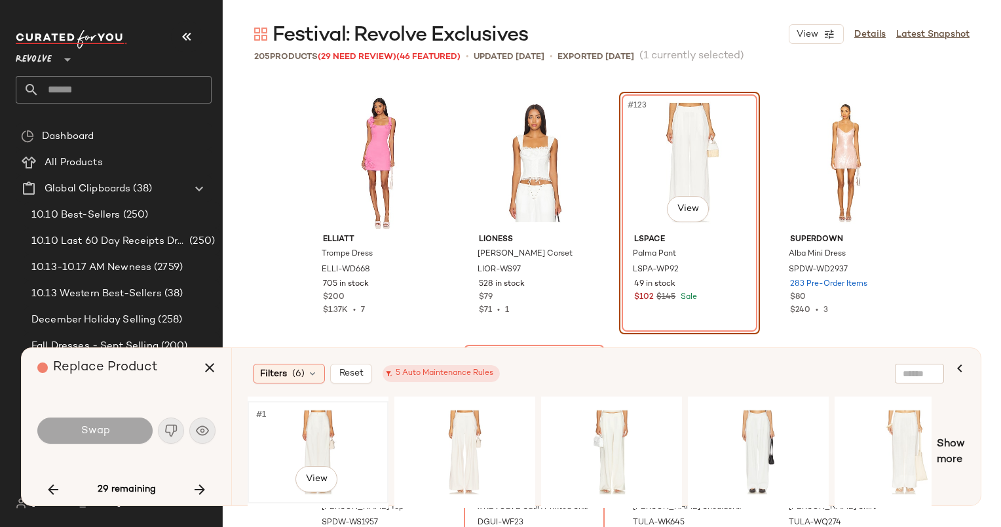
click at [299, 414] on div "#1 View" at bounding box center [318, 451] width 132 height 93
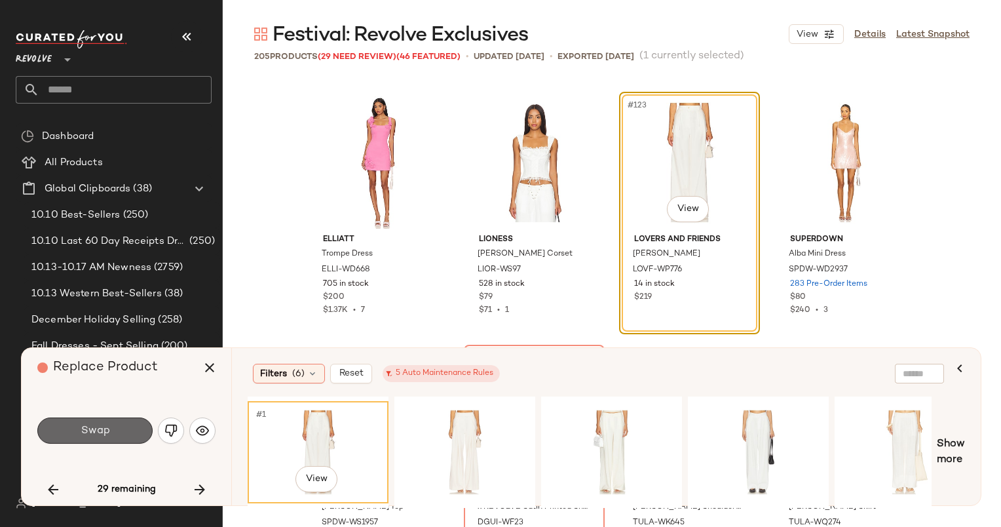
click at [104, 439] on button "Swap" at bounding box center [94, 430] width 115 height 26
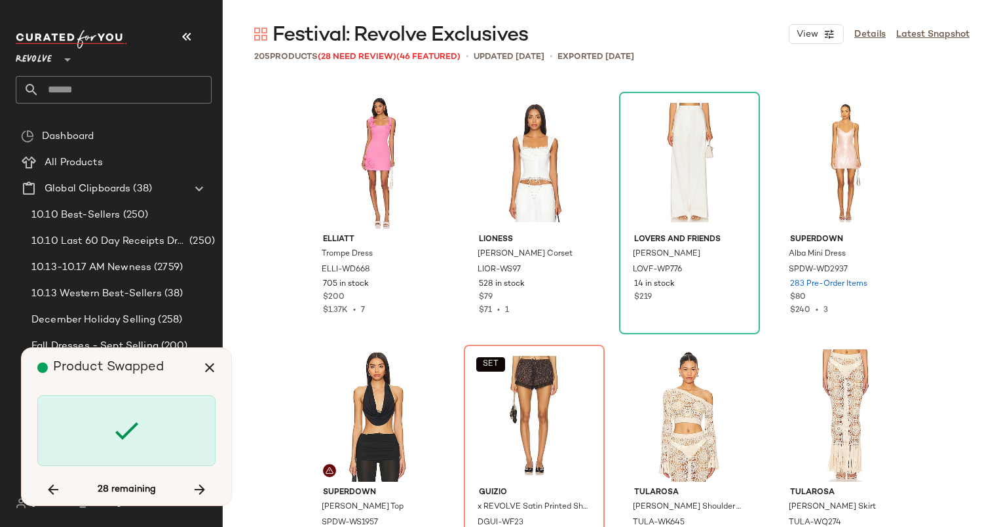
scroll to position [7837, 0]
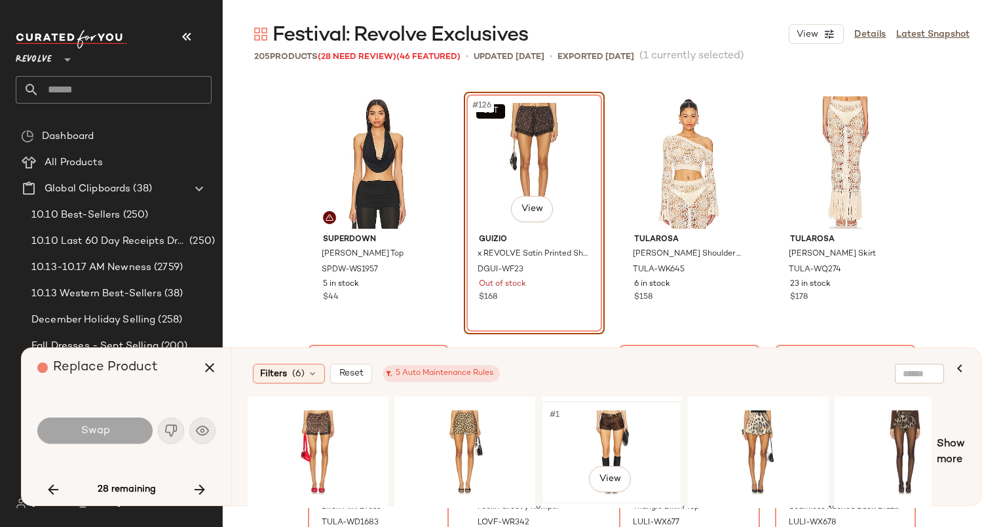
click at [606, 428] on div "#1 View" at bounding box center [612, 451] width 132 height 93
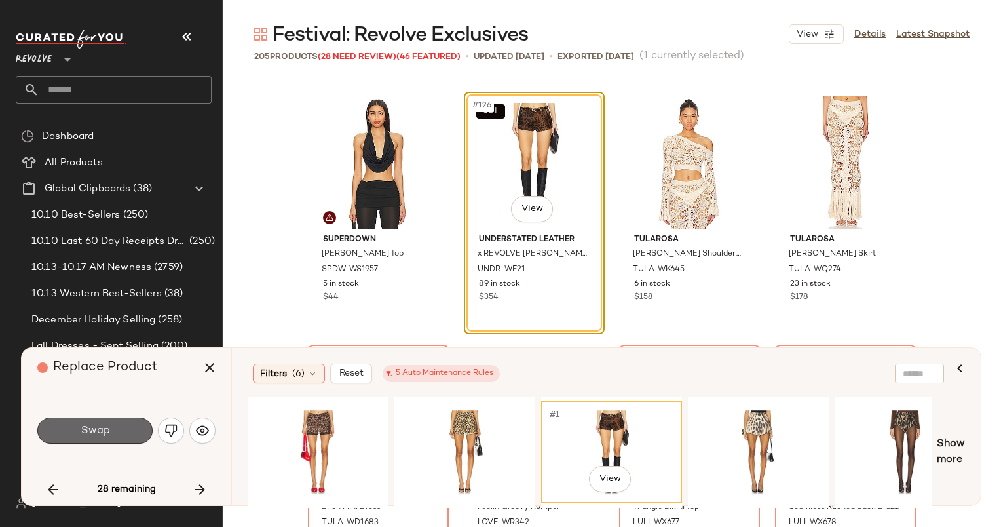
click at [102, 437] on span "Swap" at bounding box center [94, 430] width 29 height 12
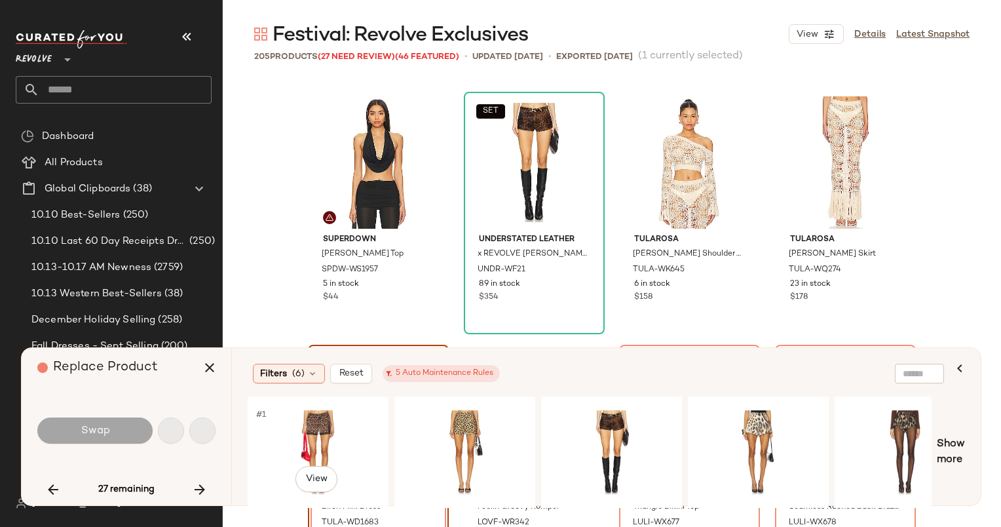
scroll to position [8090, 0]
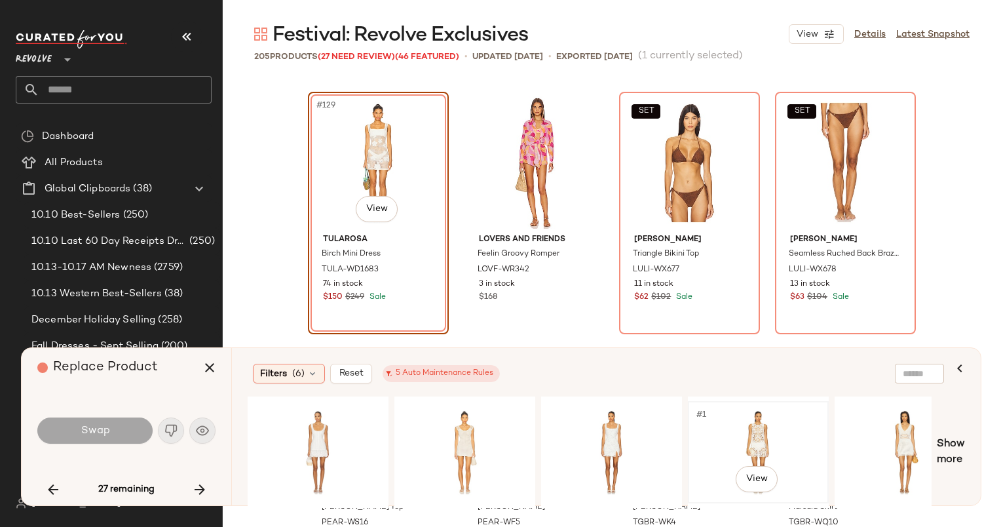
click at [729, 439] on div "#1 View" at bounding box center [758, 451] width 132 height 93
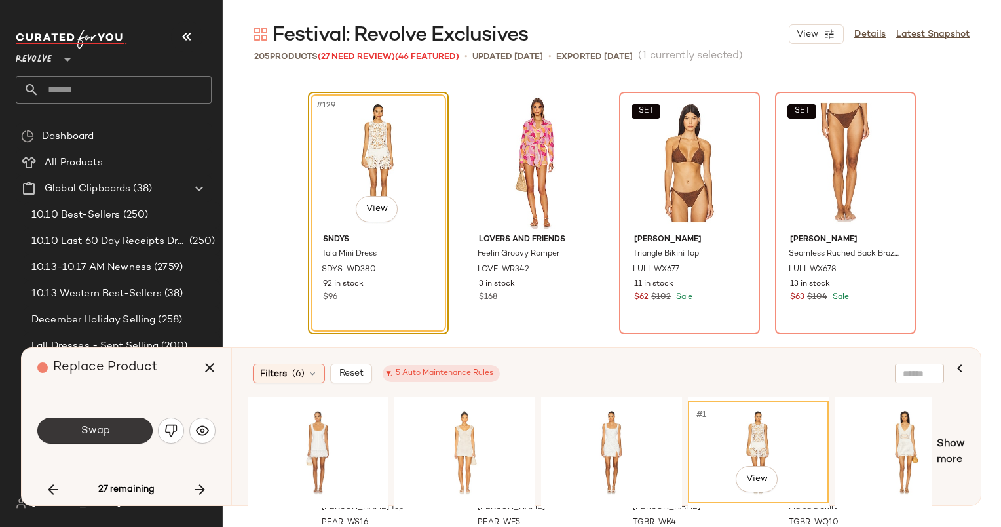
click at [96, 435] on span "Swap" at bounding box center [94, 430] width 29 height 12
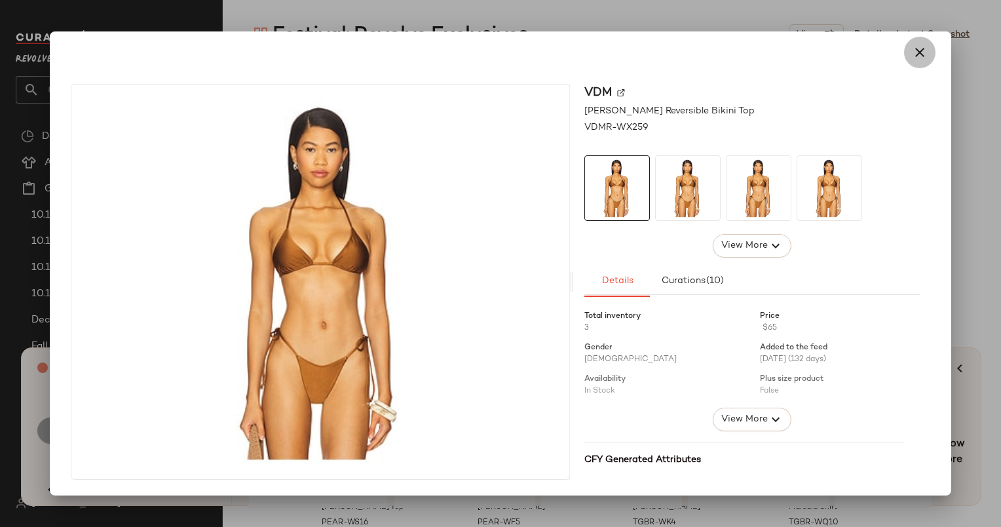
click at [925, 50] on icon "button" at bounding box center [920, 53] width 16 height 16
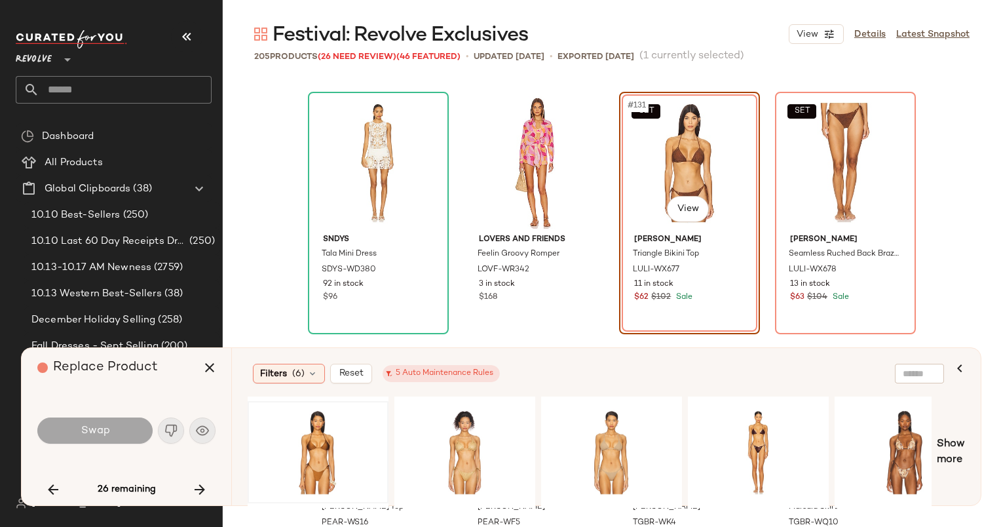
click at [215, 481] on div "Replace Product Swap 26 remaining" at bounding box center [127, 426] width 210 height 157
click at [208, 486] on button "button" at bounding box center [199, 489] width 31 height 31
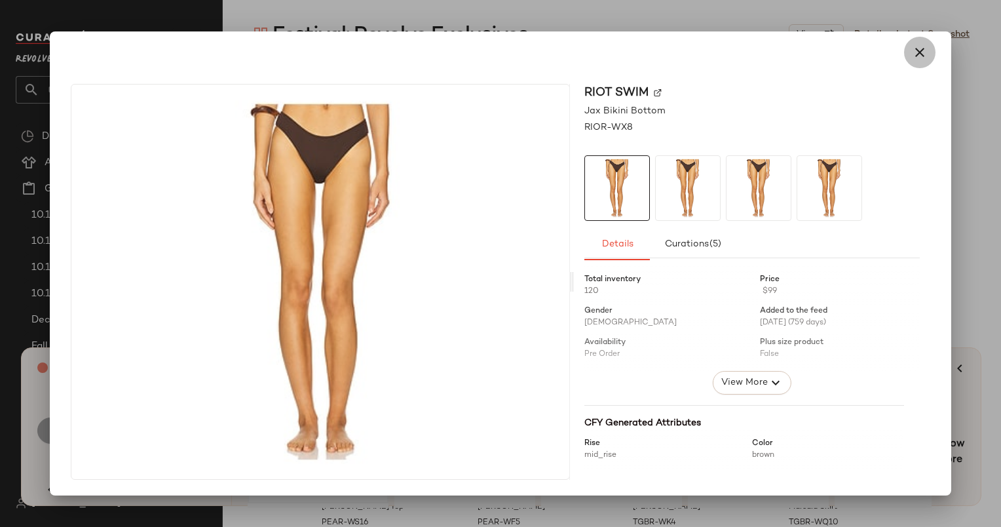
click at [925, 46] on icon "button" at bounding box center [920, 53] width 16 height 16
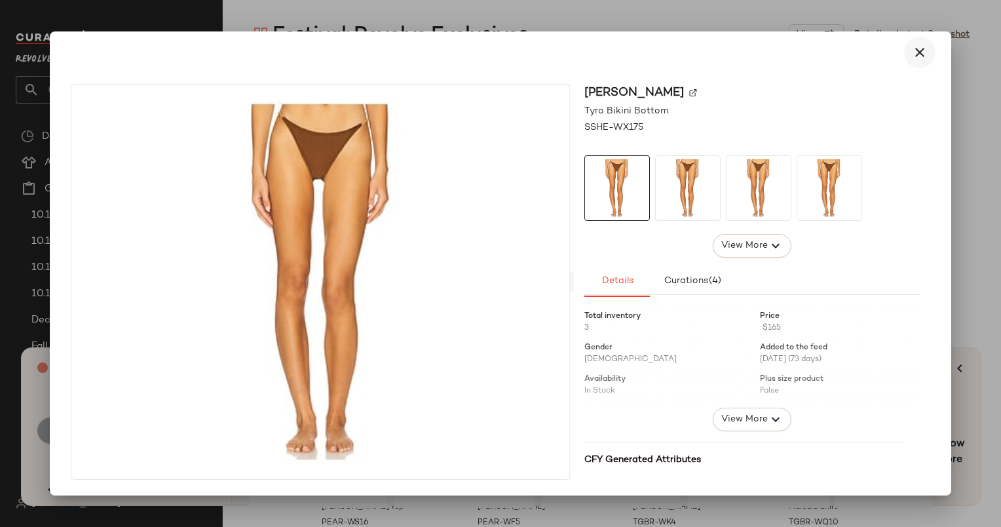
click at [920, 48] on icon "button" at bounding box center [920, 53] width 16 height 16
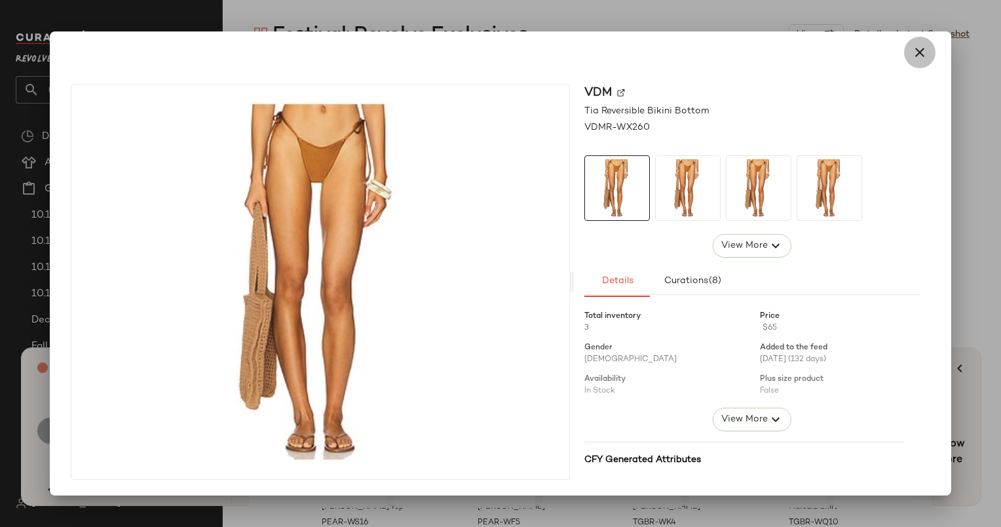
click at [921, 47] on icon "button" at bounding box center [920, 53] width 16 height 16
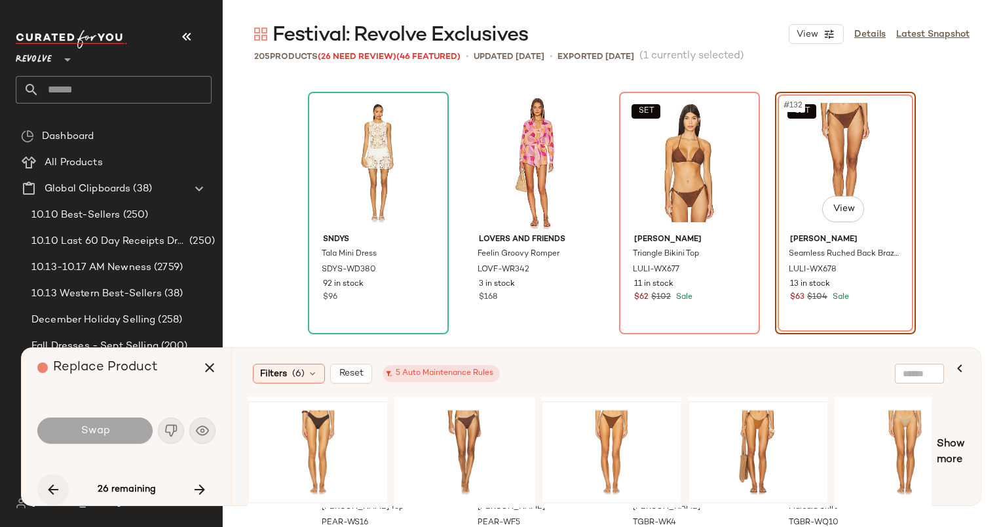
click at [60, 485] on icon "button" at bounding box center [53, 489] width 16 height 16
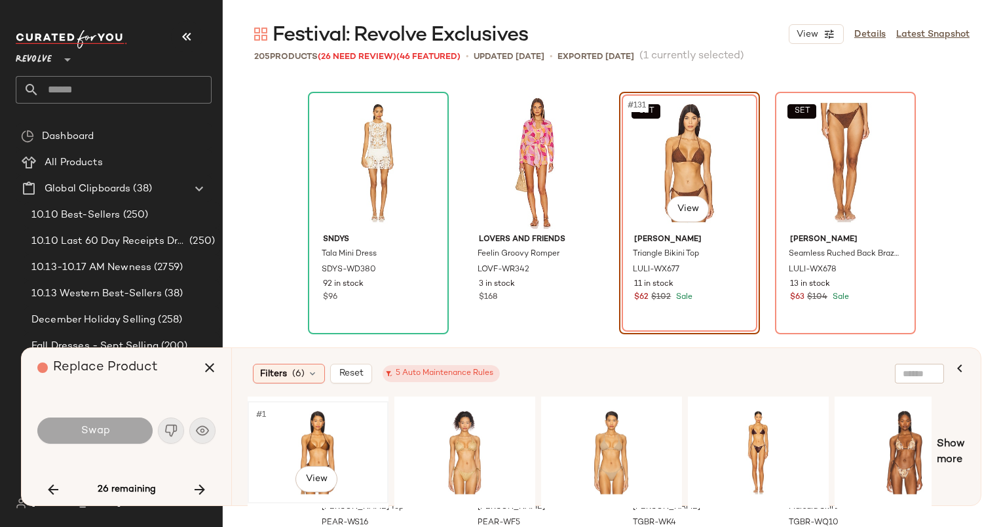
click at [333, 460] on div "#1 View" at bounding box center [318, 451] width 132 height 93
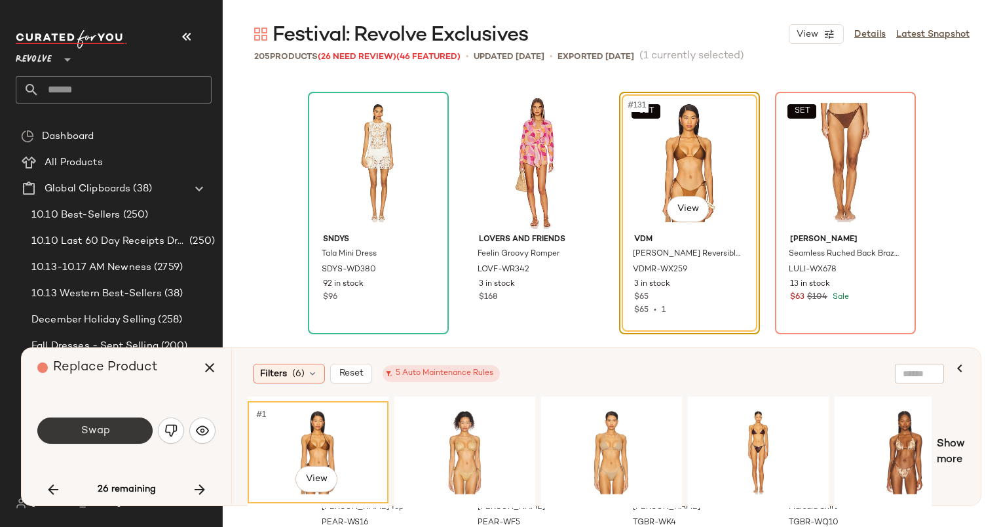
click at [103, 438] on button "Swap" at bounding box center [94, 430] width 115 height 26
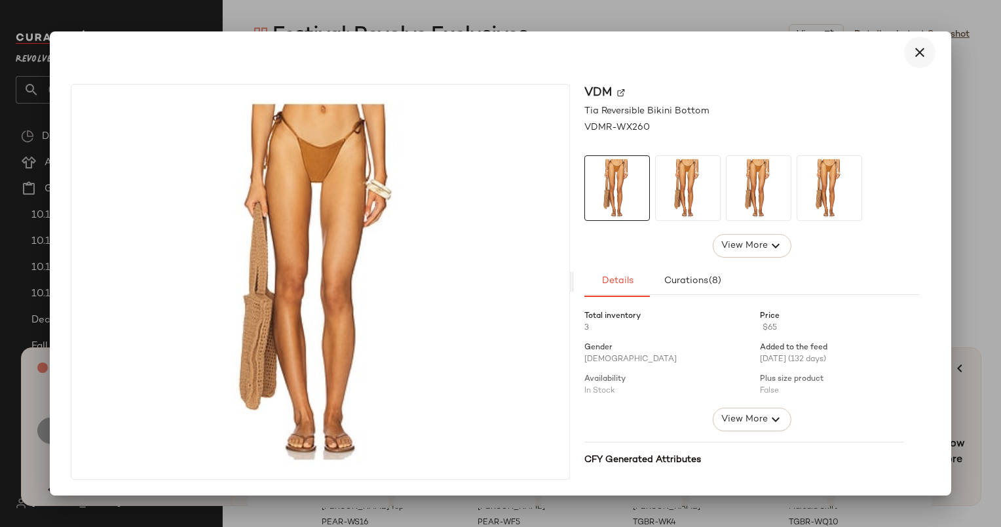
click at [912, 55] on icon "button" at bounding box center [920, 53] width 16 height 16
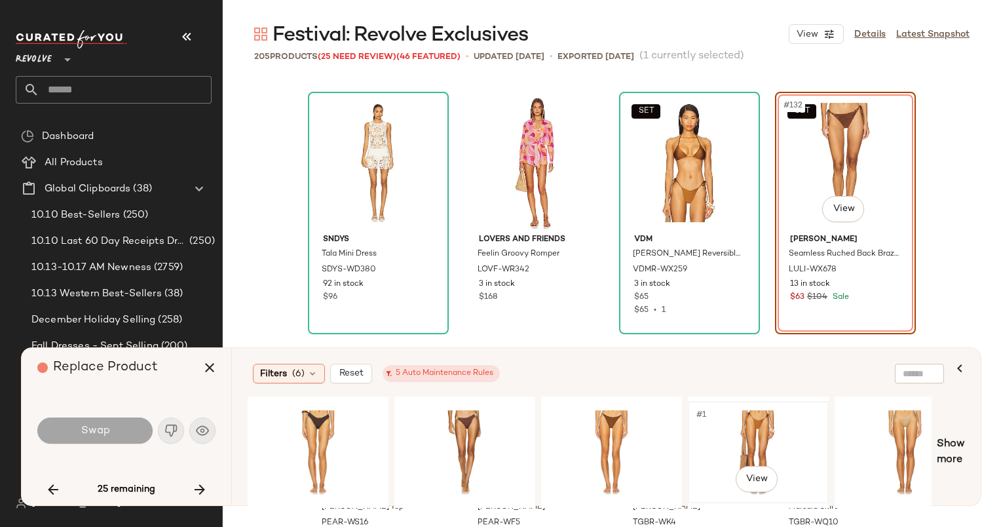
click at [736, 433] on div "#1 View" at bounding box center [758, 451] width 132 height 93
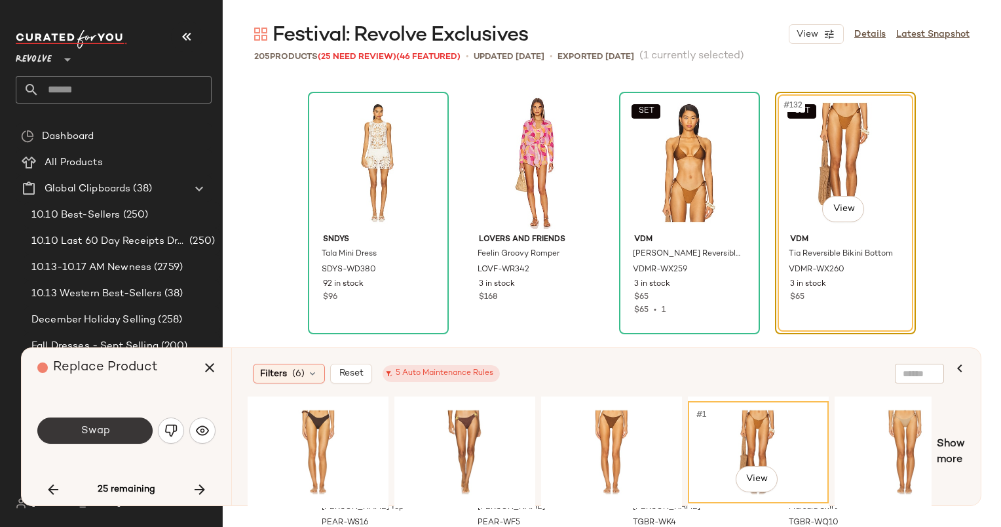
click at [102, 430] on span "Swap" at bounding box center [94, 430] width 29 height 12
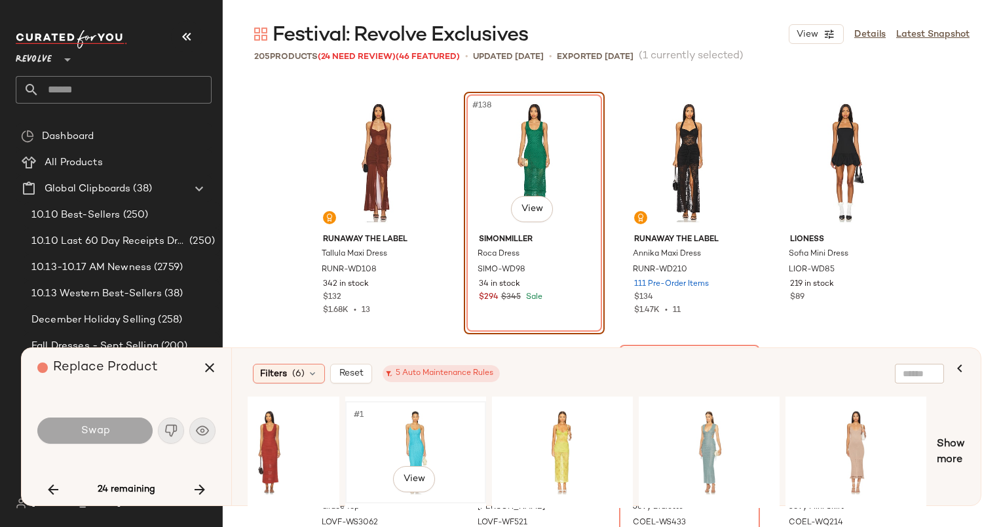
scroll to position [0, 50]
click at [575, 435] on div "#1 View" at bounding box center [562, 451] width 132 height 93
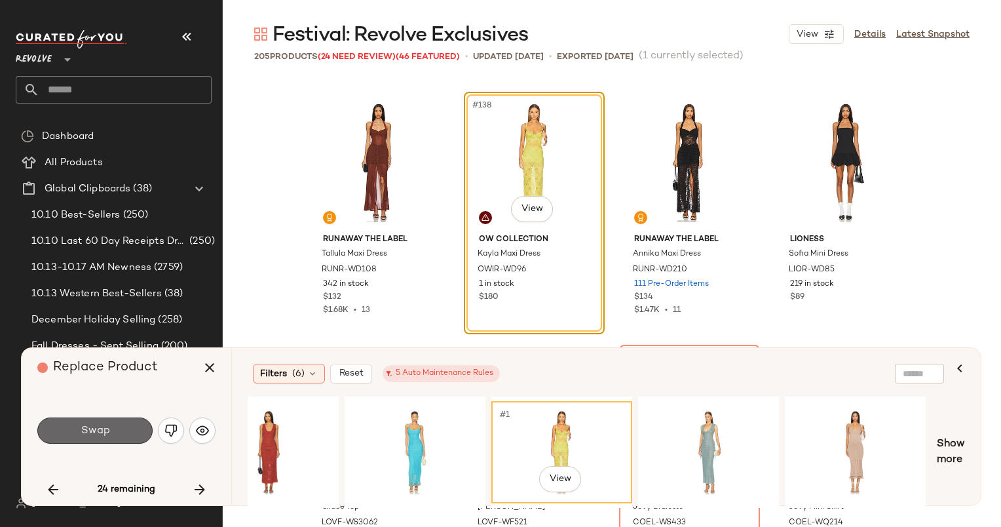
click at [100, 430] on span "Swap" at bounding box center [94, 430] width 29 height 12
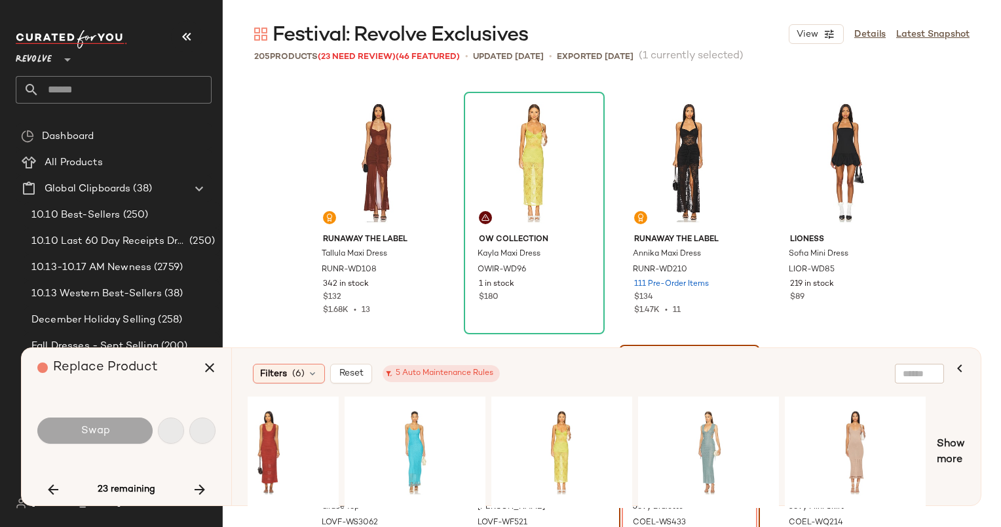
scroll to position [8848, 0]
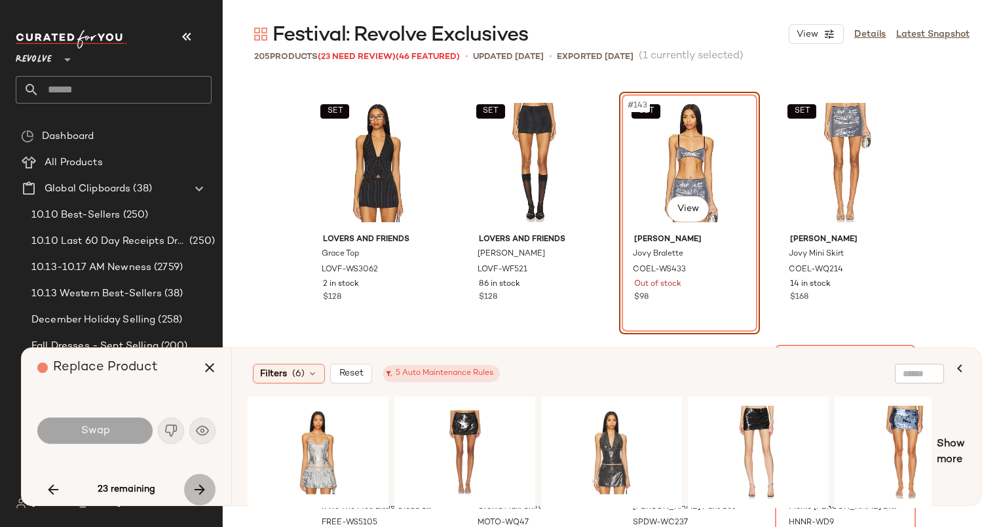
click at [198, 484] on icon "button" at bounding box center [200, 489] width 16 height 16
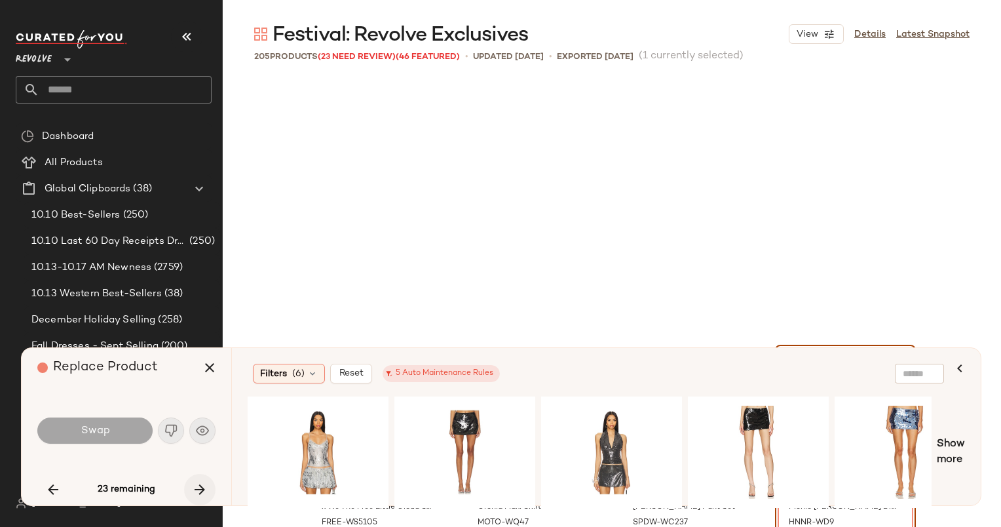
scroll to position [9101, 0]
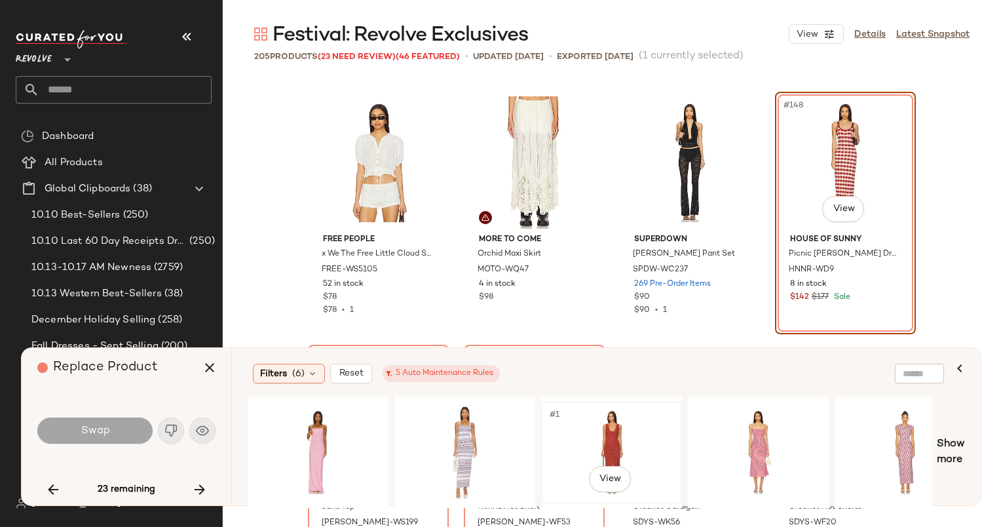
click at [608, 439] on div "#1 View" at bounding box center [612, 451] width 132 height 93
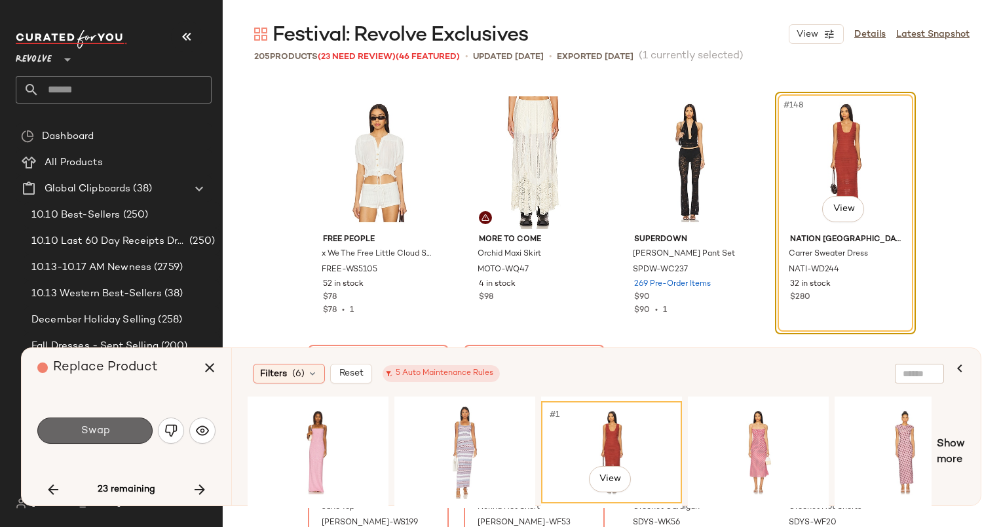
click at [76, 432] on button "Swap" at bounding box center [94, 430] width 115 height 26
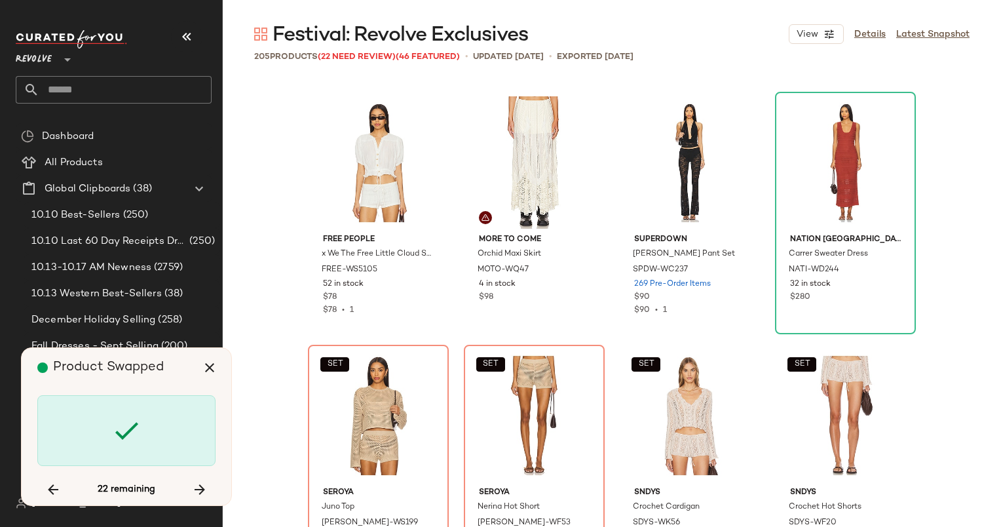
scroll to position [9354, 0]
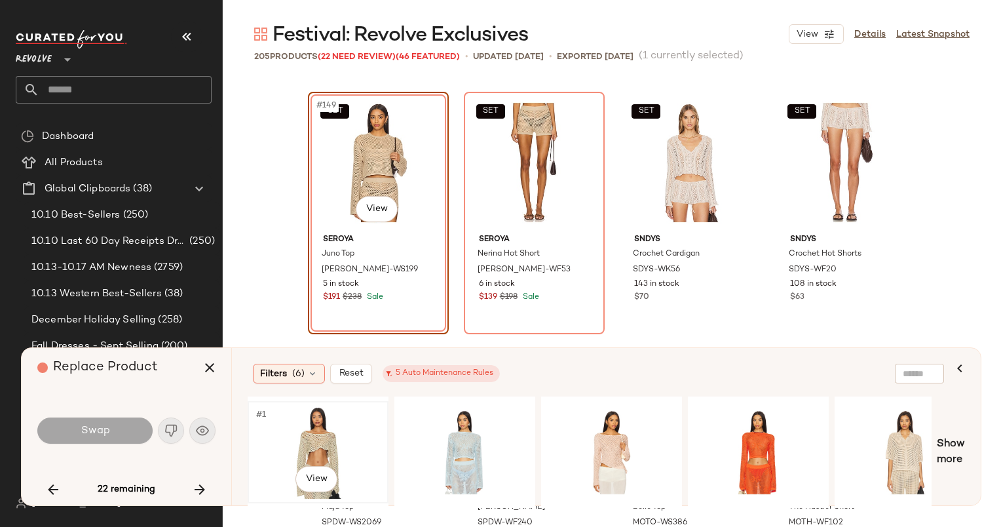
click at [303, 439] on div "#1 View" at bounding box center [318, 451] width 132 height 93
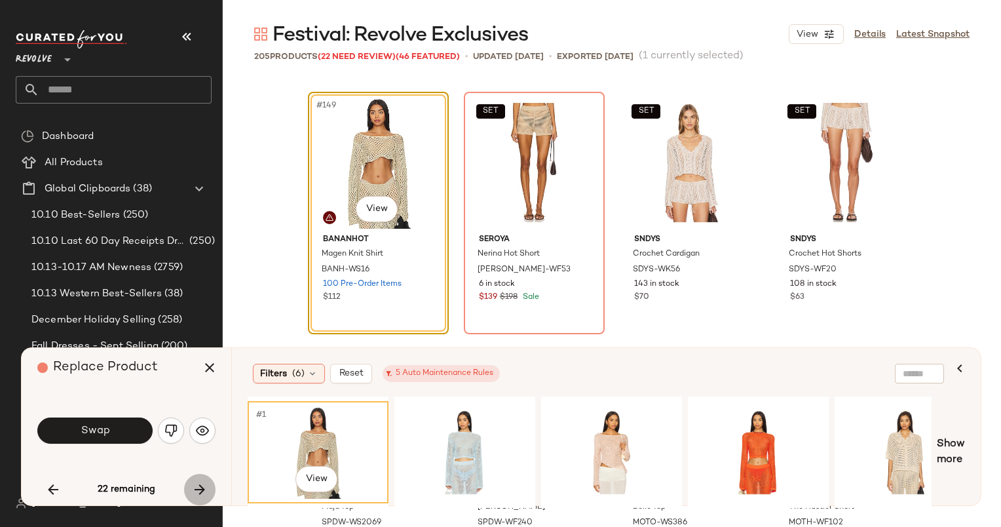
click at [200, 496] on icon "button" at bounding box center [200, 489] width 16 height 16
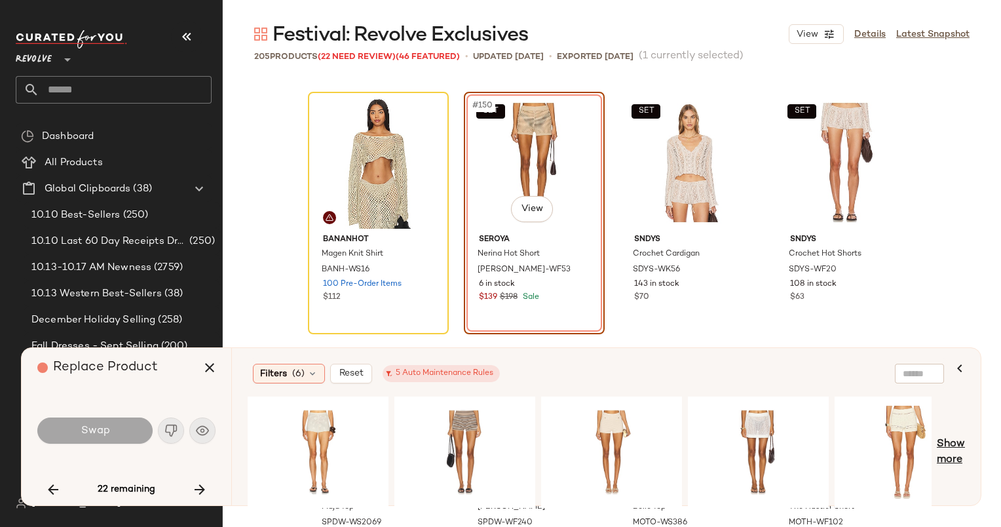
click at [957, 453] on span "Show more" at bounding box center [951, 451] width 28 height 31
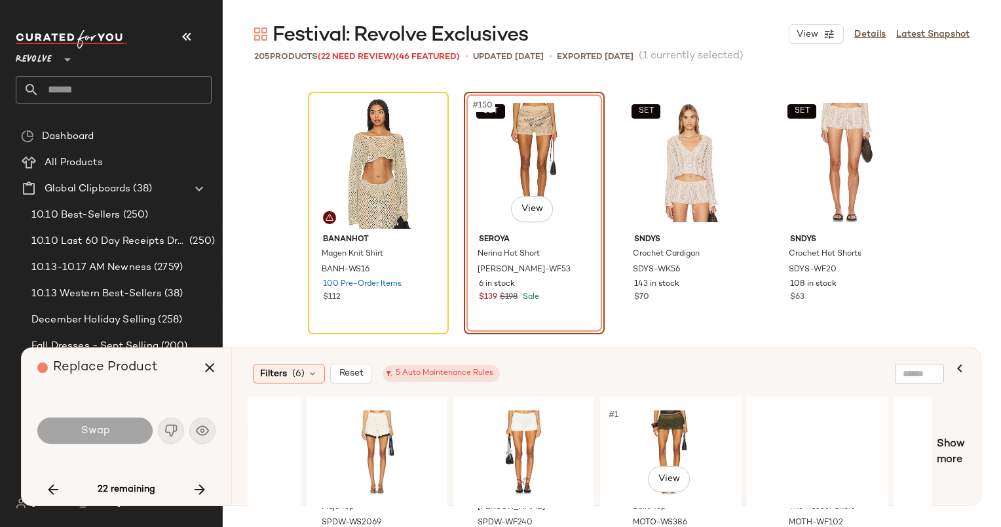
scroll to position [0, 3416]
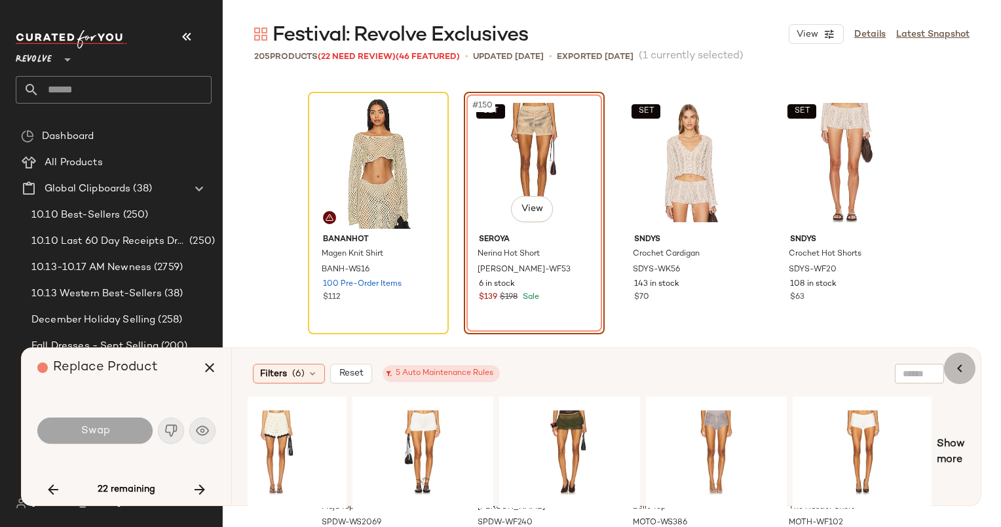
click at [957, 369] on icon "button" at bounding box center [960, 368] width 16 height 16
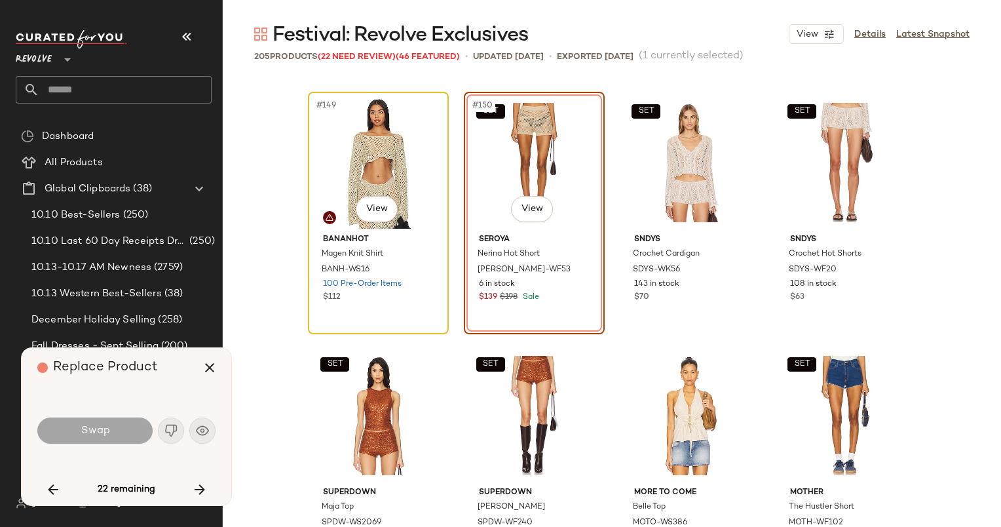
click at [376, 170] on div "#149 View" at bounding box center [378, 162] width 132 height 132
click at [193, 485] on icon "button" at bounding box center [200, 489] width 16 height 16
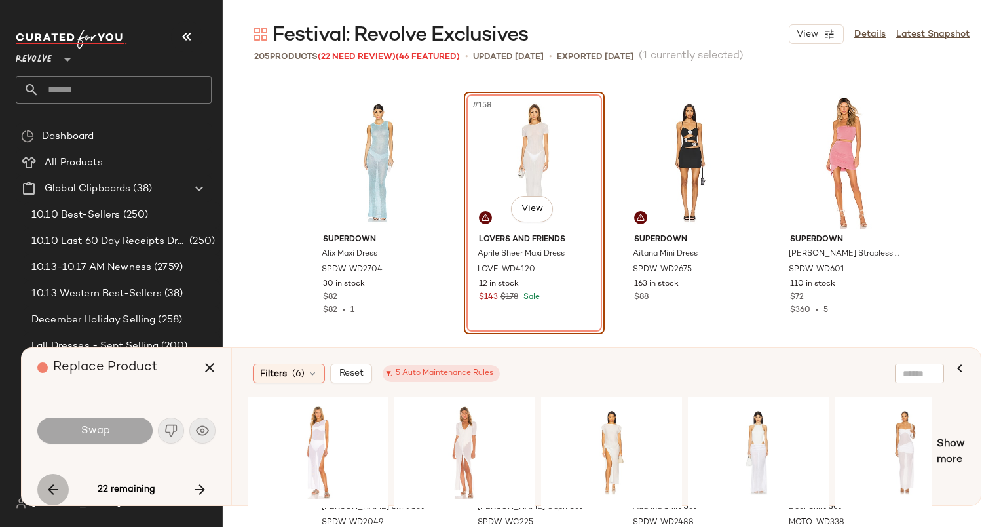
click at [40, 492] on button "button" at bounding box center [52, 489] width 31 height 31
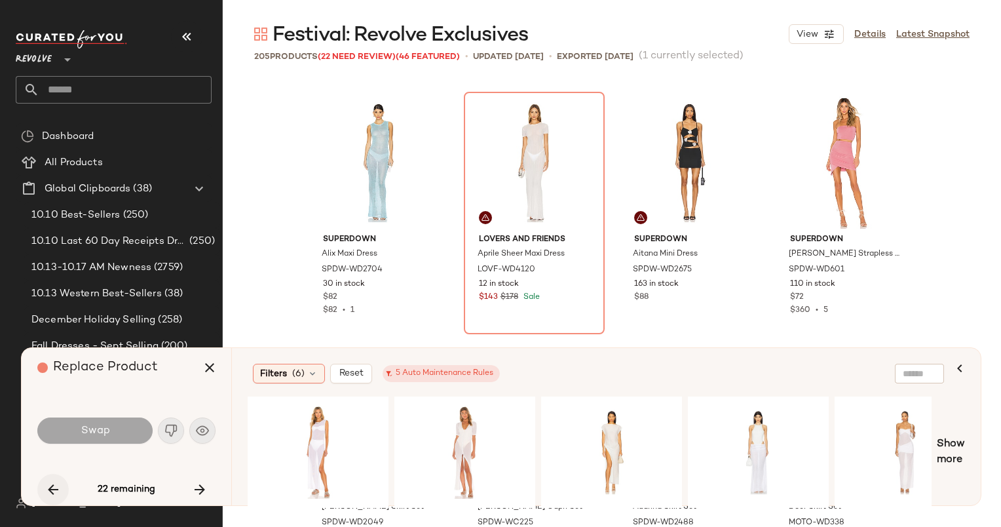
scroll to position [9354, 0]
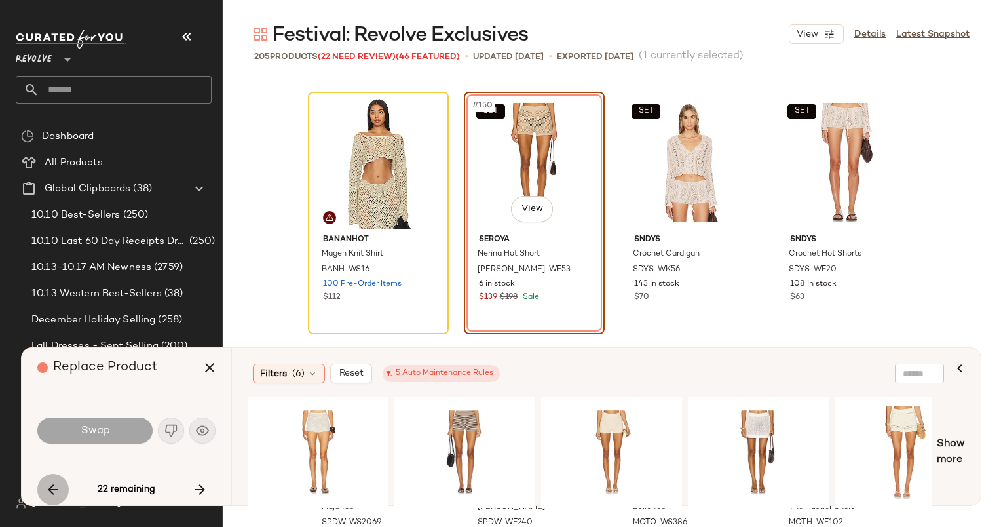
click at [40, 492] on button "button" at bounding box center [52, 489] width 31 height 31
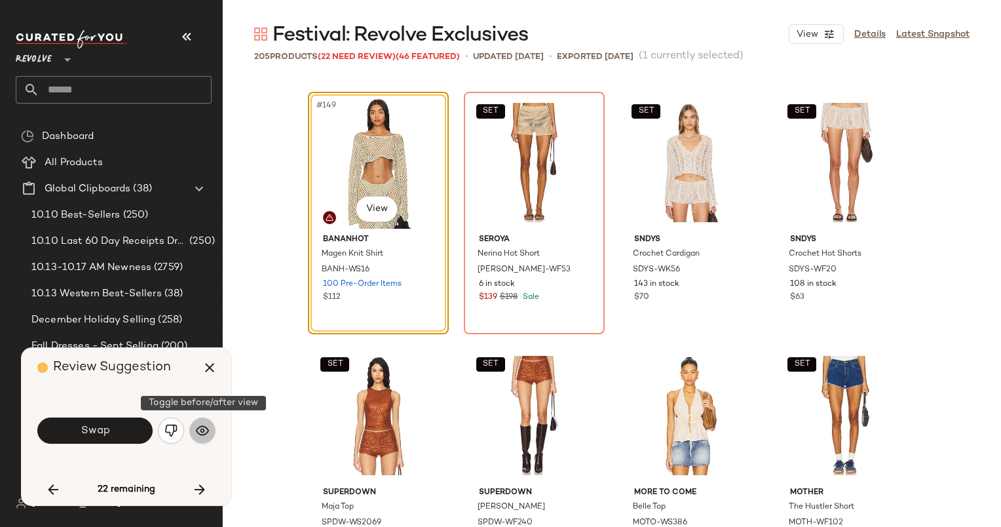
click at [206, 432] on img "button" at bounding box center [202, 430] width 13 height 13
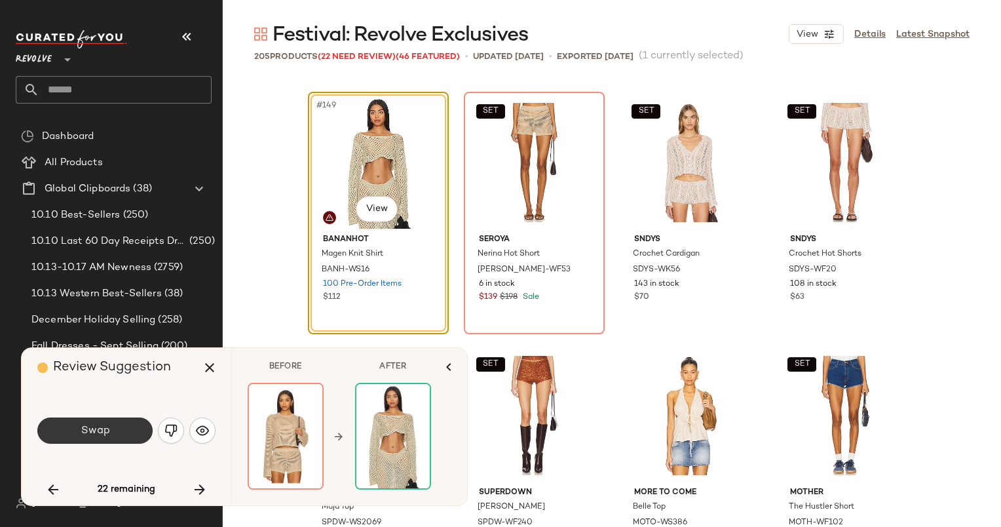
click at [98, 436] on span "Swap" at bounding box center [94, 430] width 29 height 12
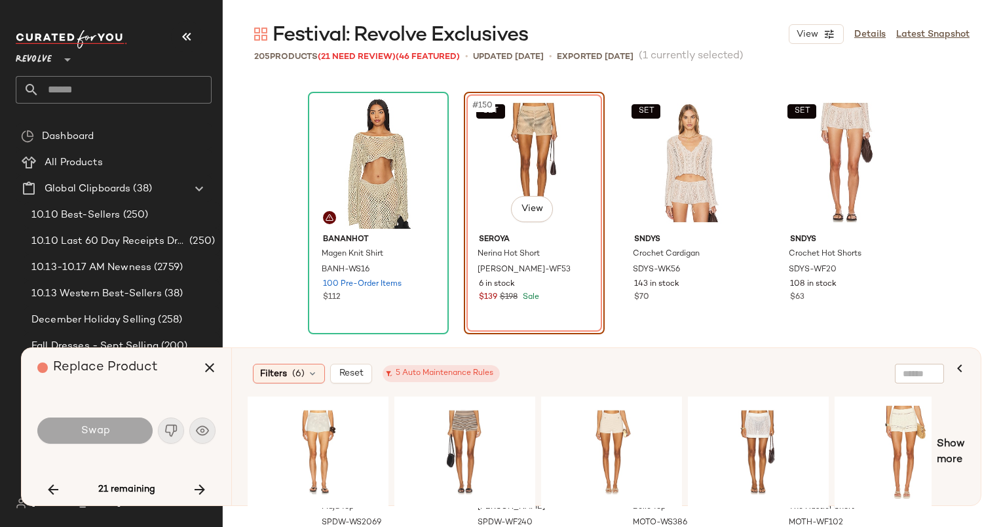
click at [196, 494] on icon "button" at bounding box center [200, 489] width 16 height 16
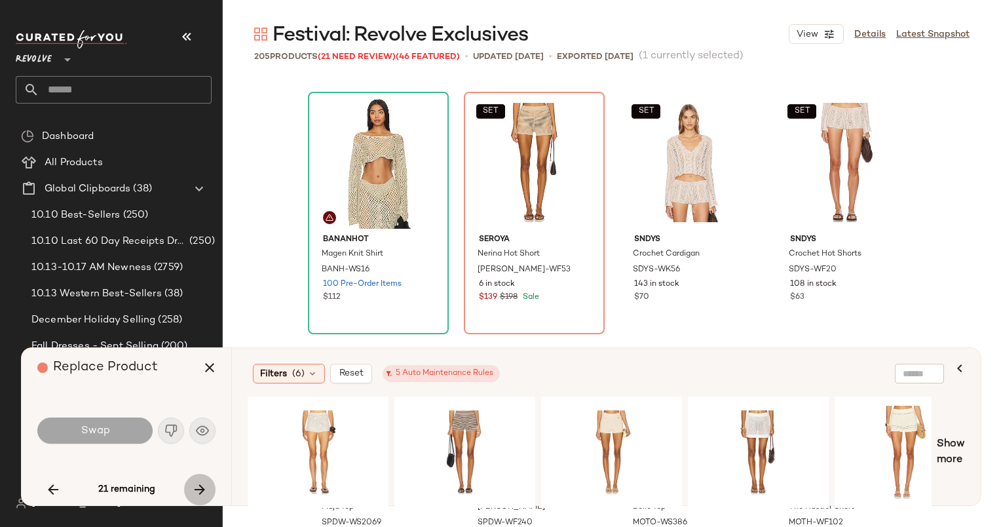
scroll to position [9859, 0]
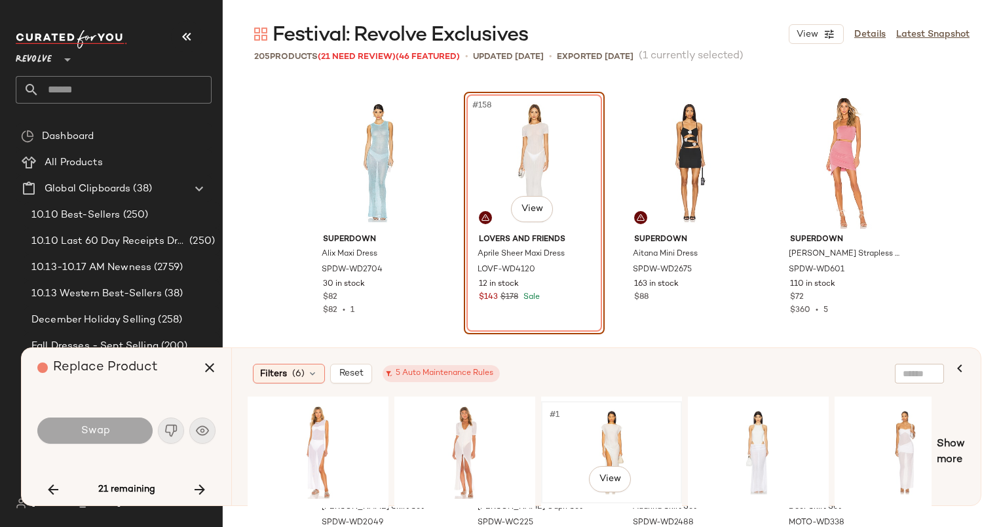
click at [603, 445] on div "#1 View" at bounding box center [612, 451] width 132 height 93
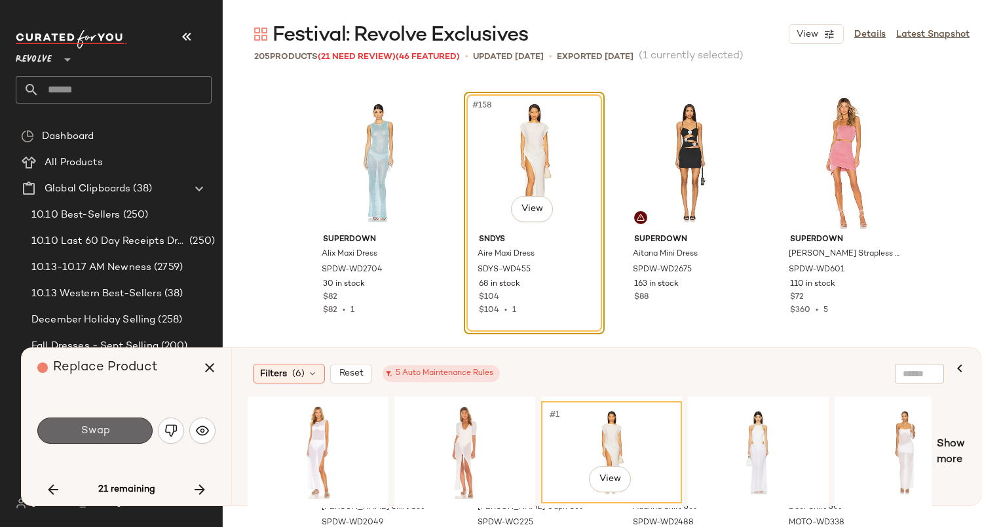
click at [92, 432] on span "Swap" at bounding box center [94, 430] width 29 height 12
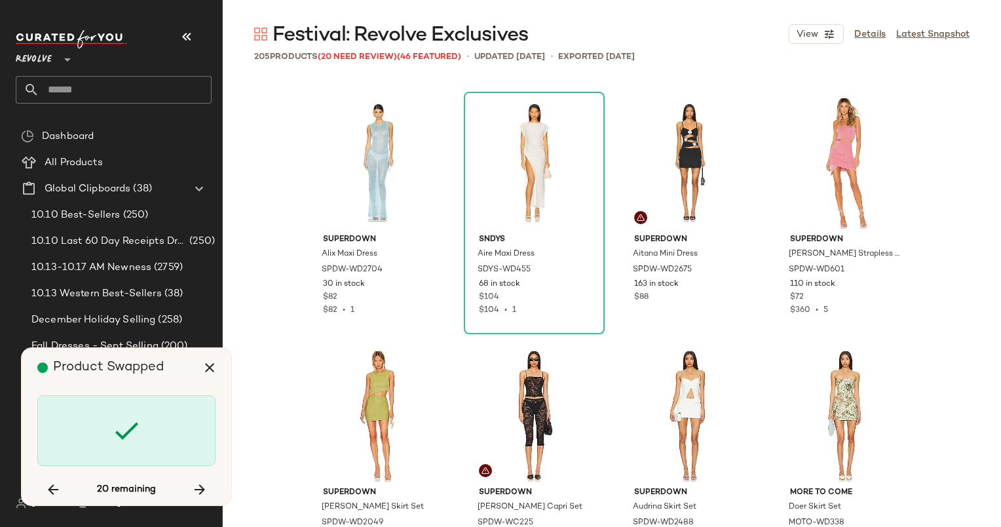
scroll to position [10365, 0]
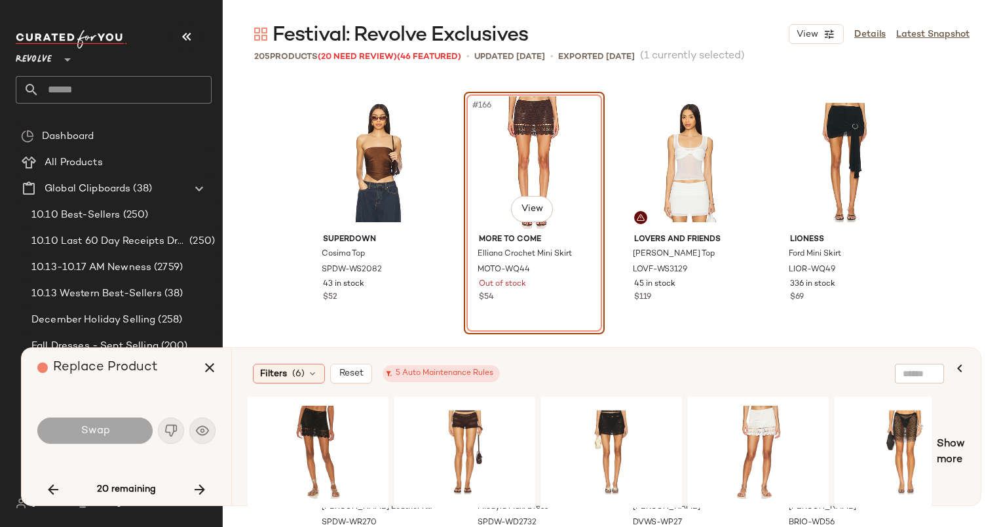
click at [156, 462] on div "Swap" at bounding box center [126, 430] width 178 height 71
click at [195, 485] on icon "button" at bounding box center [200, 489] width 16 height 16
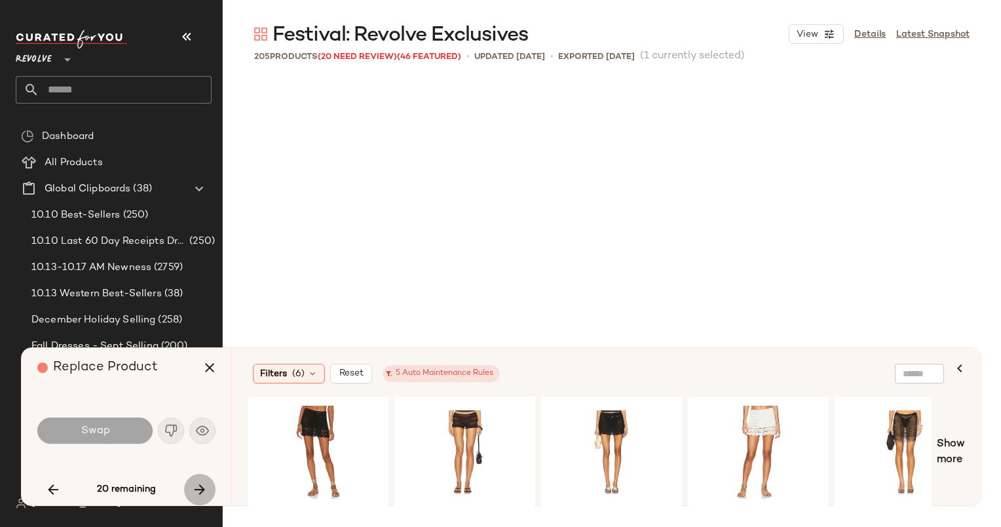
scroll to position [10871, 0]
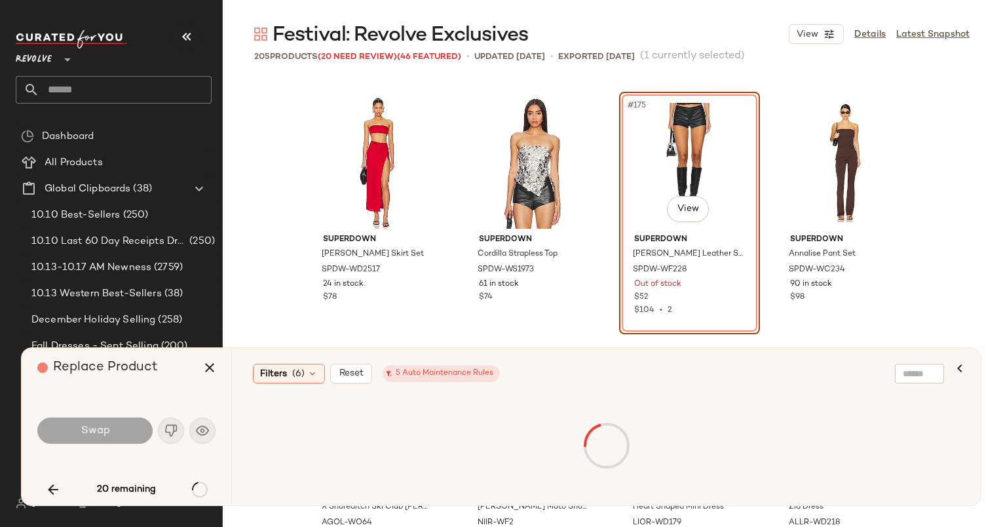
click at [193, 482] on div "20 remaining" at bounding box center [126, 489] width 178 height 31
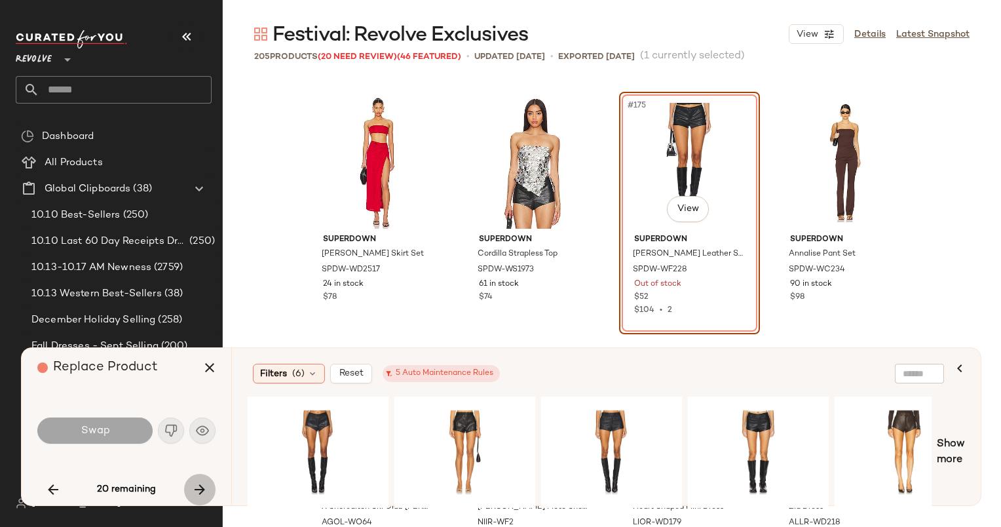
click at [193, 482] on icon "button" at bounding box center [200, 489] width 16 height 16
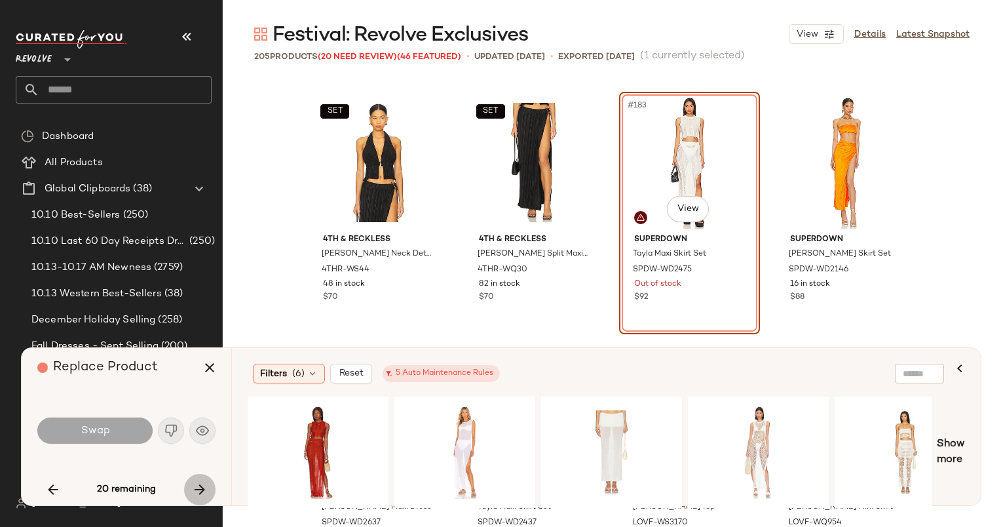
click at [193, 482] on icon "button" at bounding box center [200, 489] width 16 height 16
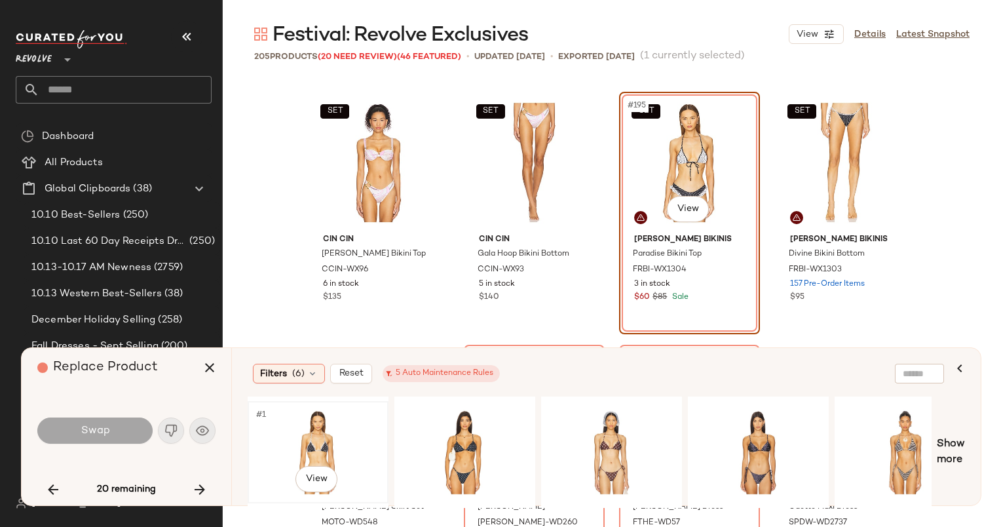
click at [318, 420] on div "#1 View" at bounding box center [318, 451] width 132 height 93
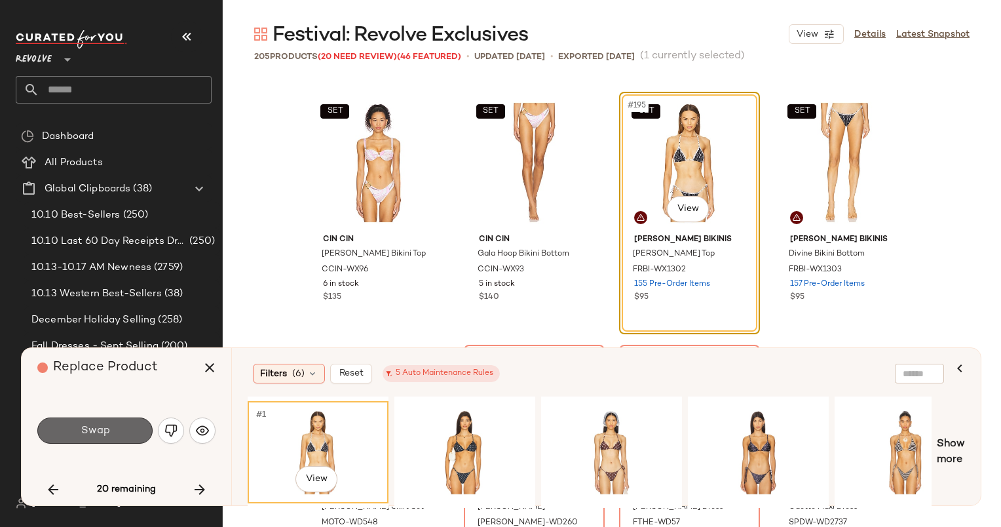
click at [116, 435] on button "Swap" at bounding box center [94, 430] width 115 height 26
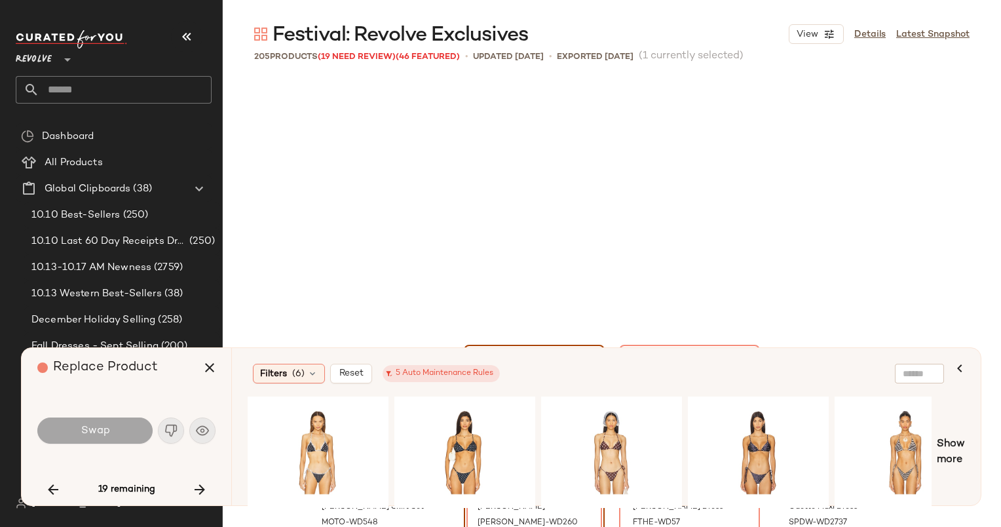
scroll to position [12388, 0]
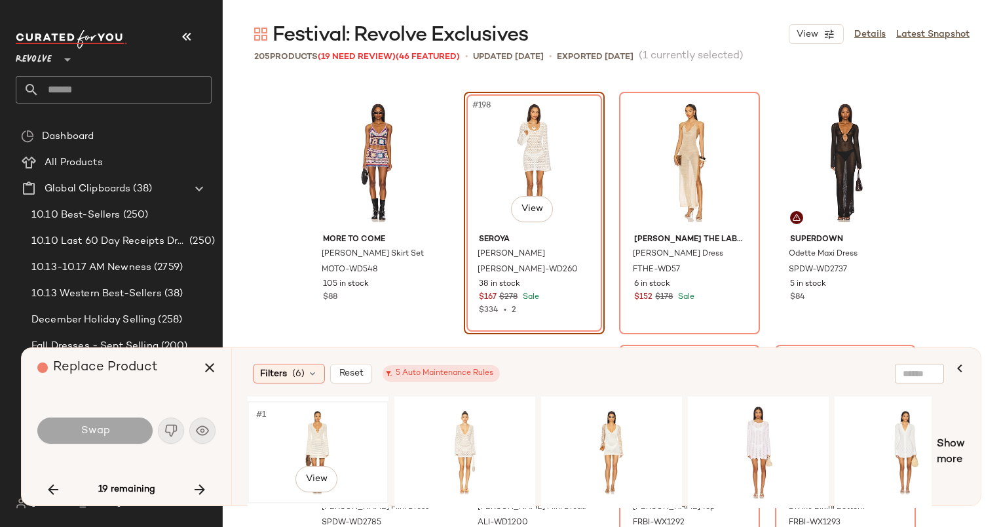
click at [304, 422] on div "#1 View" at bounding box center [318, 451] width 132 height 93
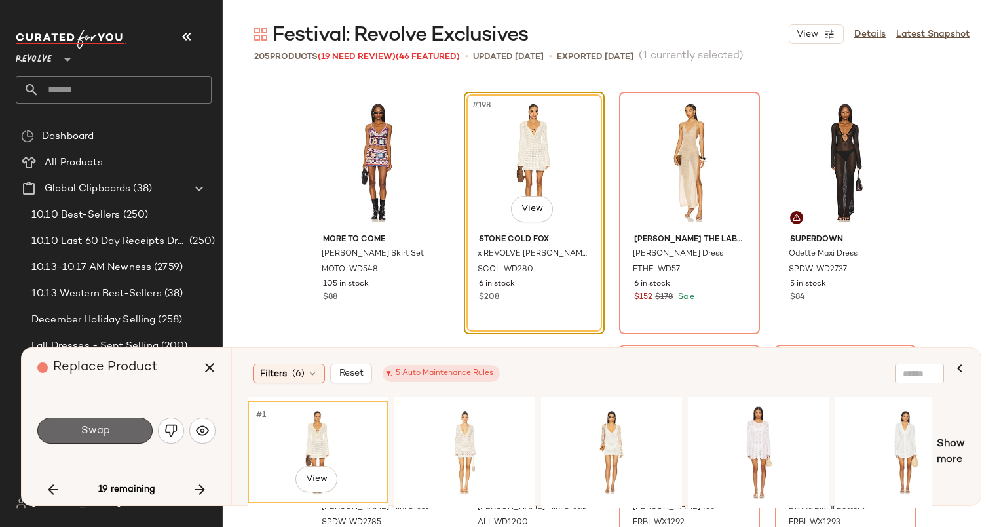
click at [121, 434] on button "Swap" at bounding box center [94, 430] width 115 height 26
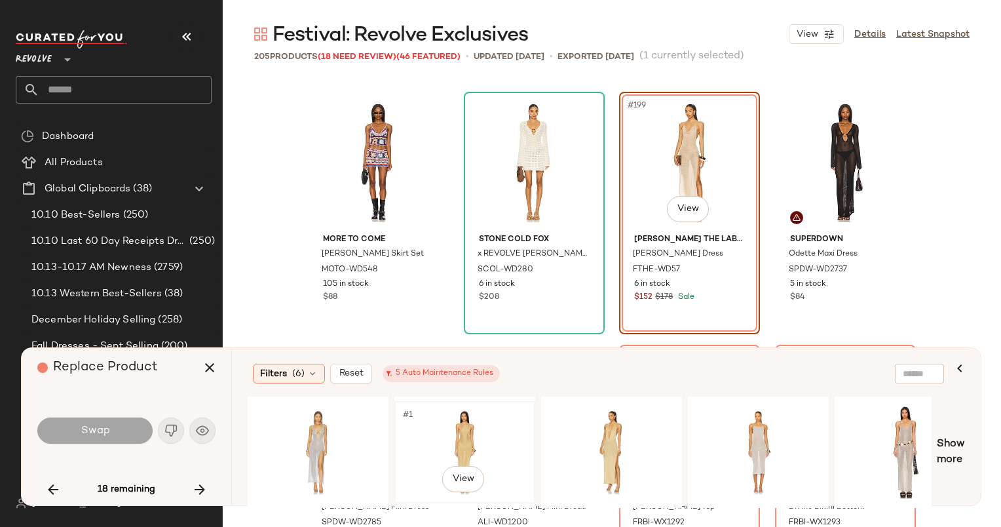
click at [437, 438] on div "#1 View" at bounding box center [465, 451] width 132 height 93
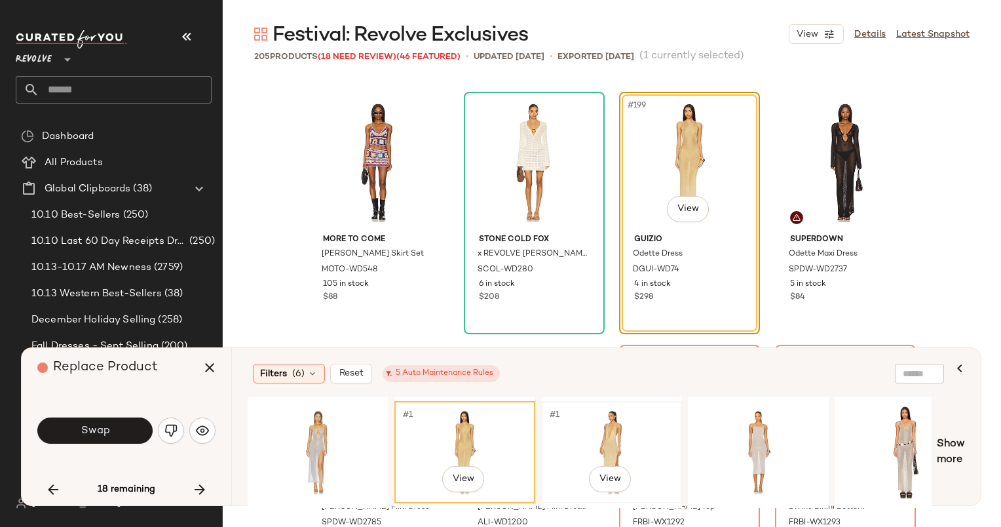
click at [572, 420] on div "#1 View" at bounding box center [612, 451] width 132 height 93
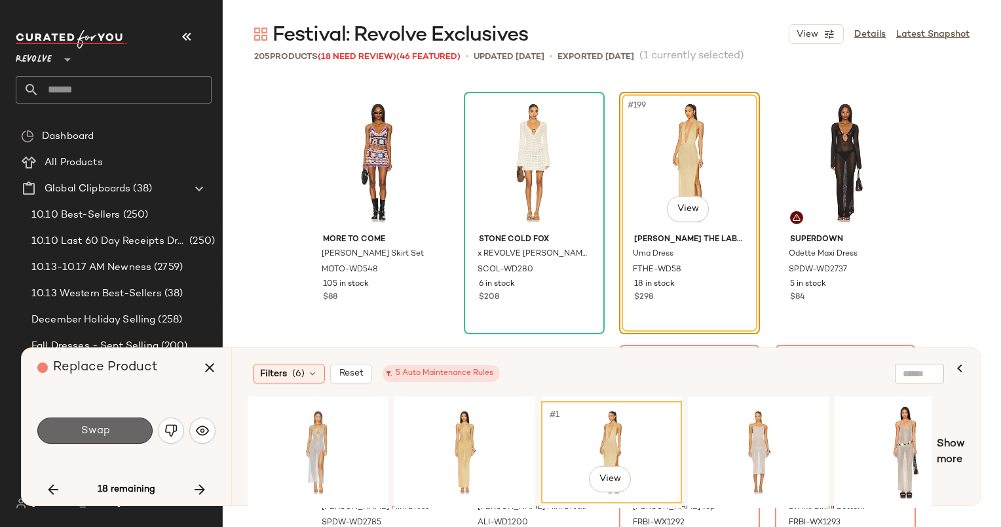
click at [120, 441] on button "Swap" at bounding box center [94, 430] width 115 height 26
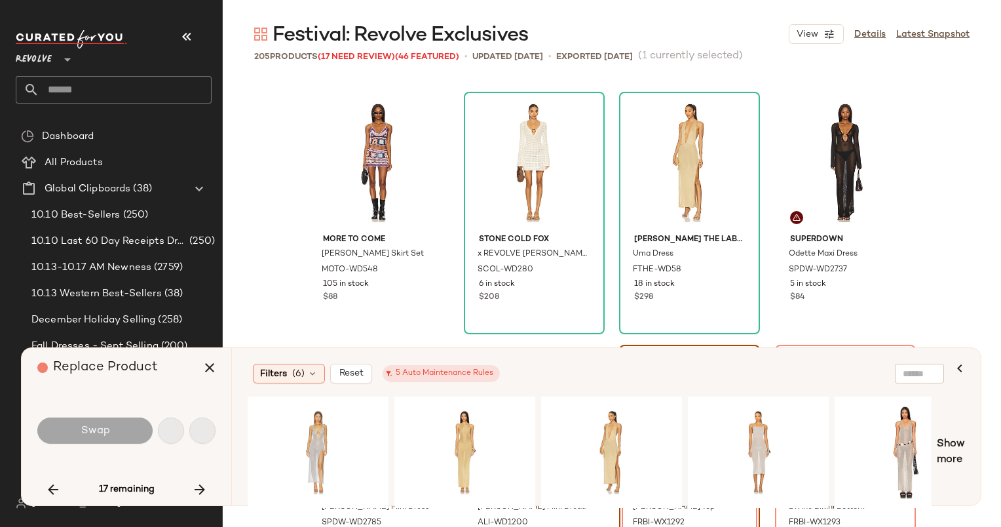
scroll to position [12640, 0]
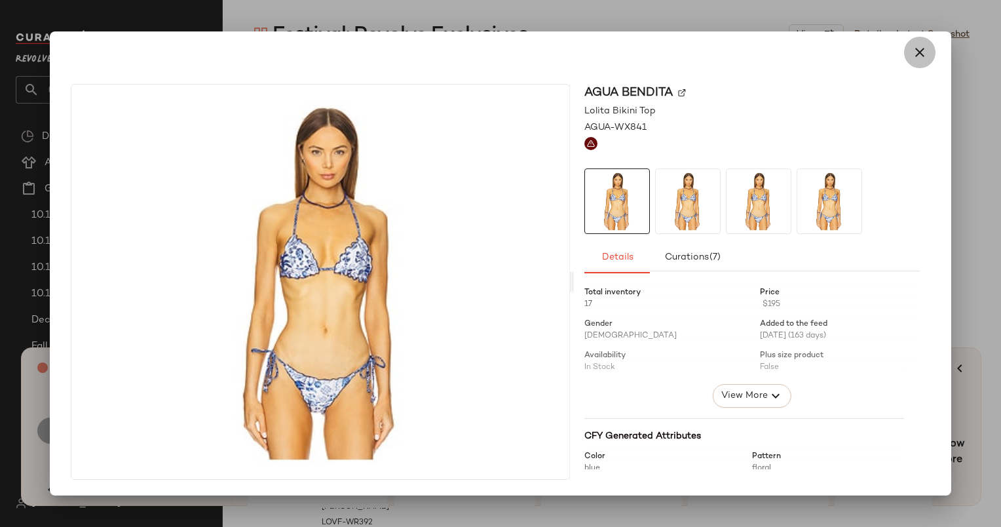
click at [914, 47] on icon "button" at bounding box center [920, 53] width 16 height 16
